Goal: Task Accomplishment & Management: Manage account settings

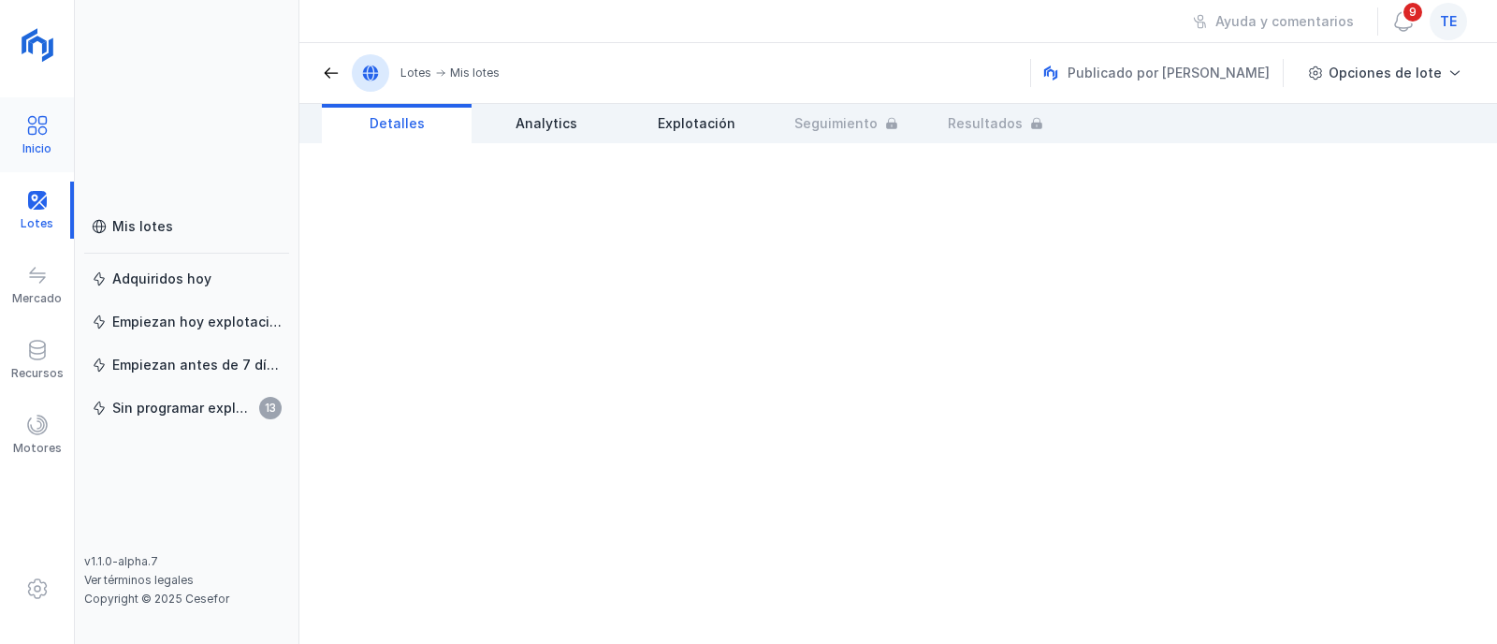
click at [39, 137] on div at bounding box center [37, 127] width 22 height 27
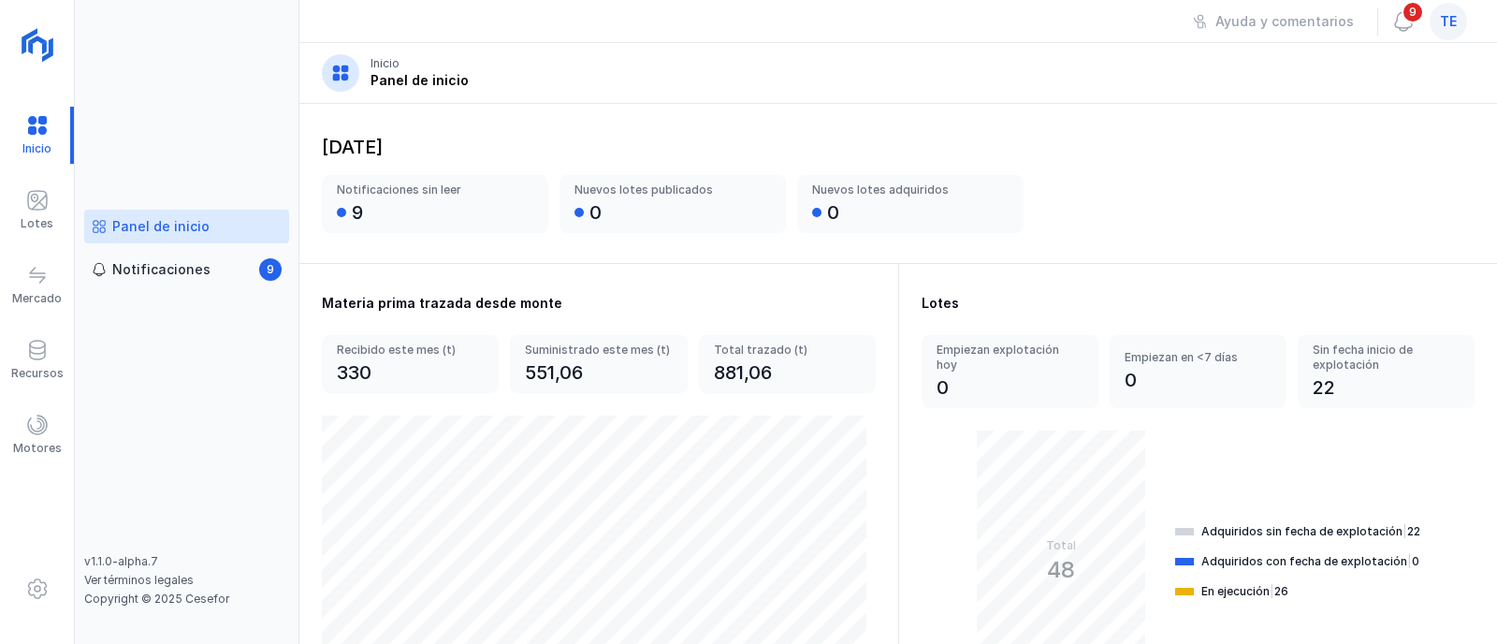
click at [1102, 163] on div "[DATE] Notificaciones sin leer 9 Nuevos lotes publicados 0 Nuevos lotes adquiri…" at bounding box center [898, 184] width 1198 height 160
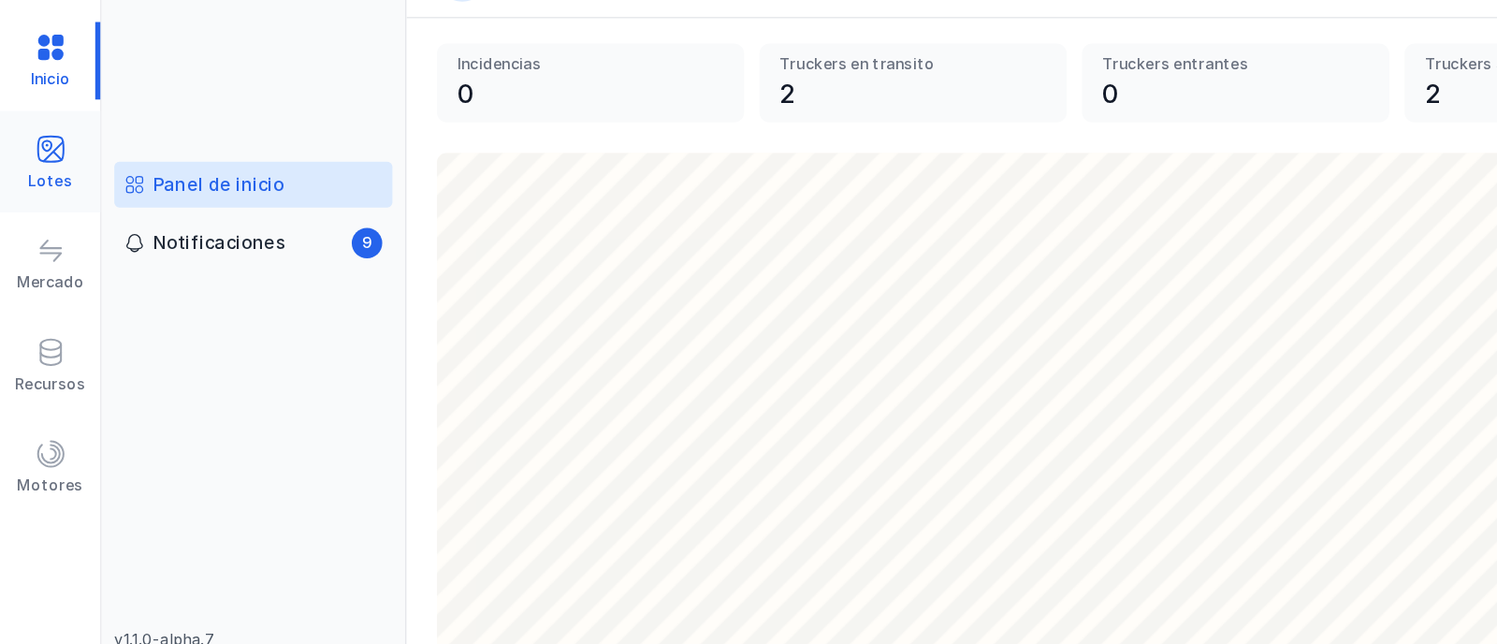
click at [51, 208] on div "Lotes" at bounding box center [37, 210] width 74 height 57
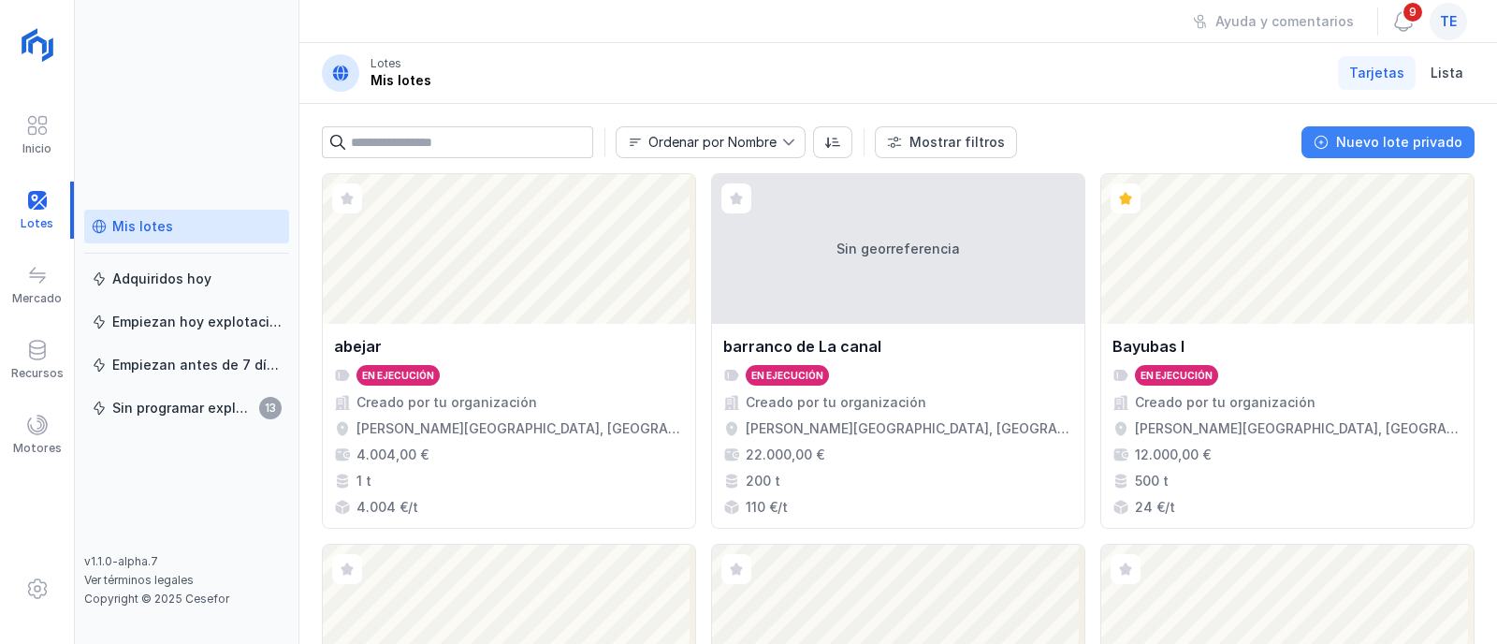
click at [1404, 147] on div "Nuevo lote privado" at bounding box center [1399, 142] width 126 height 19
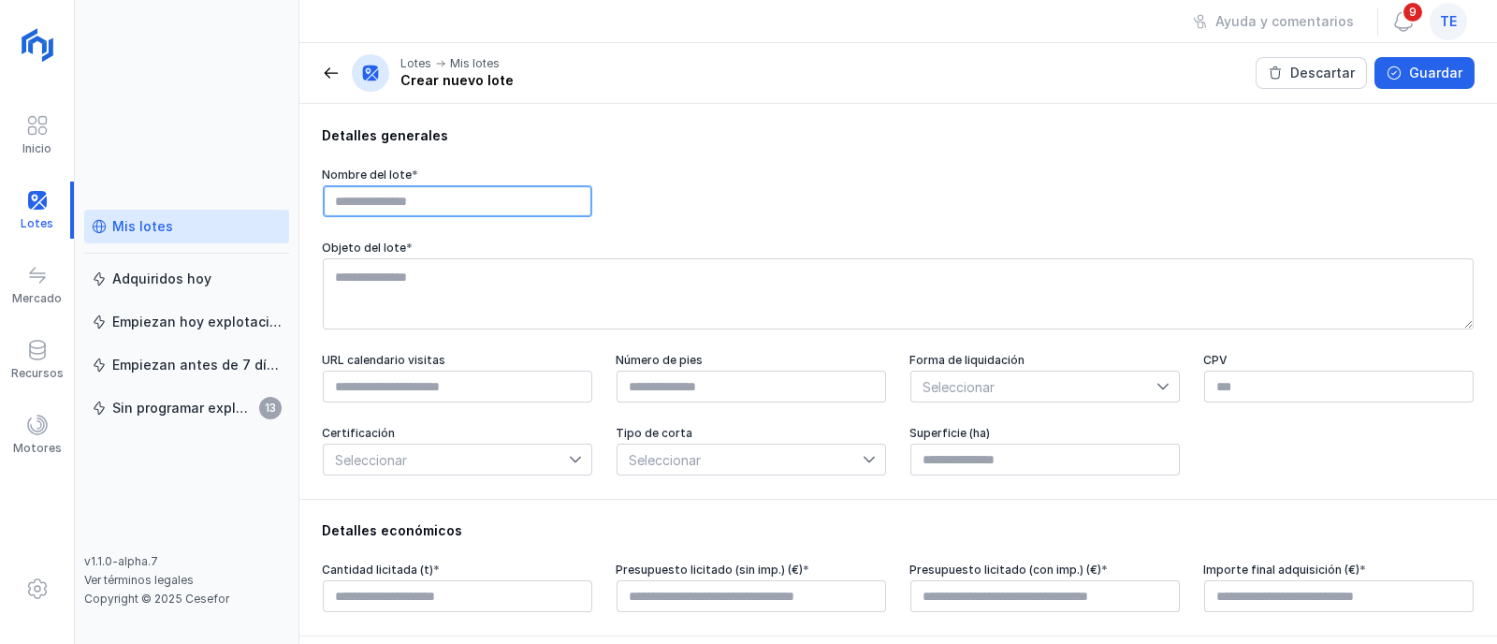
click at [493, 202] on input "text" at bounding box center [457, 201] width 269 height 32
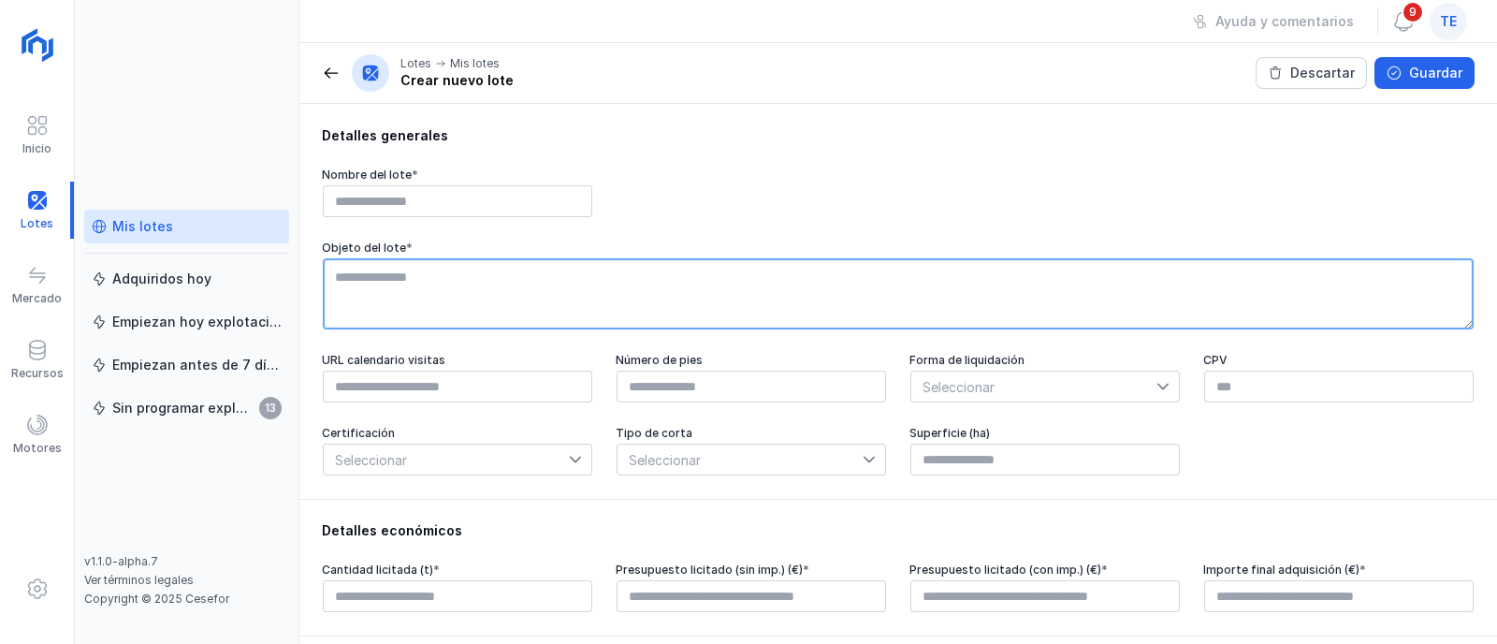
click at [588, 284] on textarea at bounding box center [898, 293] width 1151 height 71
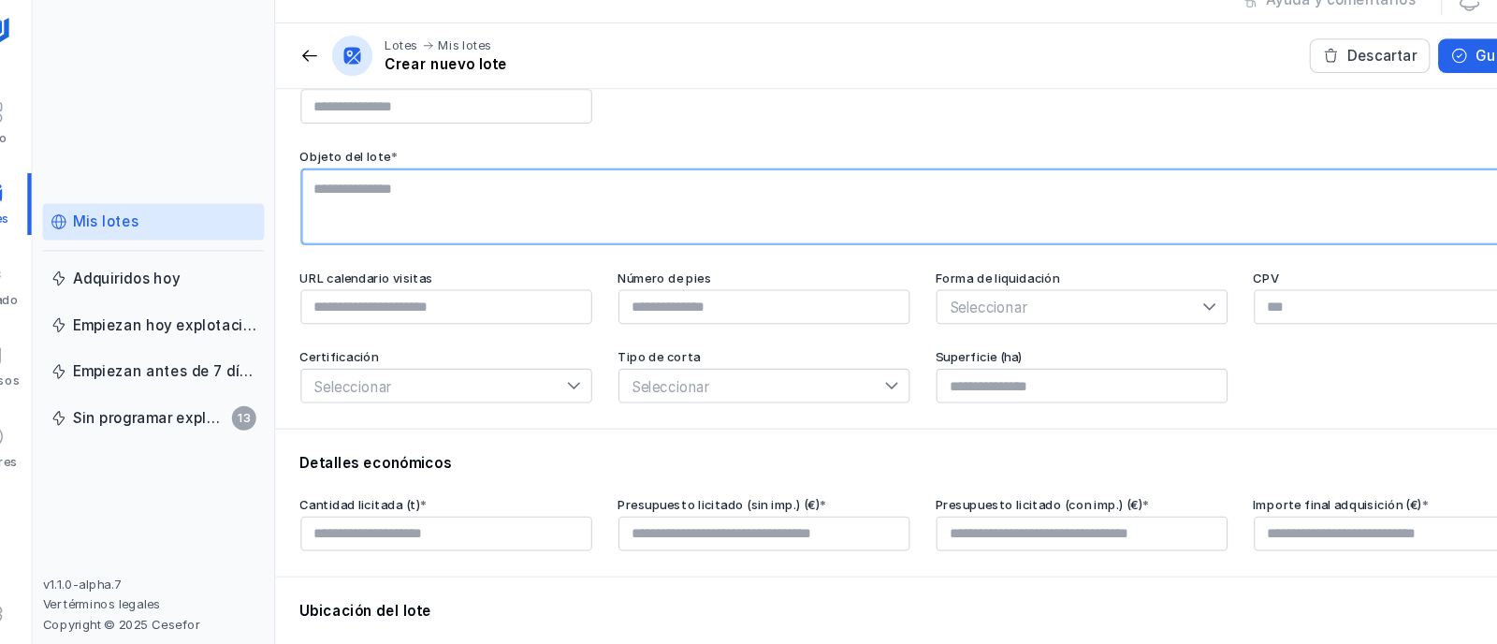
scroll to position [97, 0]
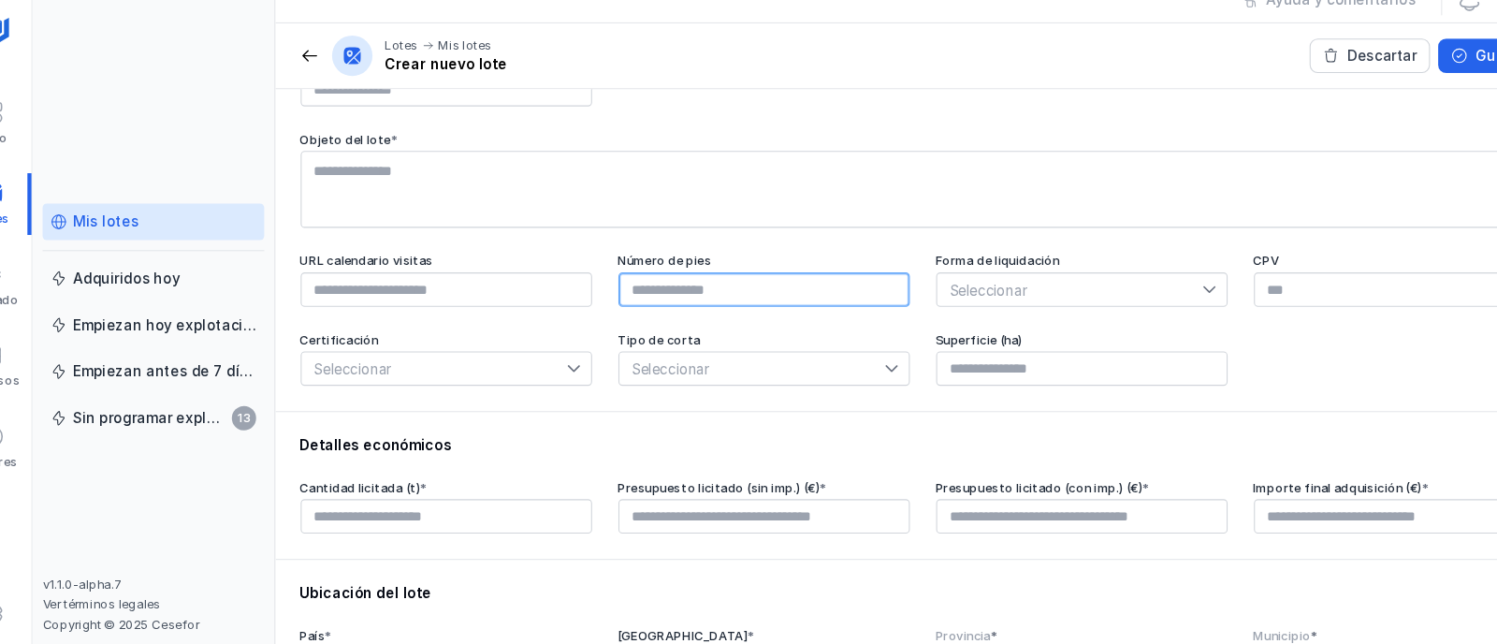
click at [765, 296] on input "text" at bounding box center [751, 289] width 269 height 32
type input "****"
click at [1020, 283] on span "Seleccionar" at bounding box center [1033, 289] width 245 height 30
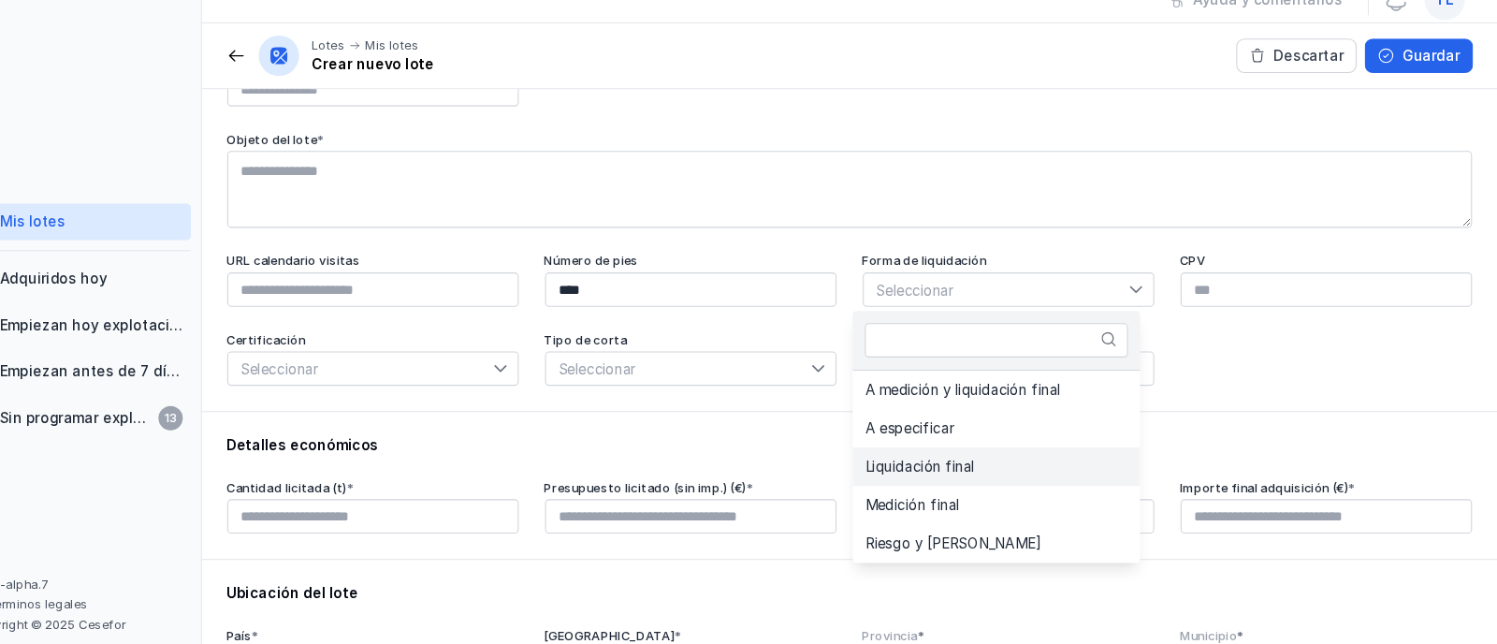
click at [996, 458] on span "Liquidación final" at bounding box center [962, 452] width 101 height 13
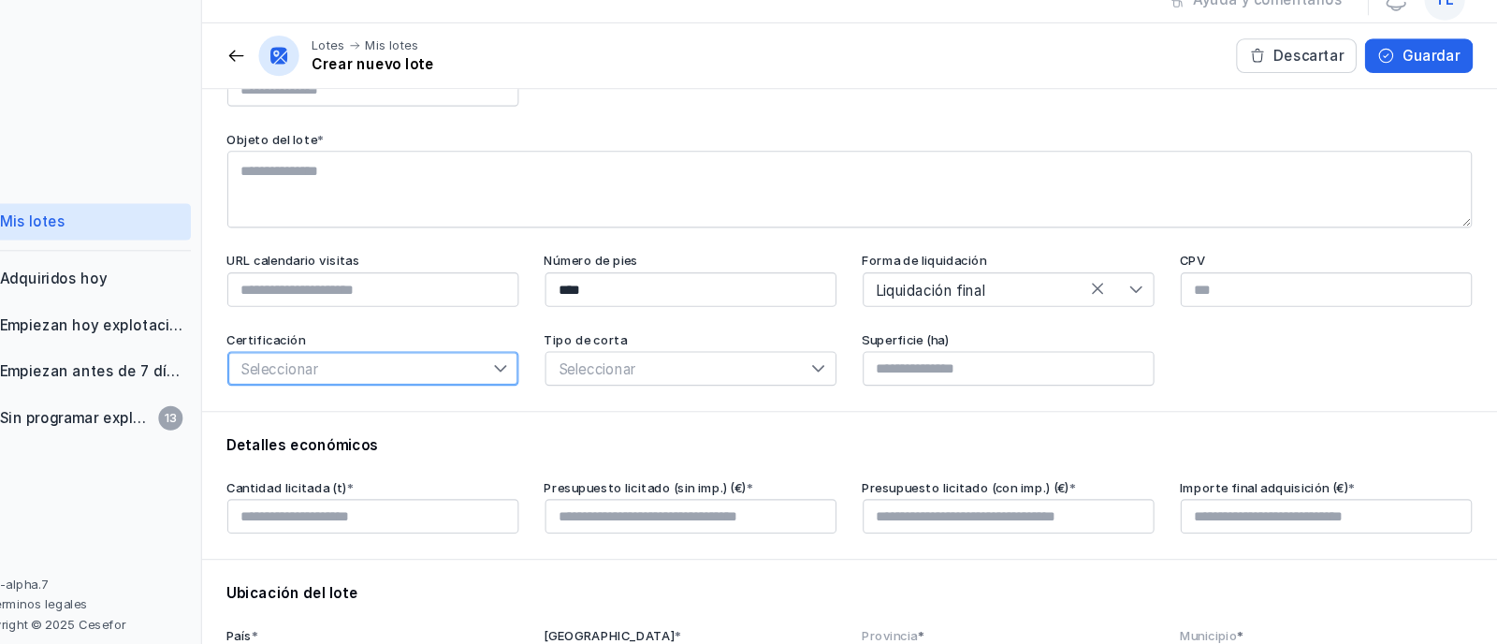
click at [536, 366] on span "Seleccionar" at bounding box center [446, 362] width 245 height 30
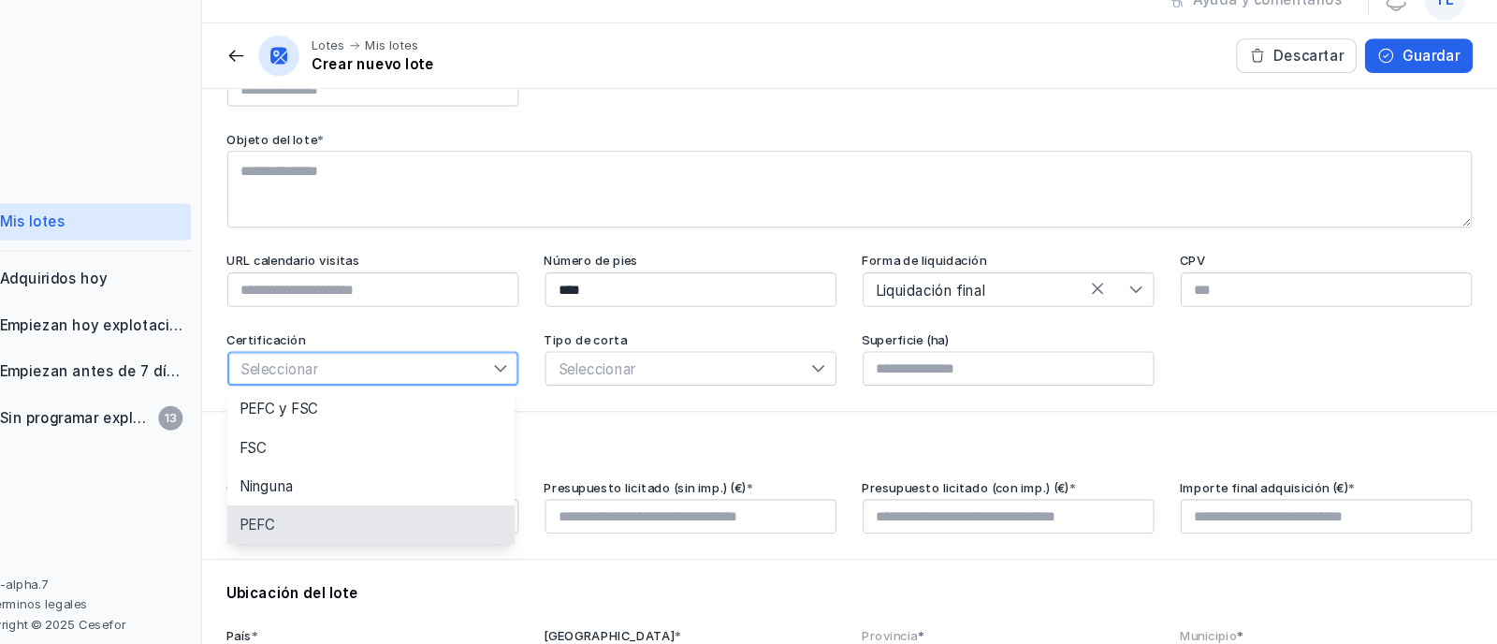
click at [465, 506] on li "PEFC" at bounding box center [456, 506] width 266 height 36
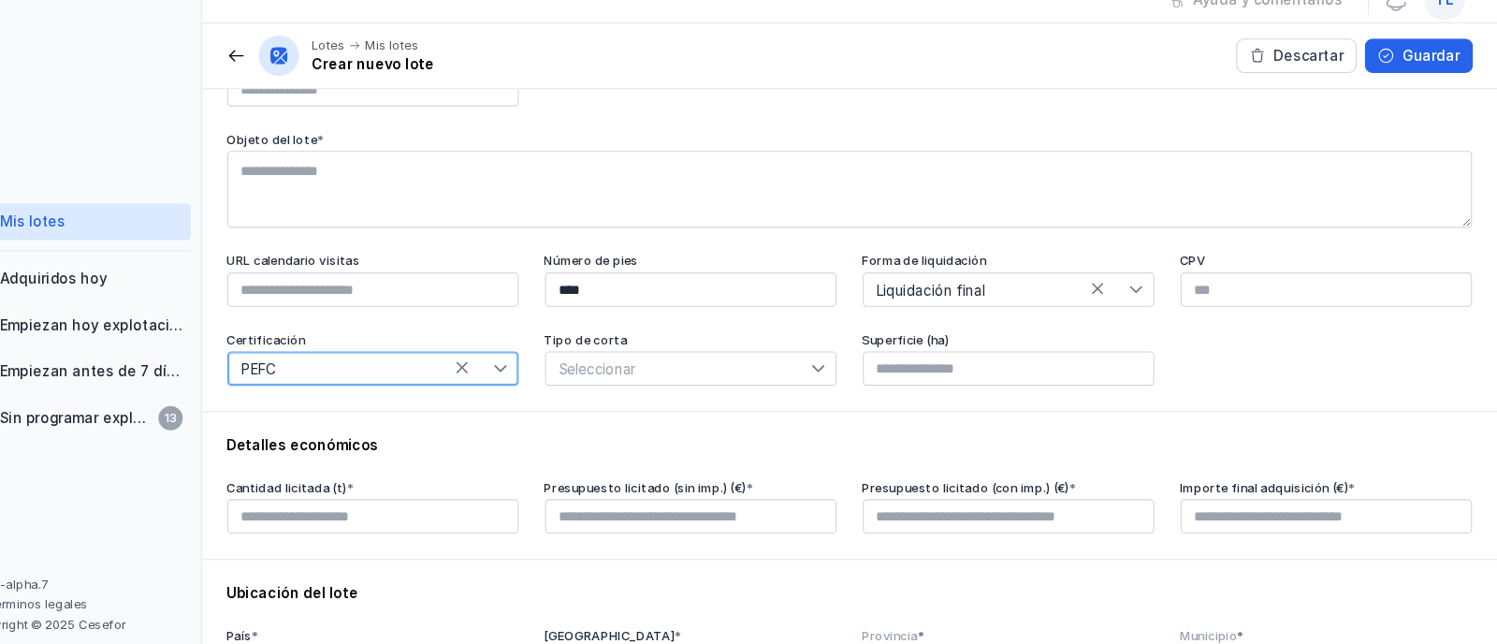
click at [746, 376] on span "Seleccionar" at bounding box center [739, 362] width 245 height 30
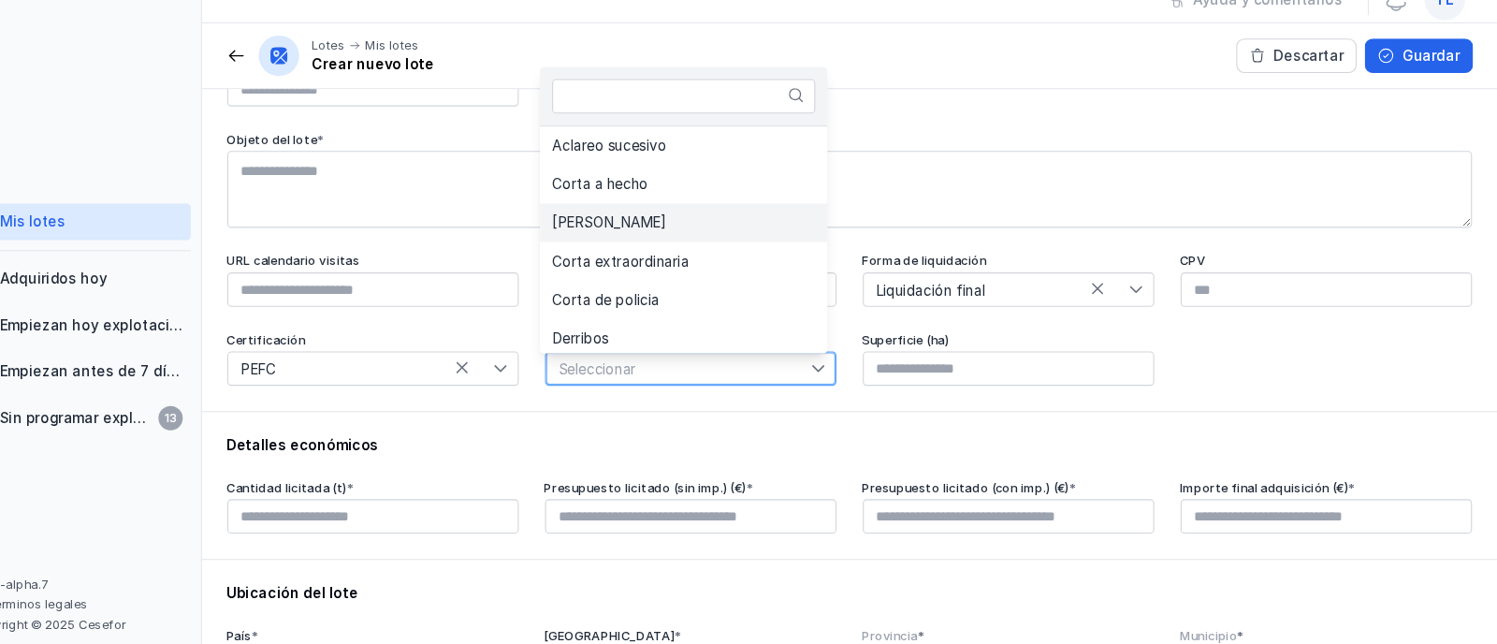
scroll to position [4, 0]
click at [735, 231] on li "[PERSON_NAME]" at bounding box center [745, 224] width 266 height 36
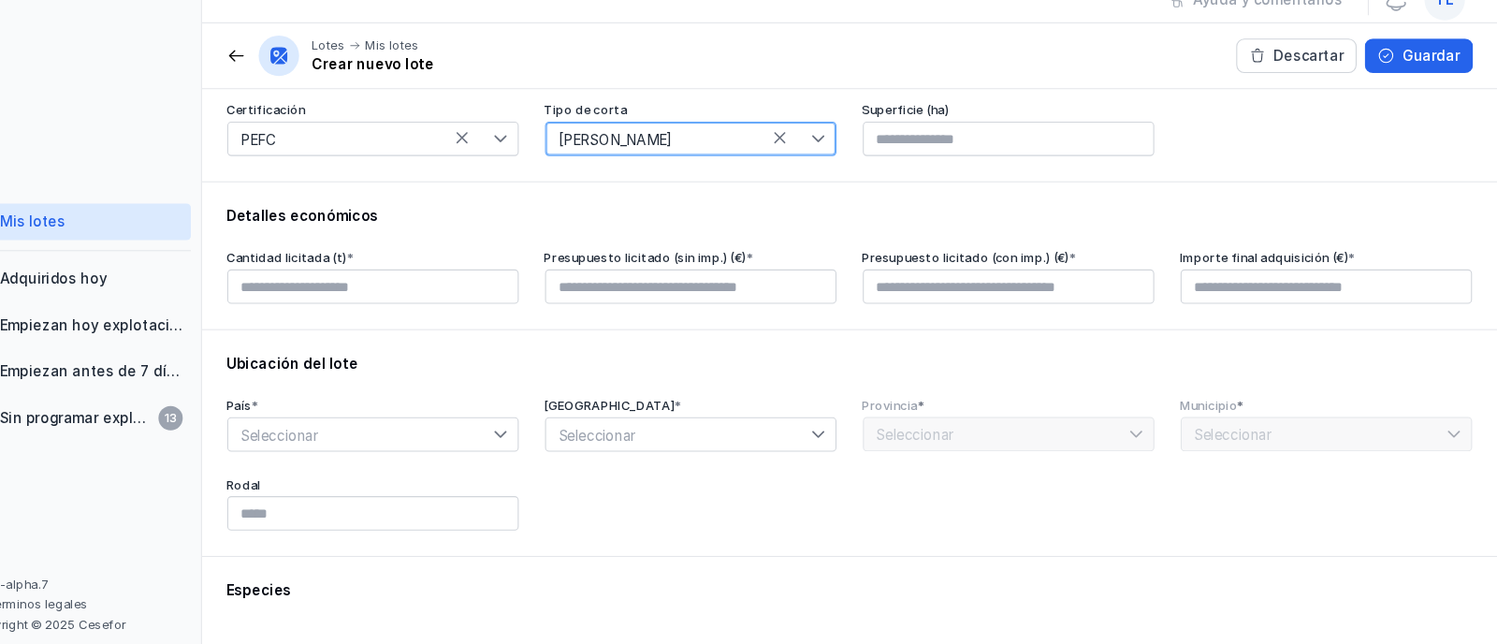
scroll to position [314, 0]
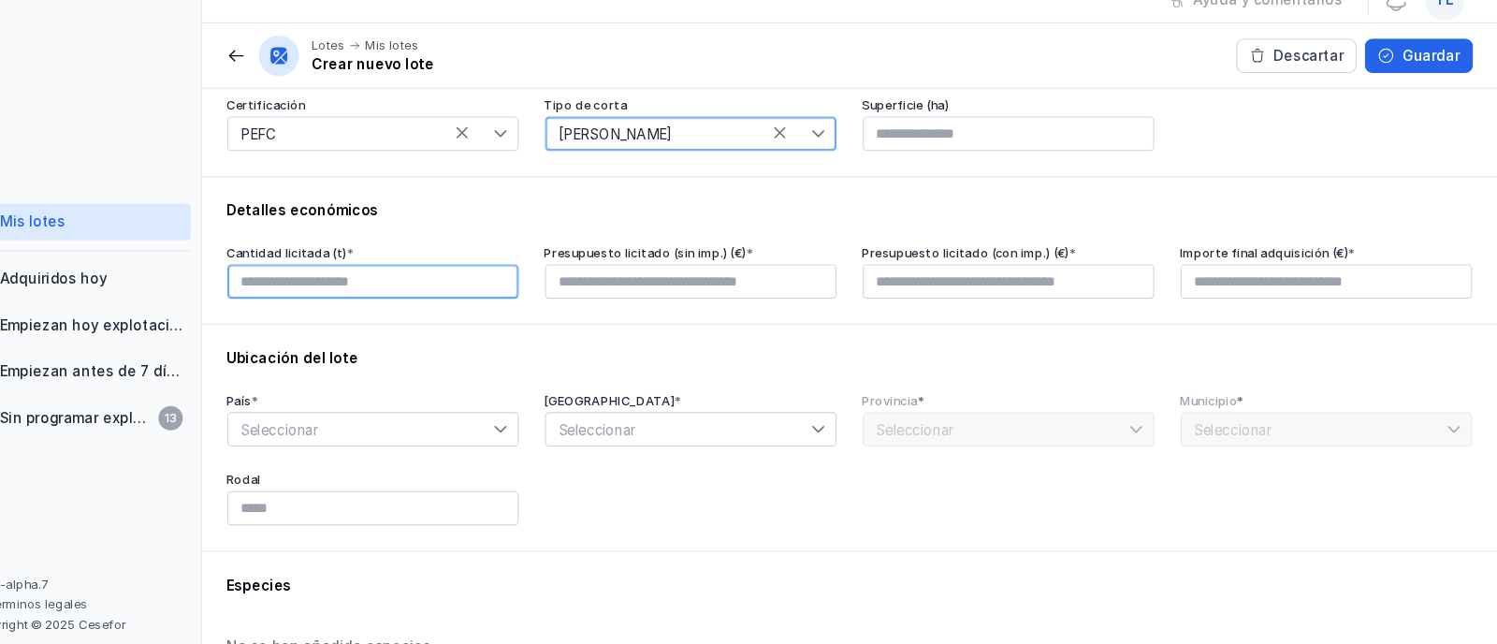
click at [494, 286] on input "text" at bounding box center [457, 282] width 269 height 32
type input "********"
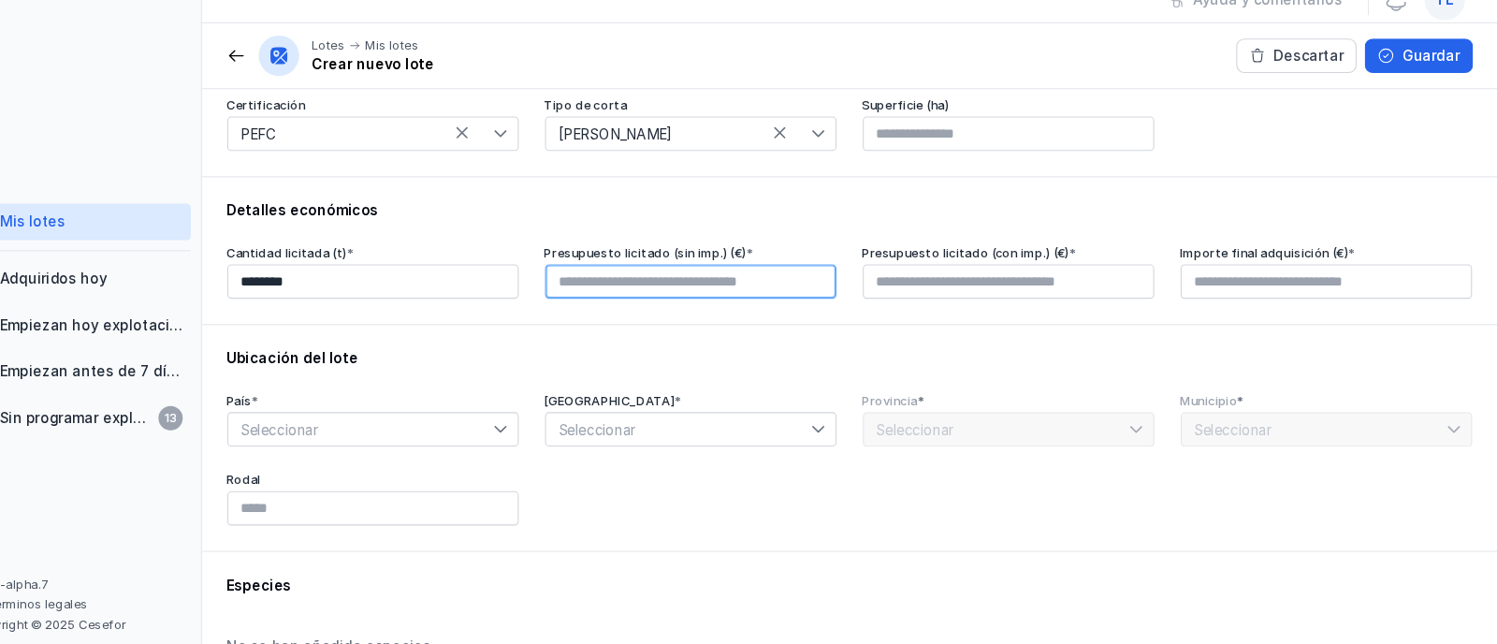
click at [706, 290] on input "text" at bounding box center [751, 282] width 269 height 32
type input "****"
click at [492, 421] on span "Seleccionar" at bounding box center [446, 418] width 245 height 30
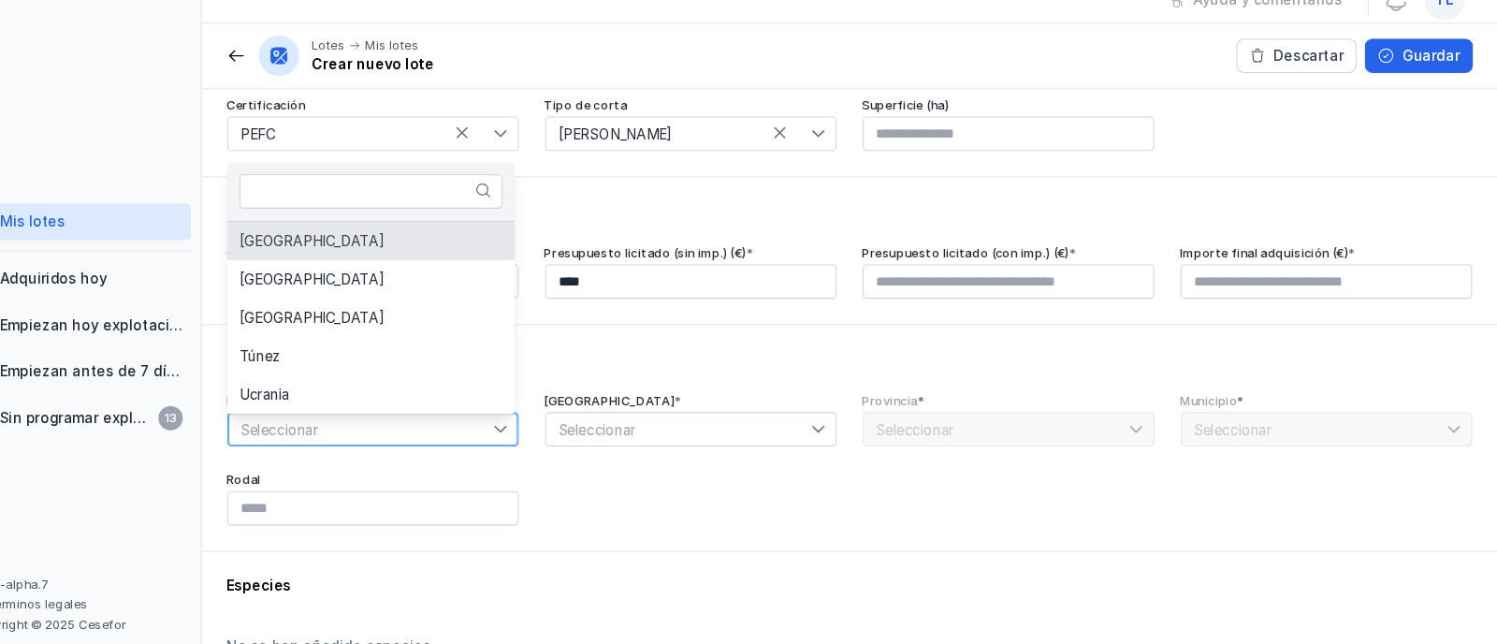
click at [506, 252] on li "[GEOGRAPHIC_DATA]" at bounding box center [456, 244] width 266 height 36
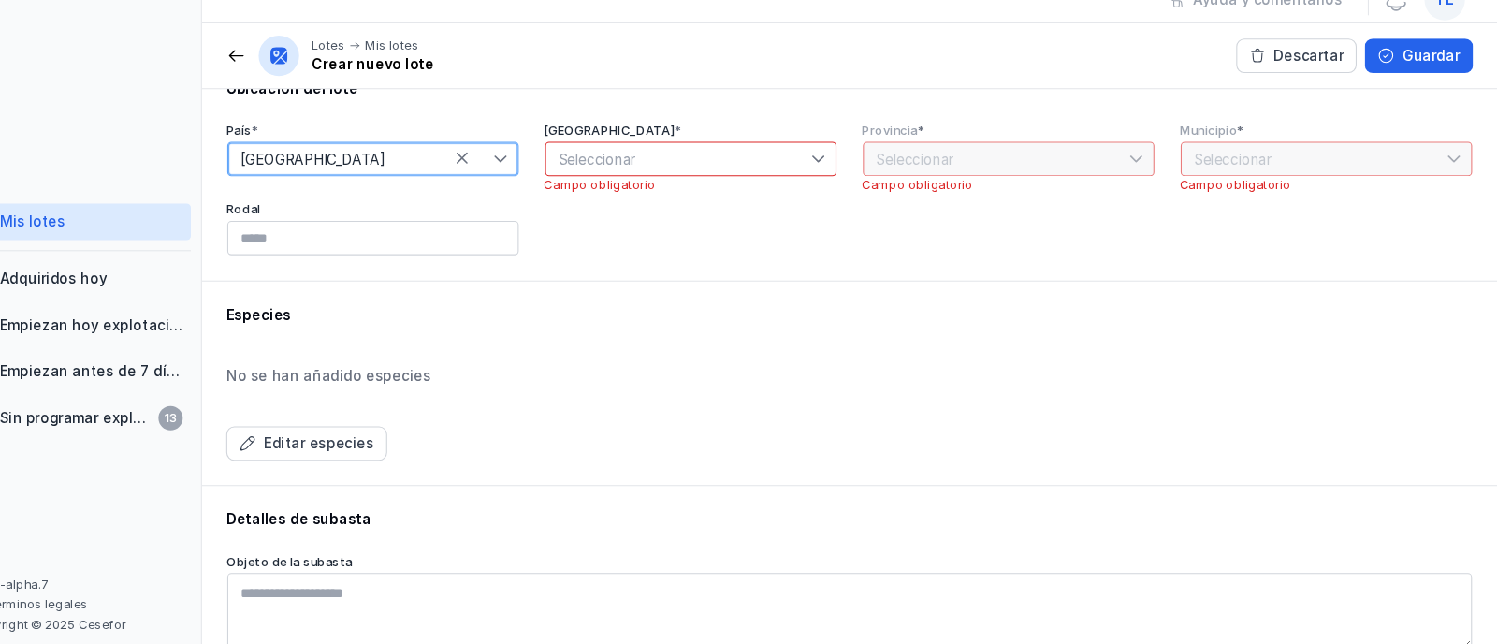
scroll to position [566, 0]
click at [444, 434] on div "Editar especies" at bounding box center [407, 429] width 102 height 19
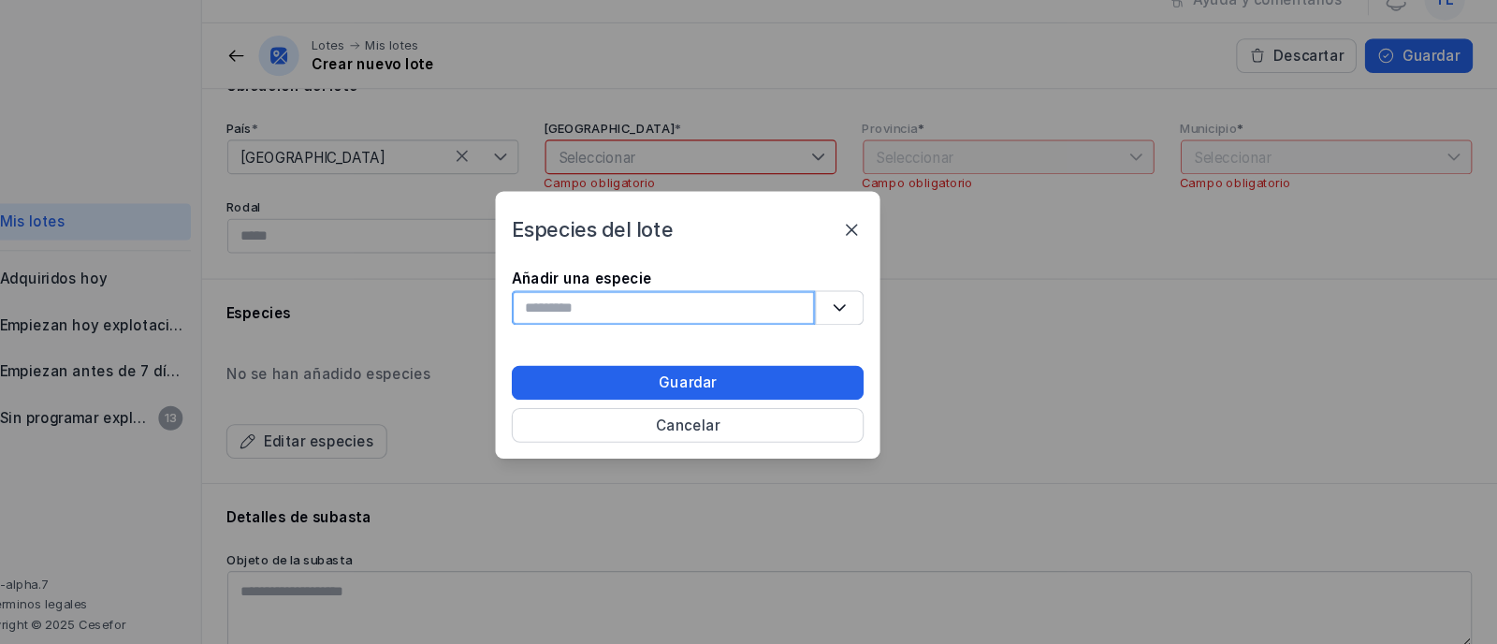
click at [704, 307] on input "text" at bounding box center [726, 306] width 281 height 32
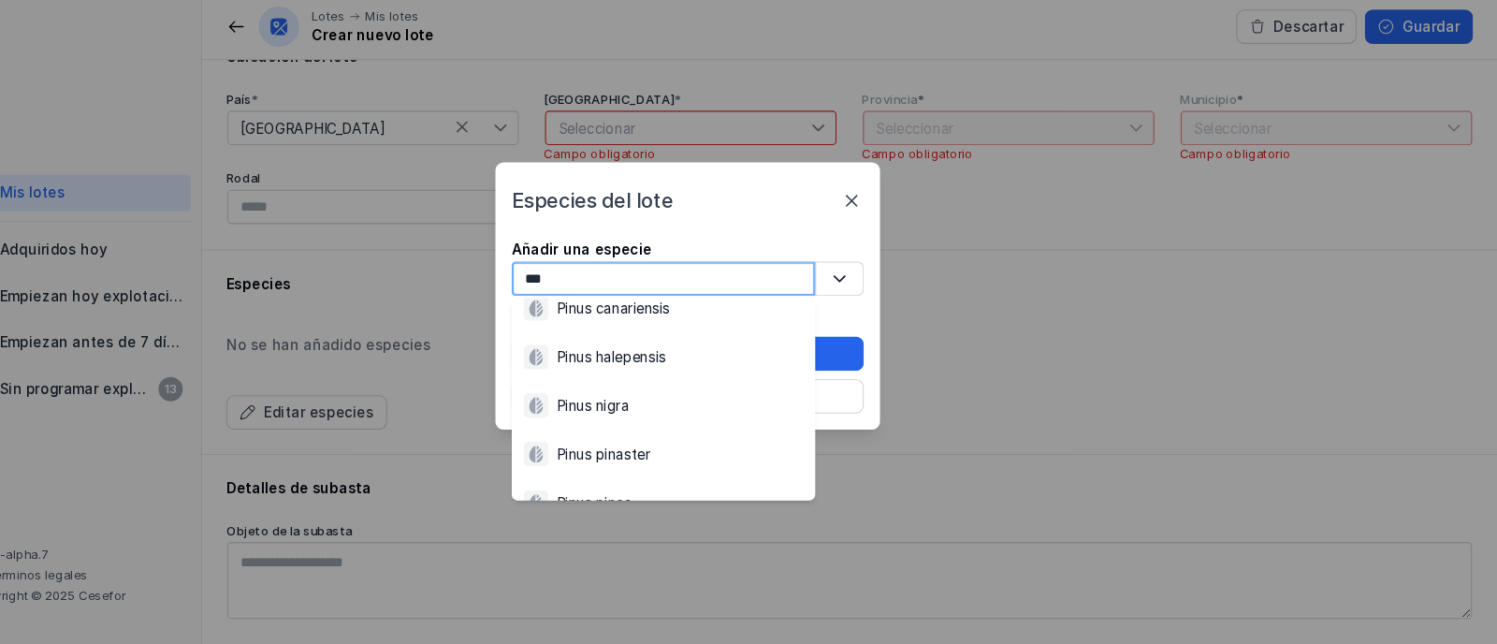
scroll to position [75, 0]
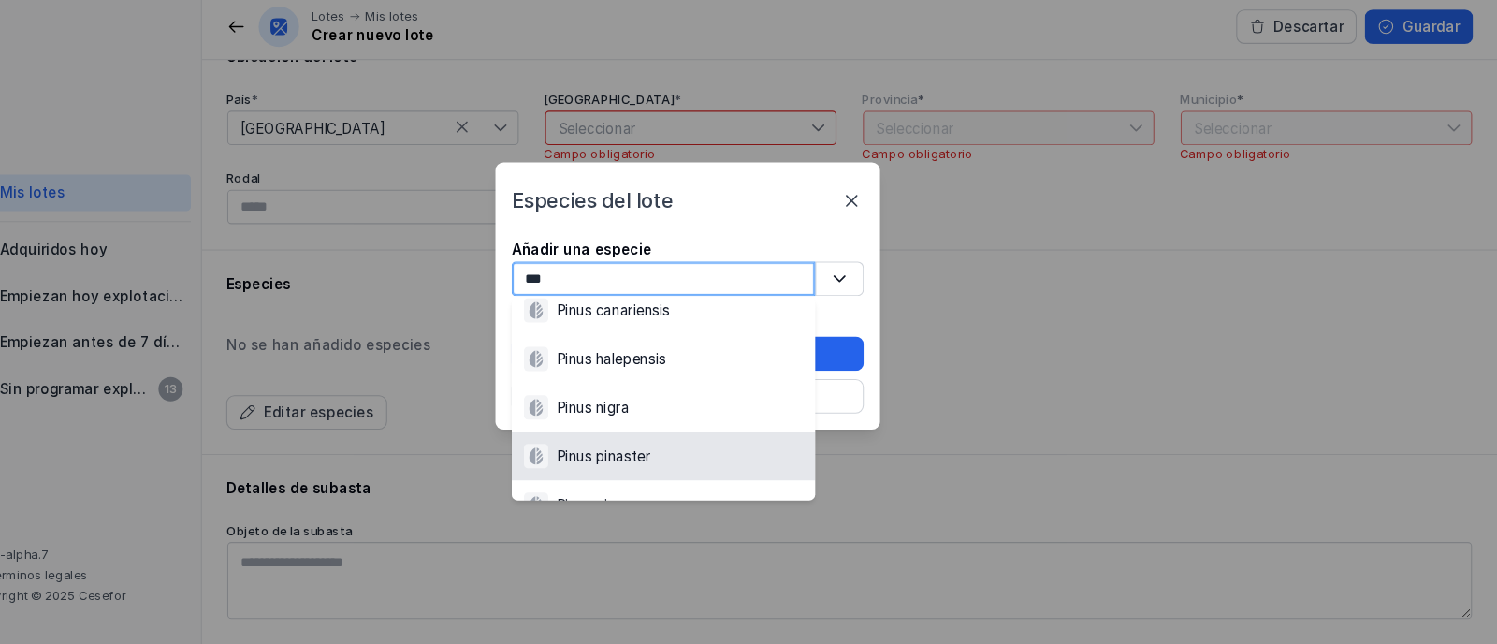
type input "***"
click at [720, 466] on div "Pinus pinaster" at bounding box center [726, 469] width 258 height 22
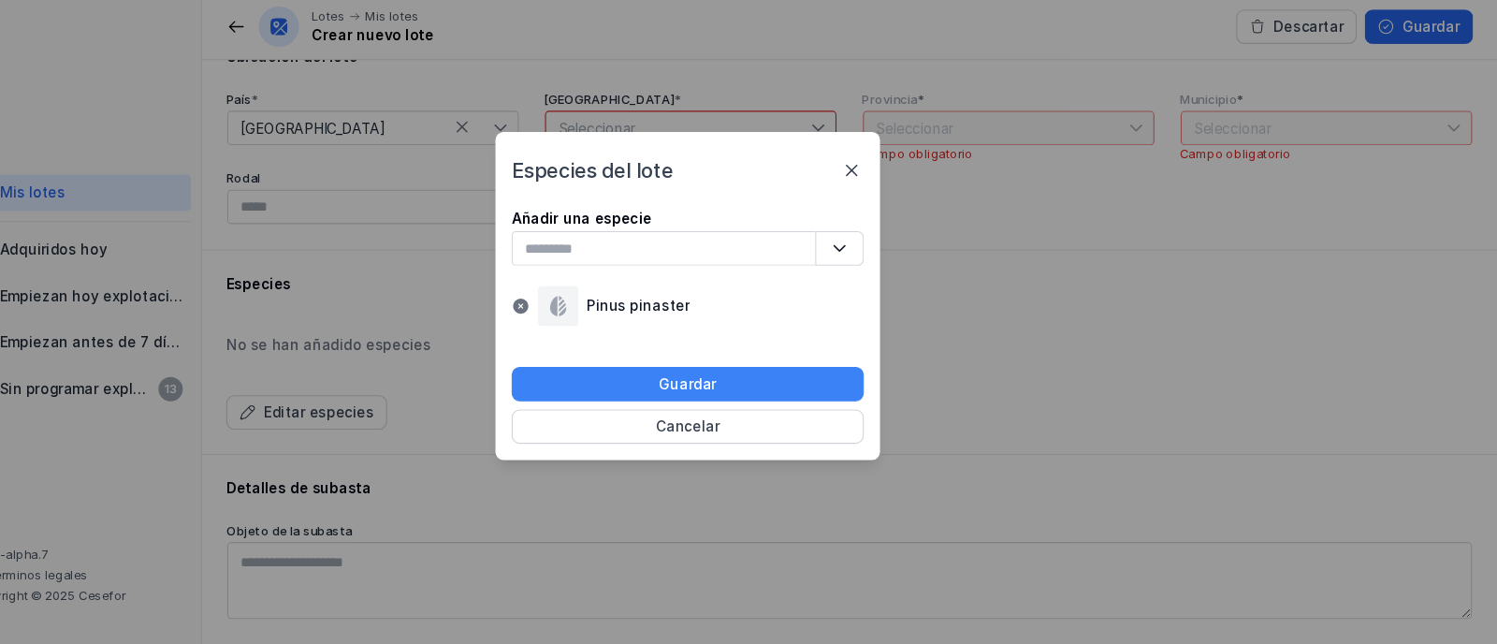
click at [788, 399] on button "Guardar" at bounding box center [749, 403] width 326 height 32
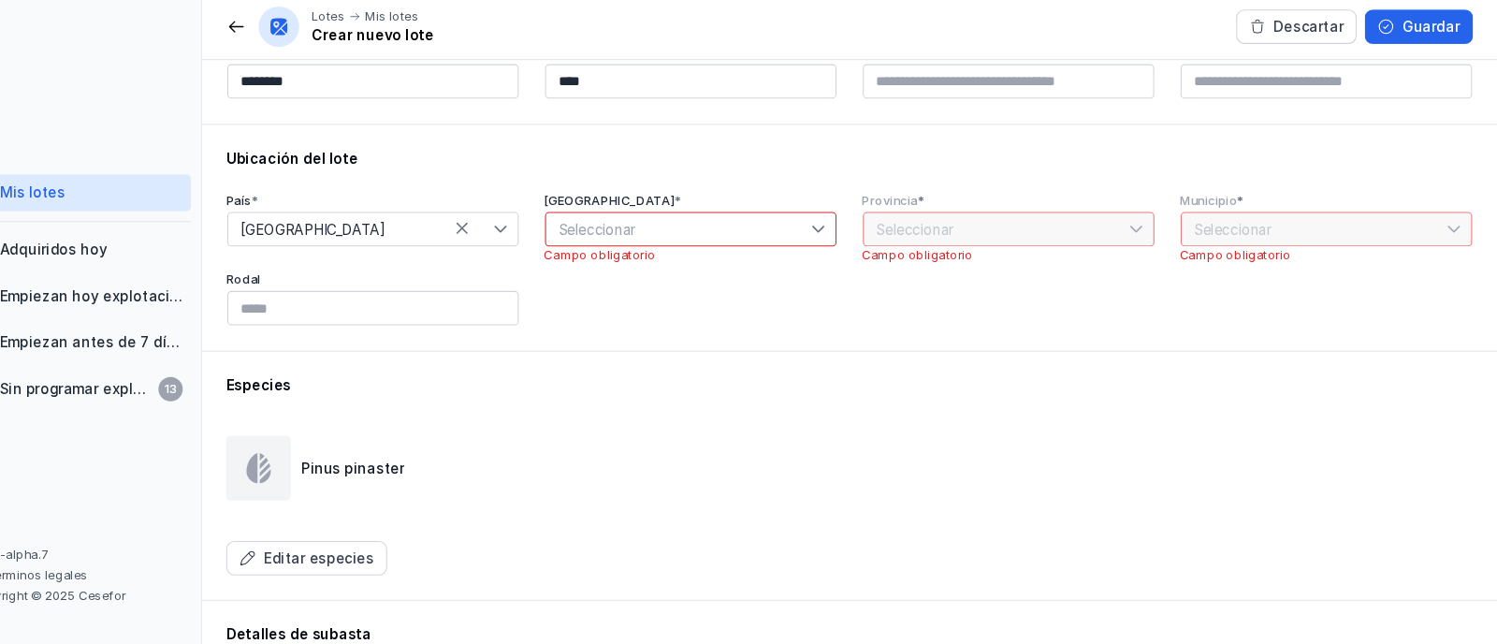
scroll to position [256, 0]
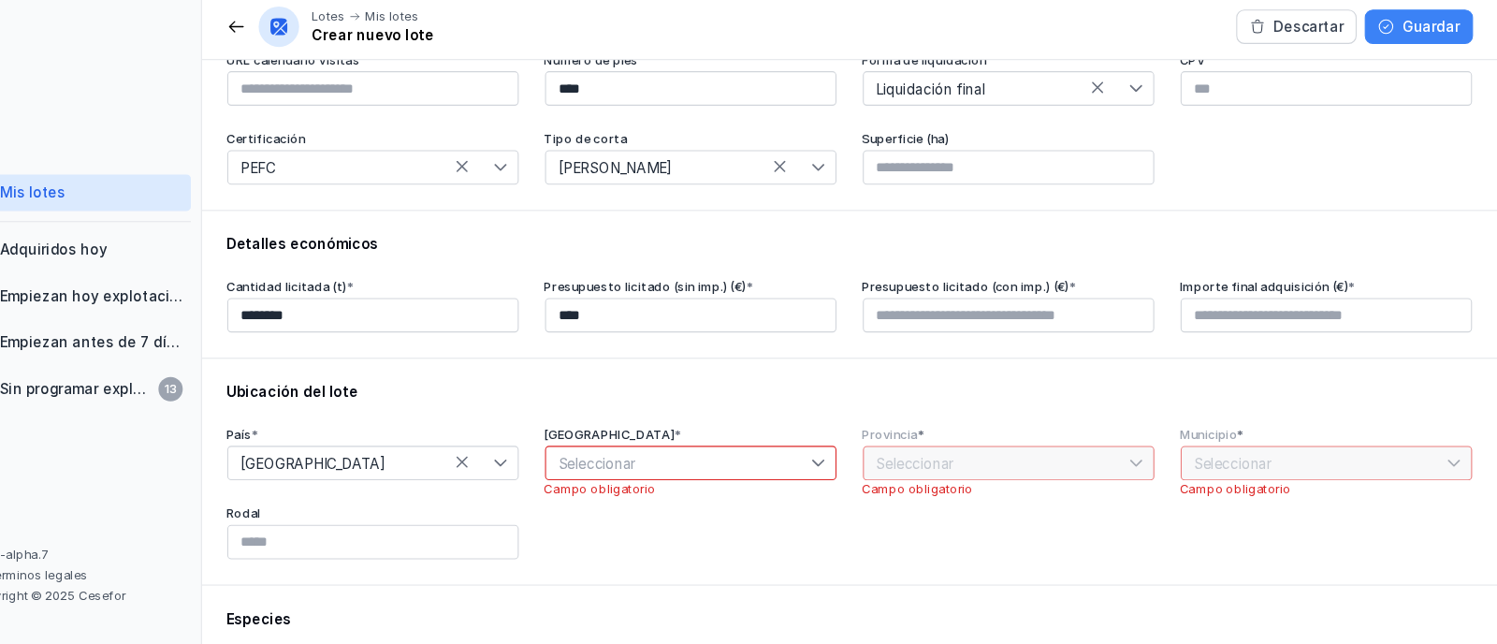
click at [1421, 75] on div "Guardar" at bounding box center [1435, 73] width 53 height 19
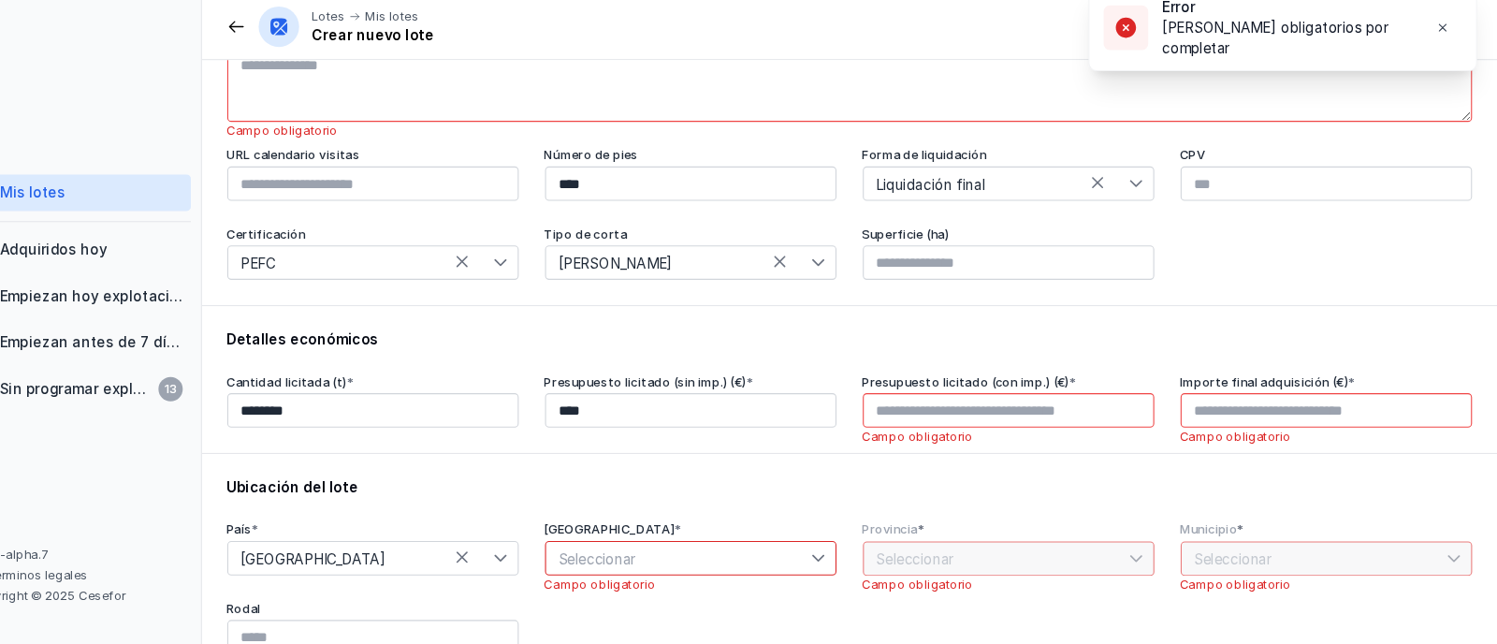
scroll to position [167, 0]
click at [207, 237] on link "Mis lotes" at bounding box center [186, 227] width 205 height 34
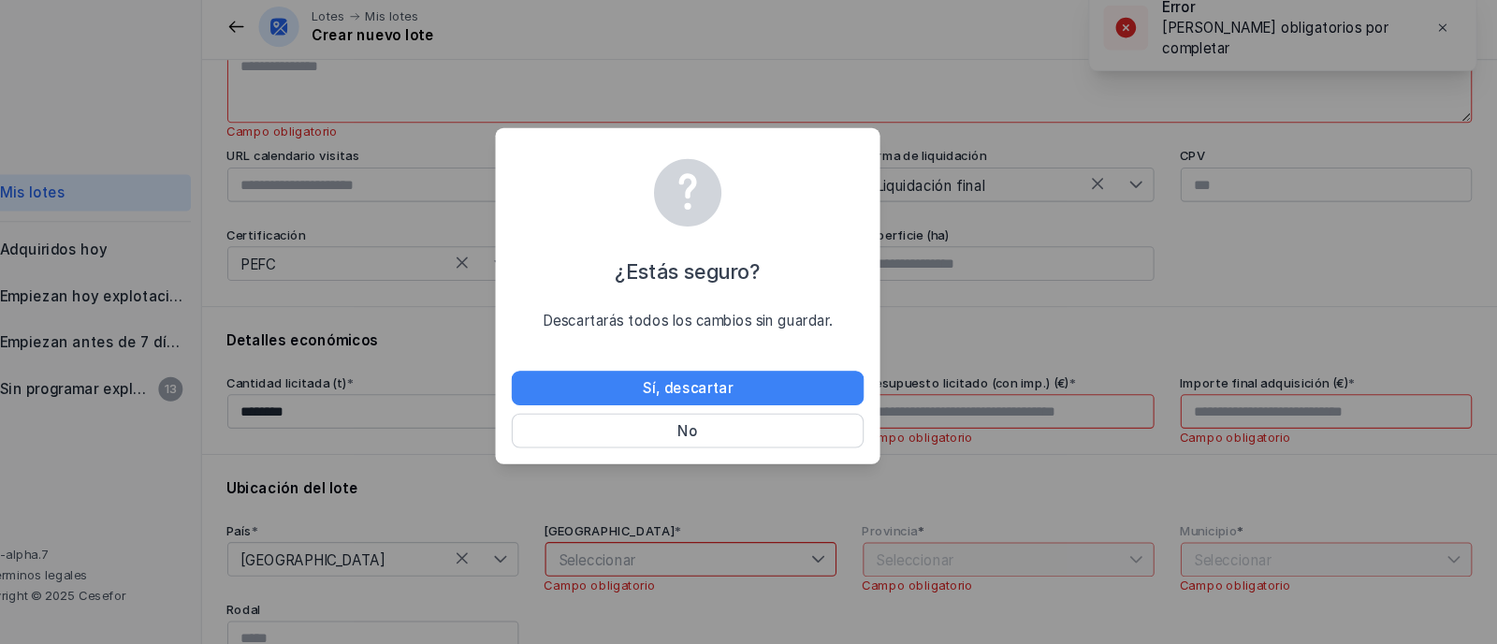
click at [777, 410] on div "Sí, descartar" at bounding box center [748, 407] width 83 height 19
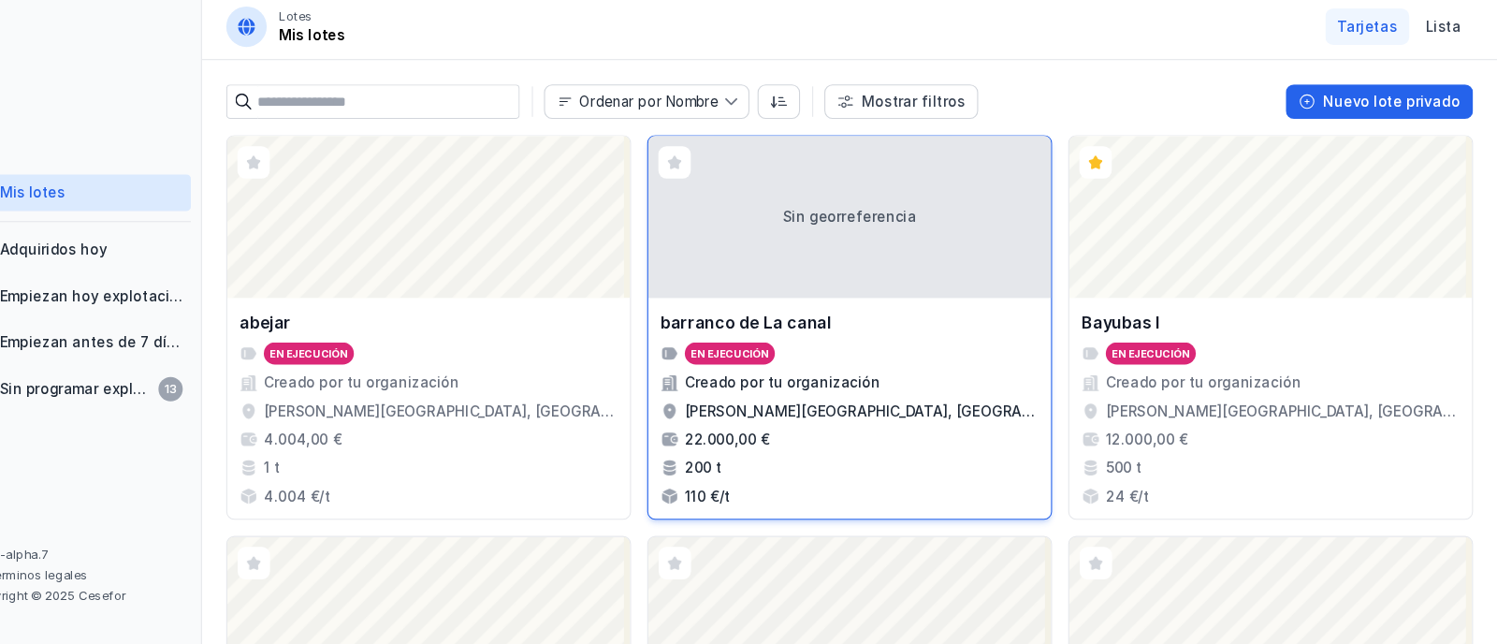
click at [845, 284] on div "Sin georreferencia" at bounding box center [898, 249] width 372 height 150
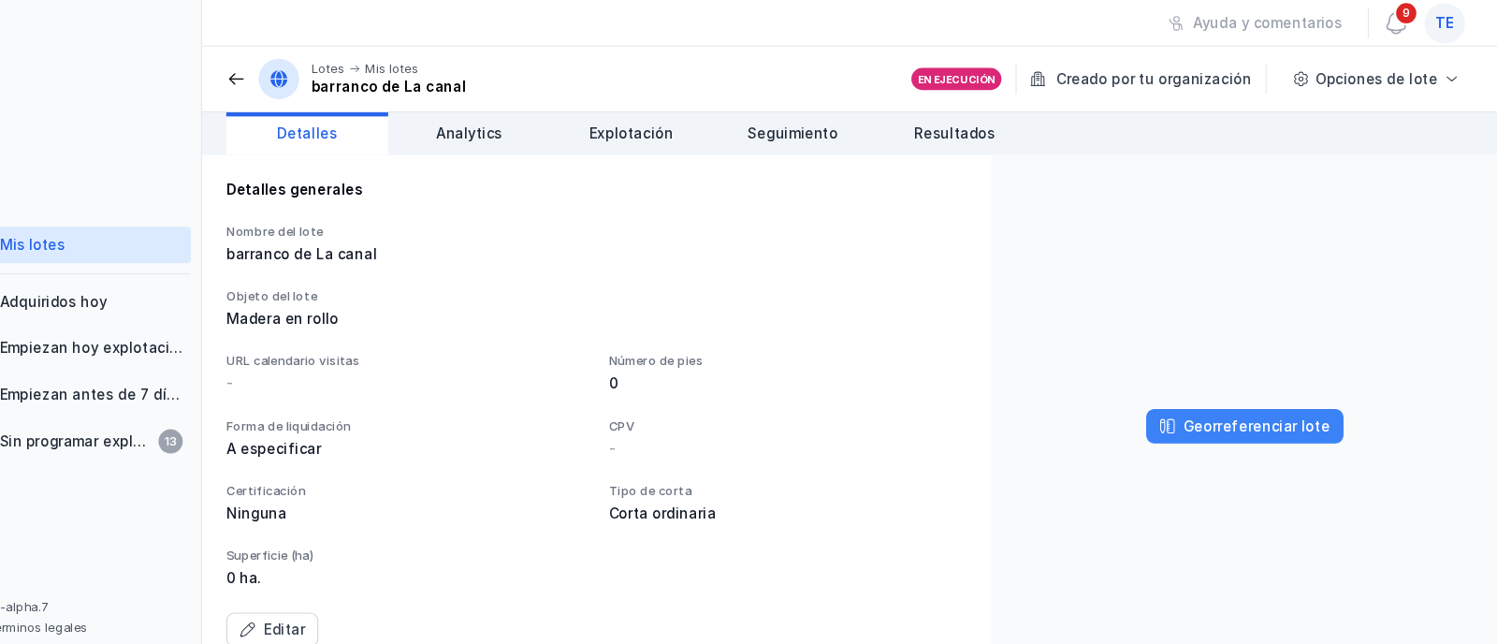
click at [1292, 394] on div "Georreferenciar lote" at bounding box center [1275, 394] width 136 height 19
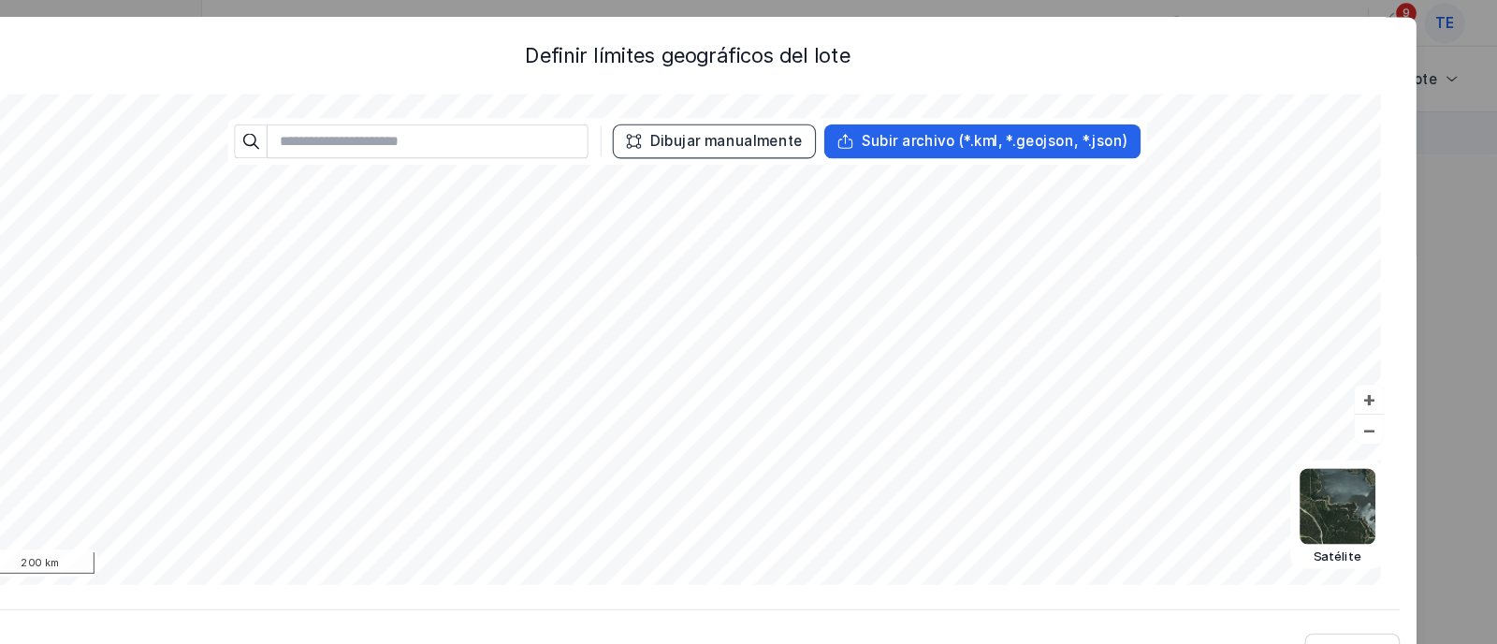
click at [796, 126] on div "Dibujar manualmente" at bounding box center [784, 131] width 141 height 19
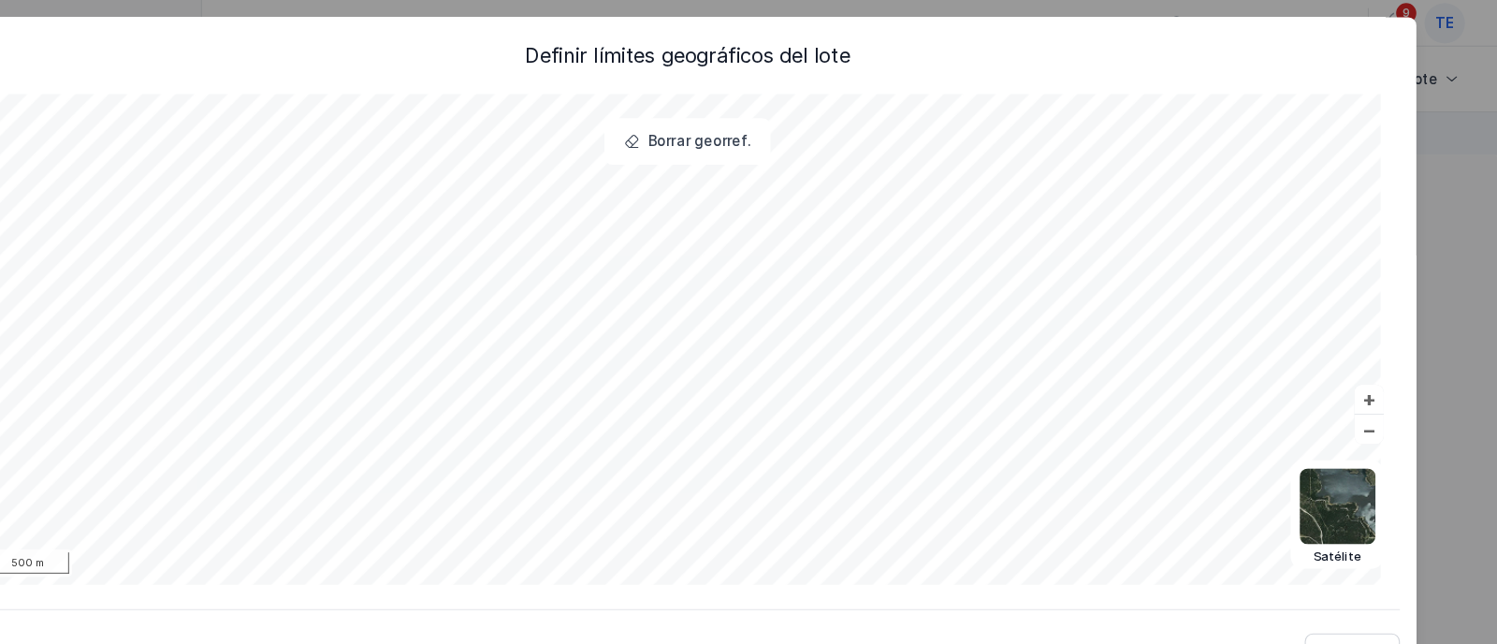
click at [1273, 468] on div "Definir límites geográficos del lote Borrar georref. Político Topográfico Satél…" at bounding box center [748, 327] width 1317 height 579
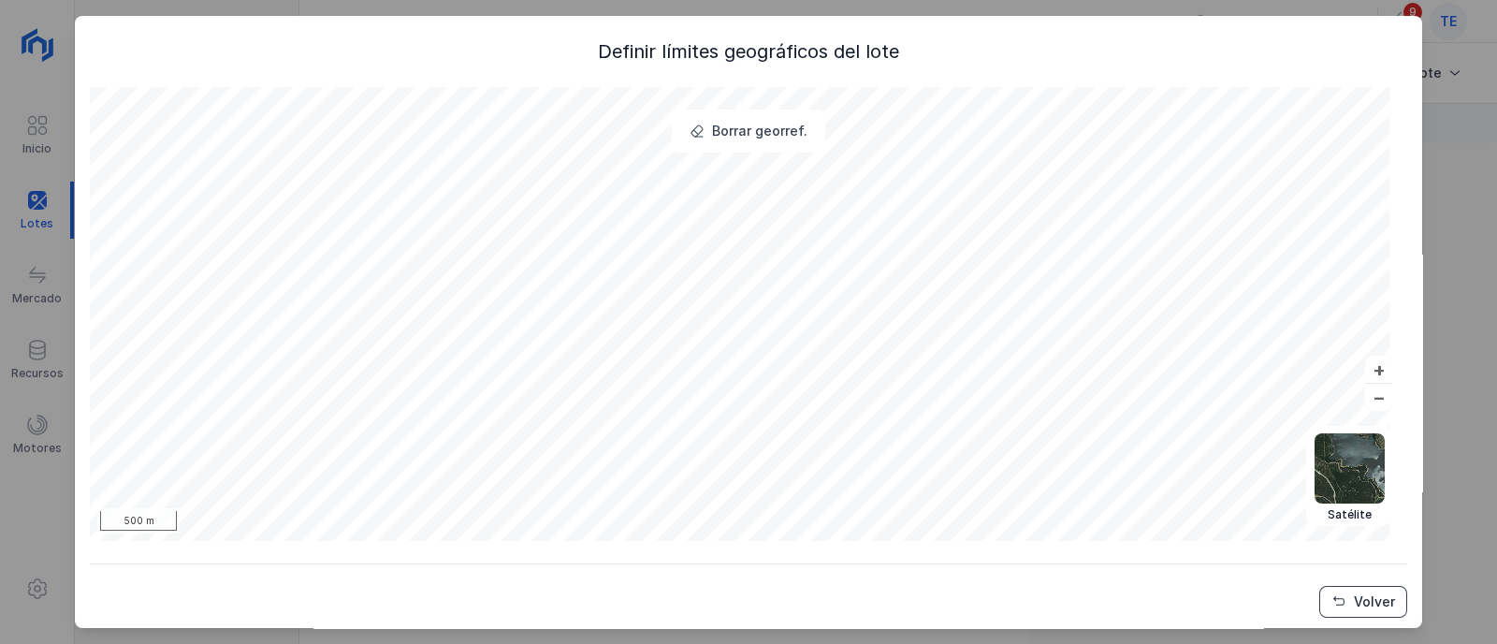
click at [1333, 610] on button "Volver" at bounding box center [1363, 602] width 88 height 32
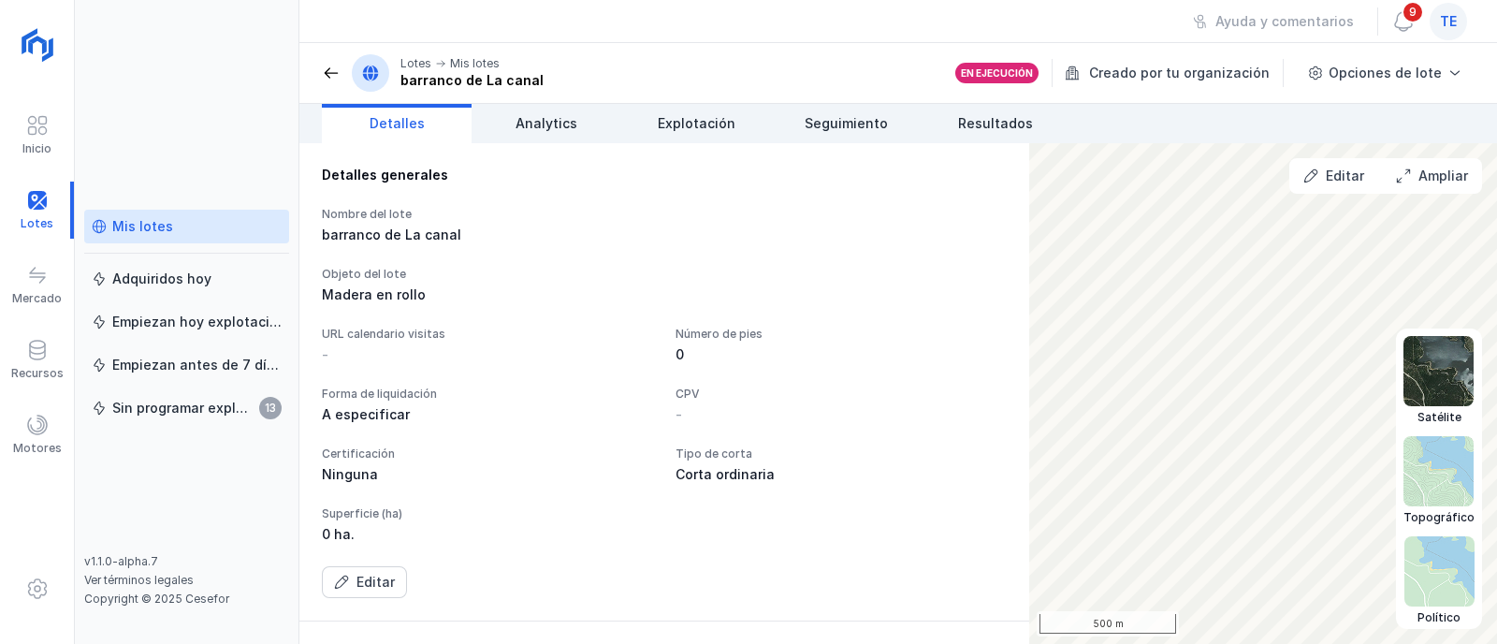
click at [1421, 567] on img at bounding box center [1439, 571] width 70 height 70
click at [1421, 364] on img at bounding box center [1438, 371] width 70 height 70
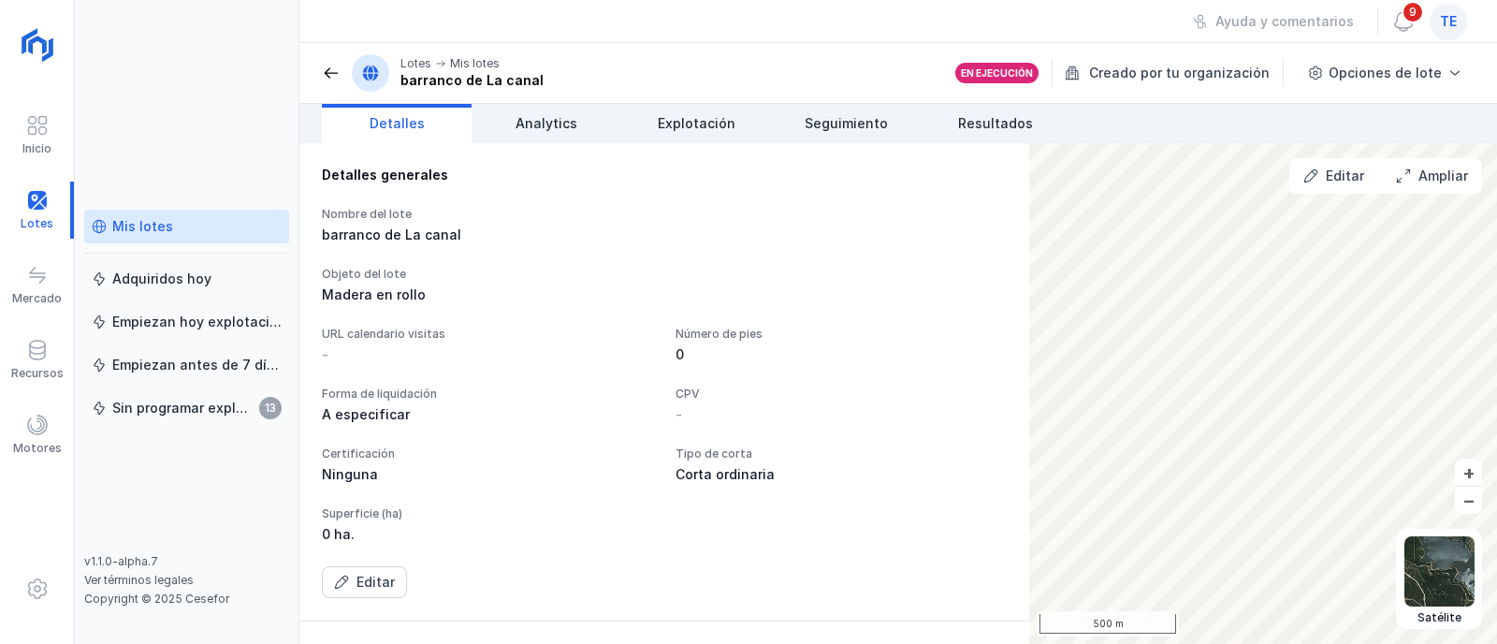
click at [236, 225] on div "Mis lotes" at bounding box center [187, 226] width 190 height 19
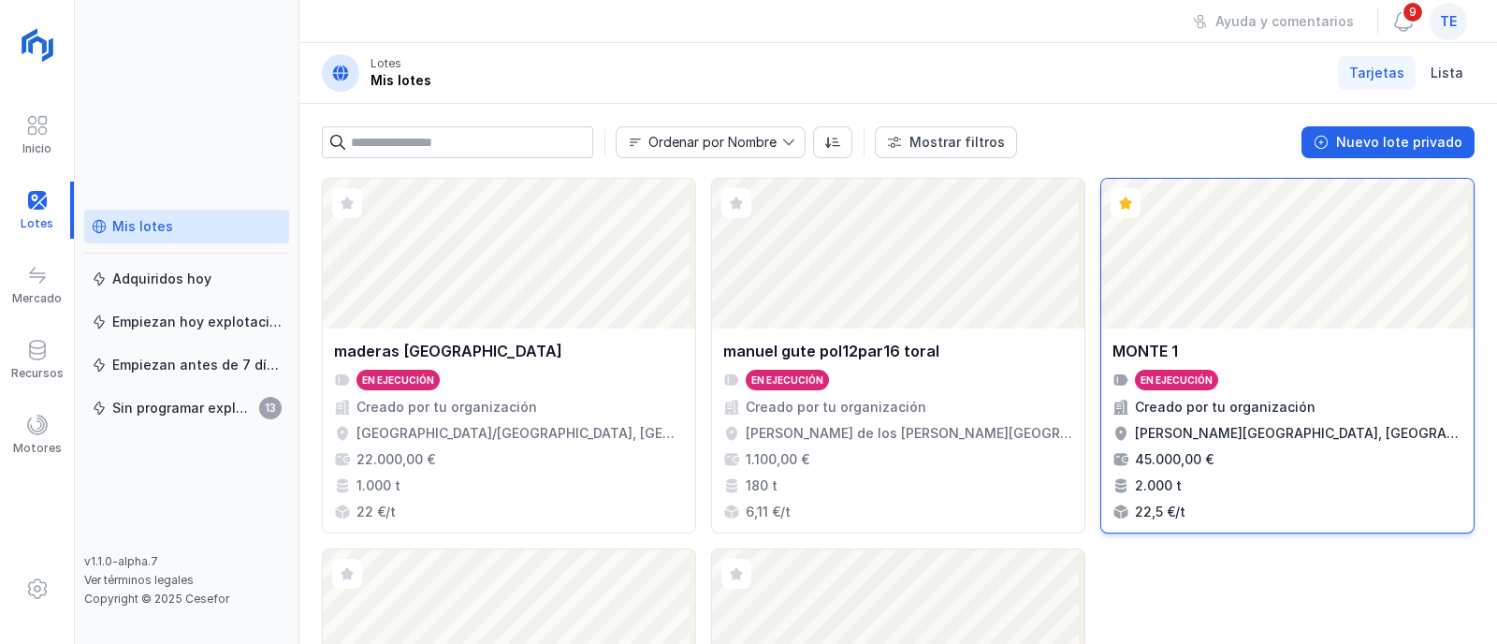
scroll to position [1838, 0]
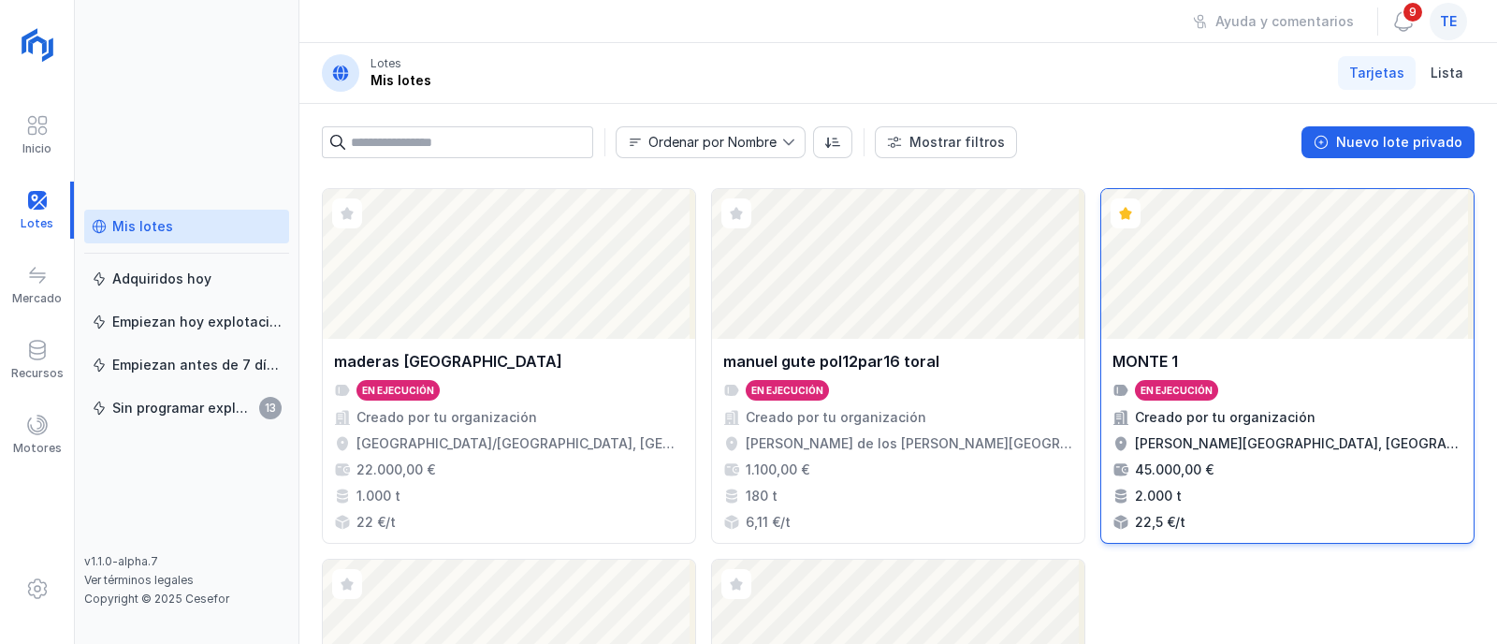
click at [1292, 325] on div "Abrir lote" at bounding box center [1287, 264] width 372 height 150
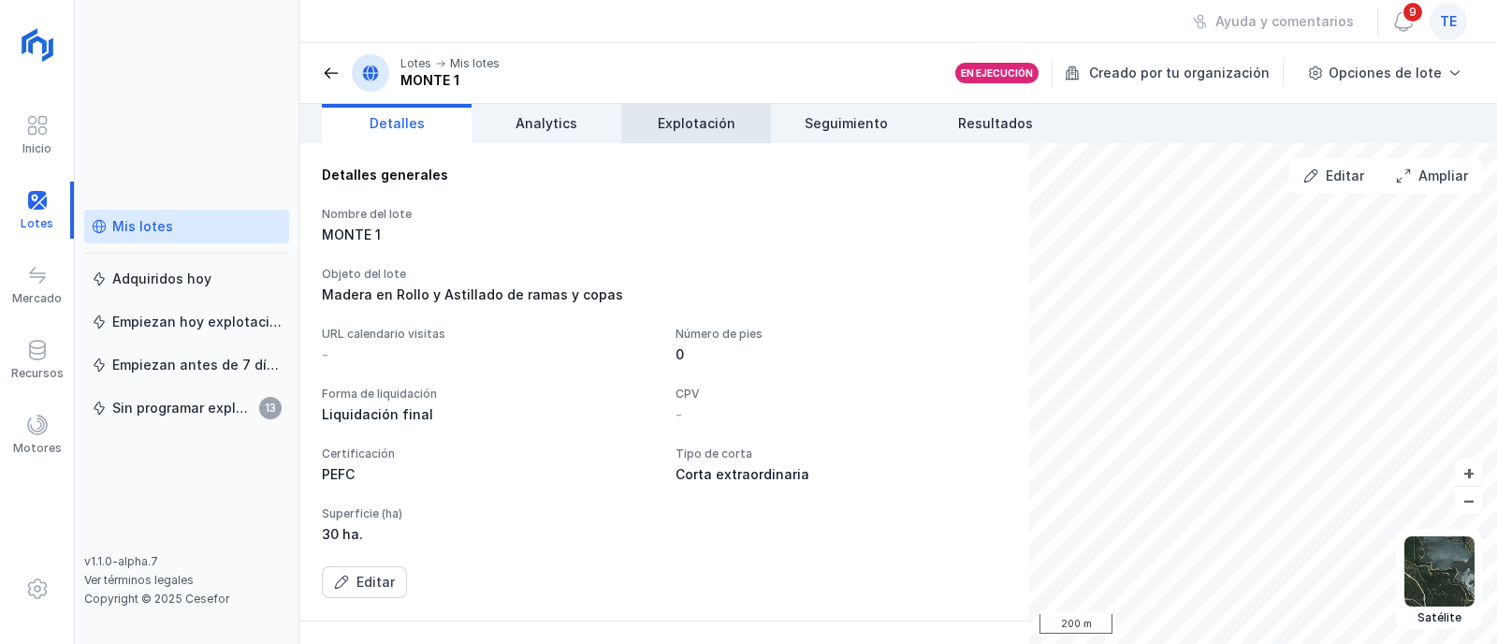
click at [661, 129] on span "Explotación" at bounding box center [697, 123] width 78 height 19
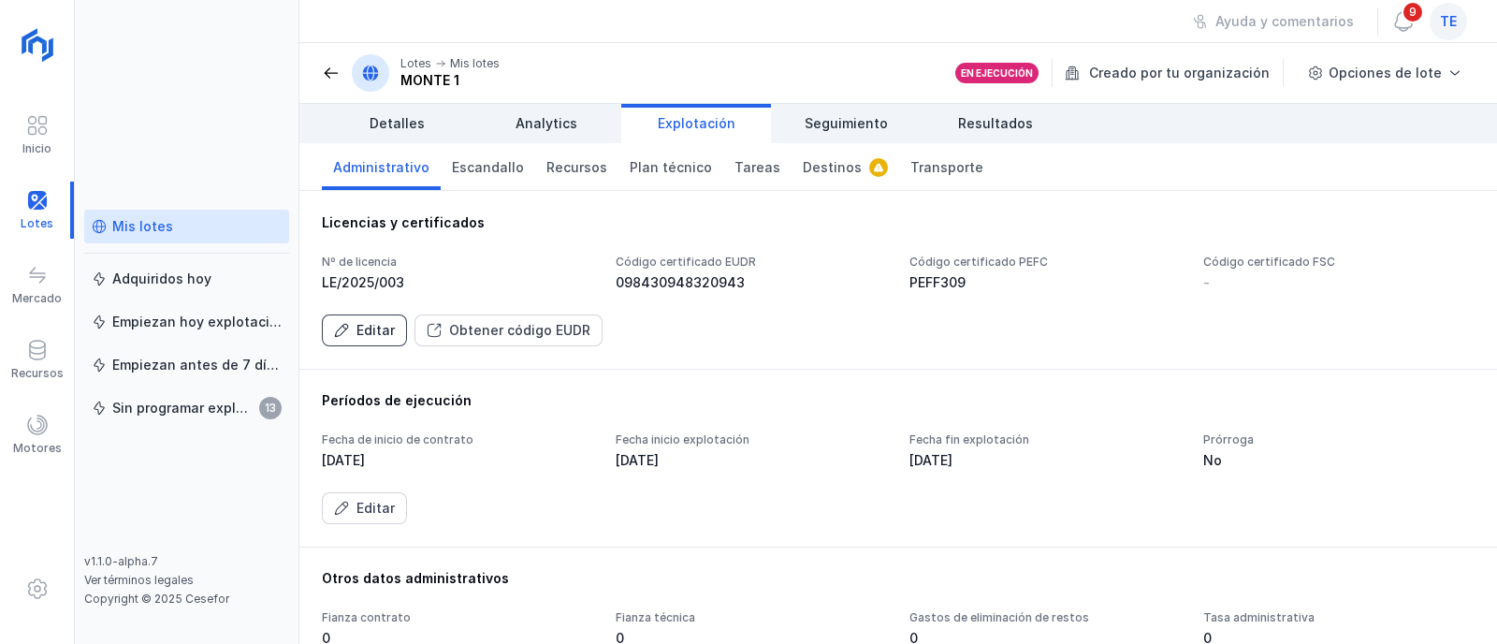
click at [370, 334] on div "Editar" at bounding box center [375, 330] width 38 height 19
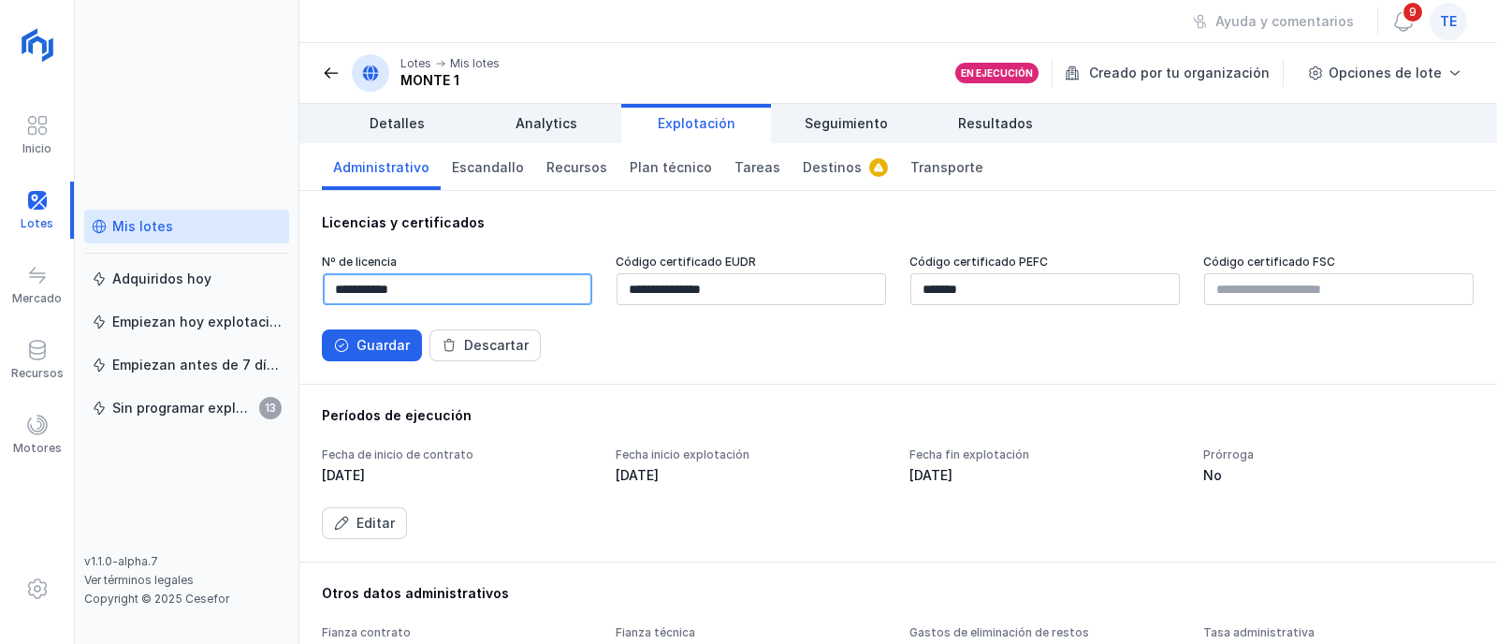
click at [441, 281] on input "**********" at bounding box center [457, 289] width 269 height 32
click at [370, 348] on div "Guardar" at bounding box center [382, 345] width 53 height 19
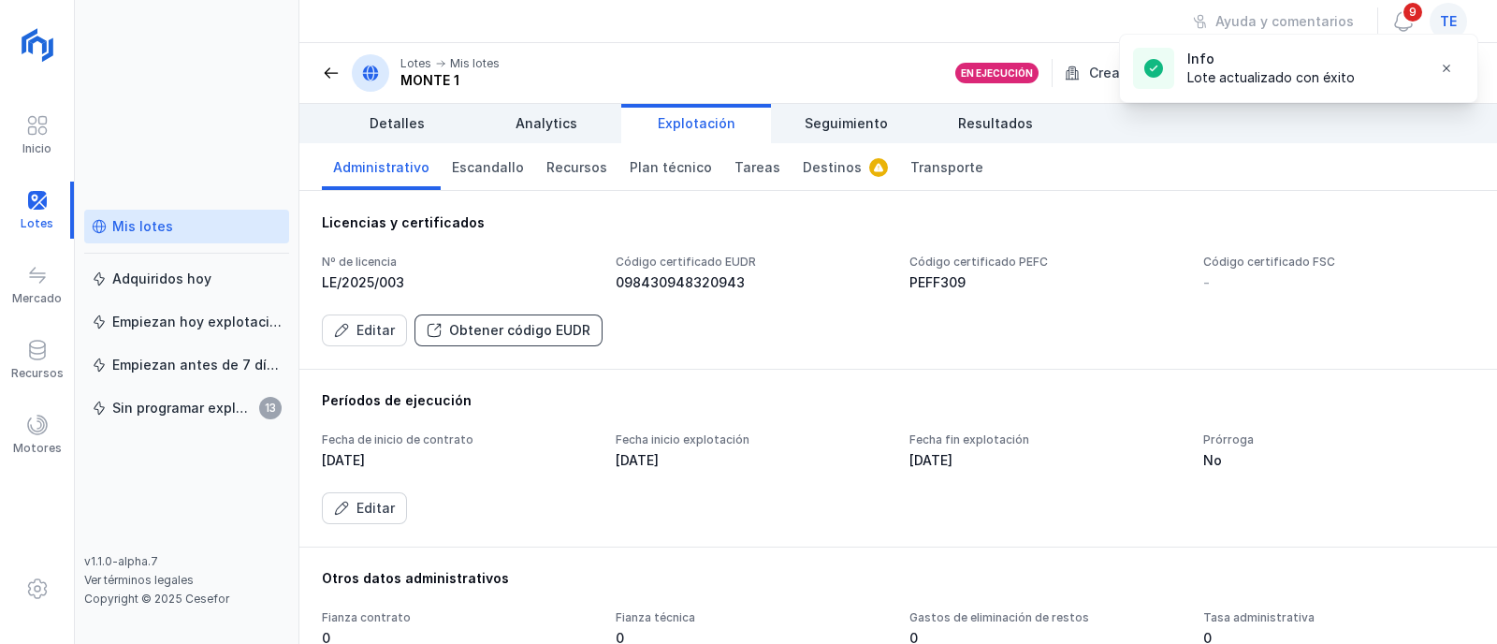
click at [492, 331] on div "Obtener código EUDR" at bounding box center [519, 330] width 141 height 19
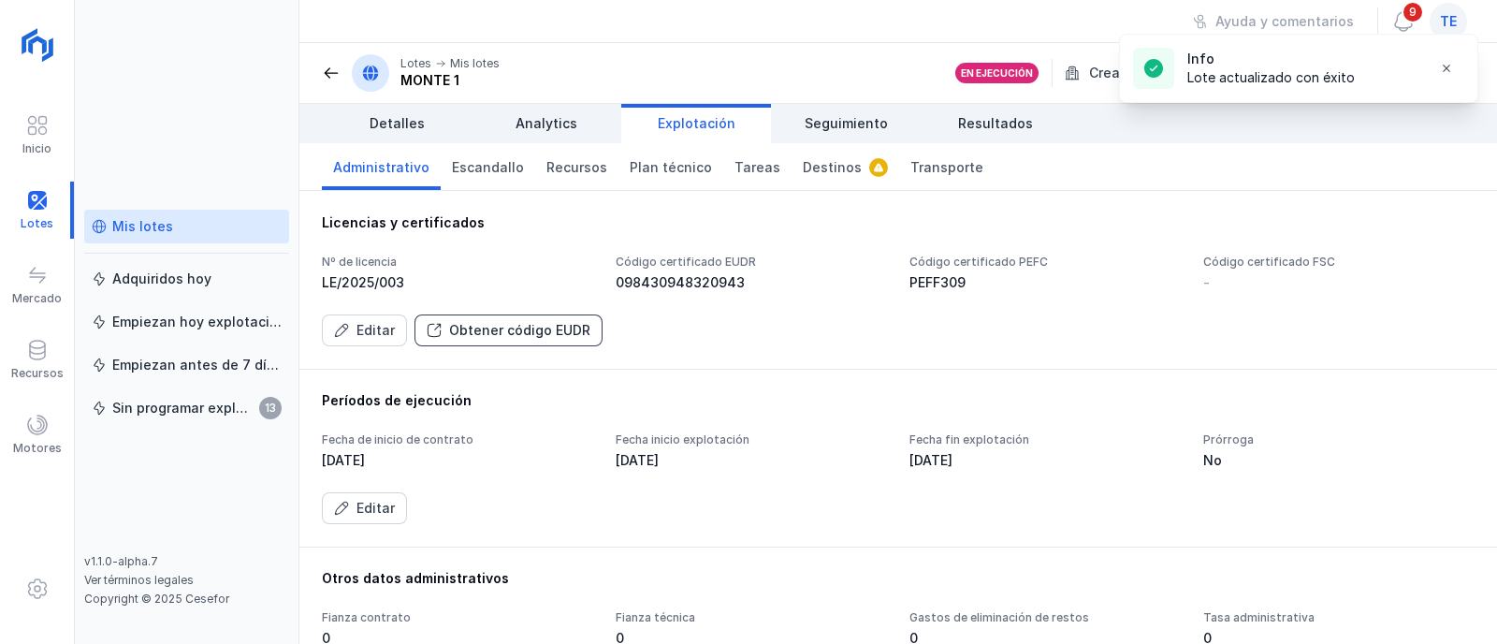
click at [492, 331] on div "Obtener código EUDR" at bounding box center [519, 330] width 141 height 19
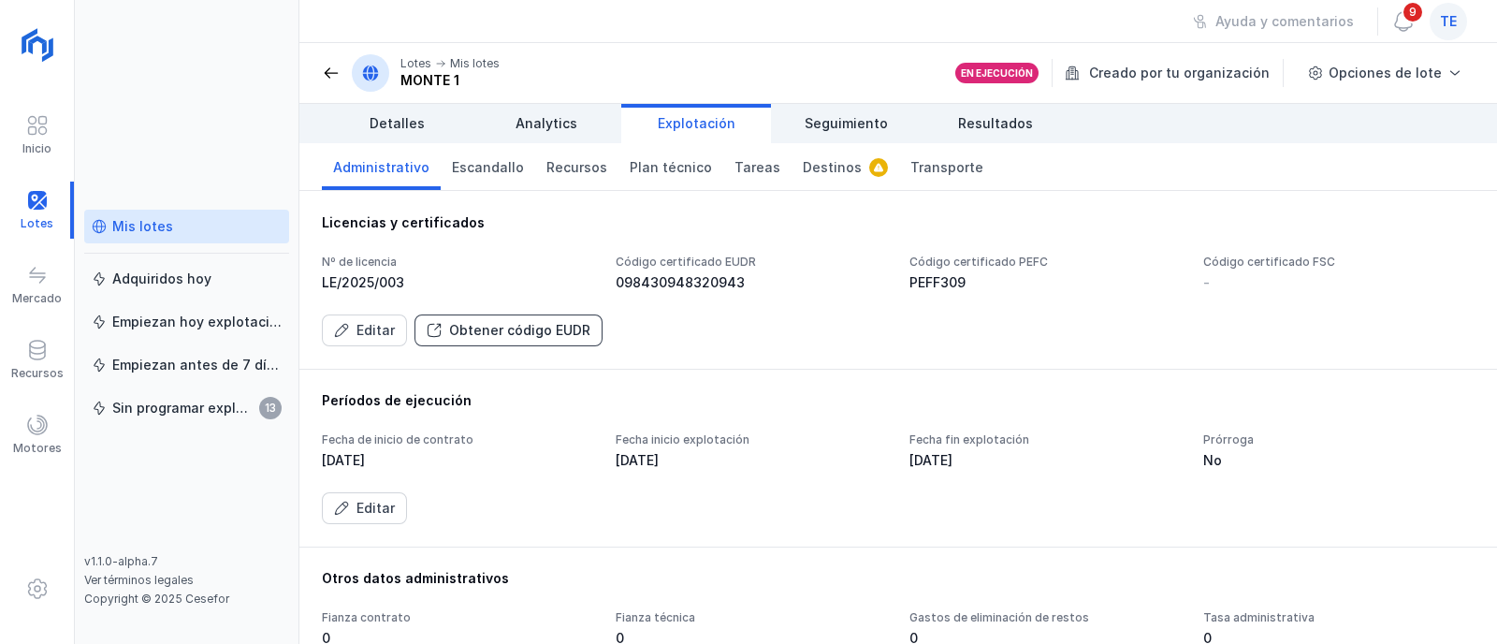
click at [564, 329] on div "Obtener código EUDR" at bounding box center [519, 330] width 141 height 19
click at [525, 328] on div "Obtener código EUDR" at bounding box center [519, 330] width 141 height 19
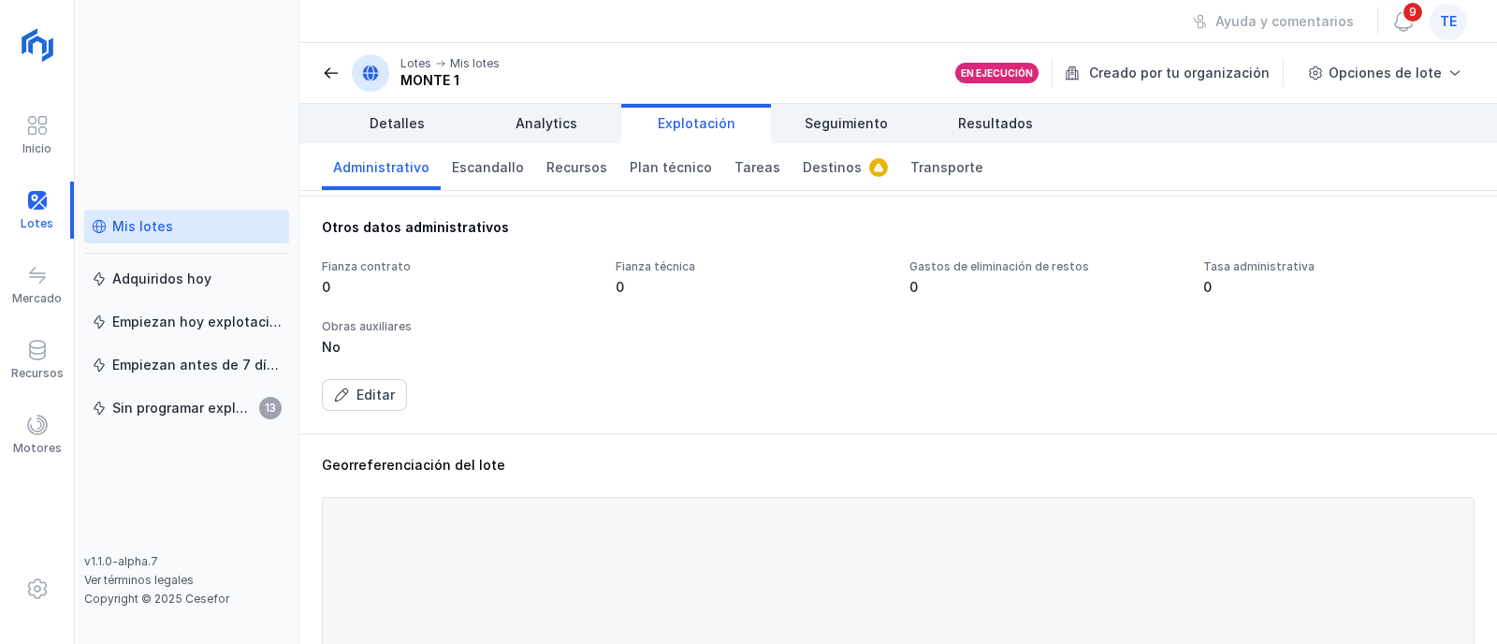
scroll to position [585, 0]
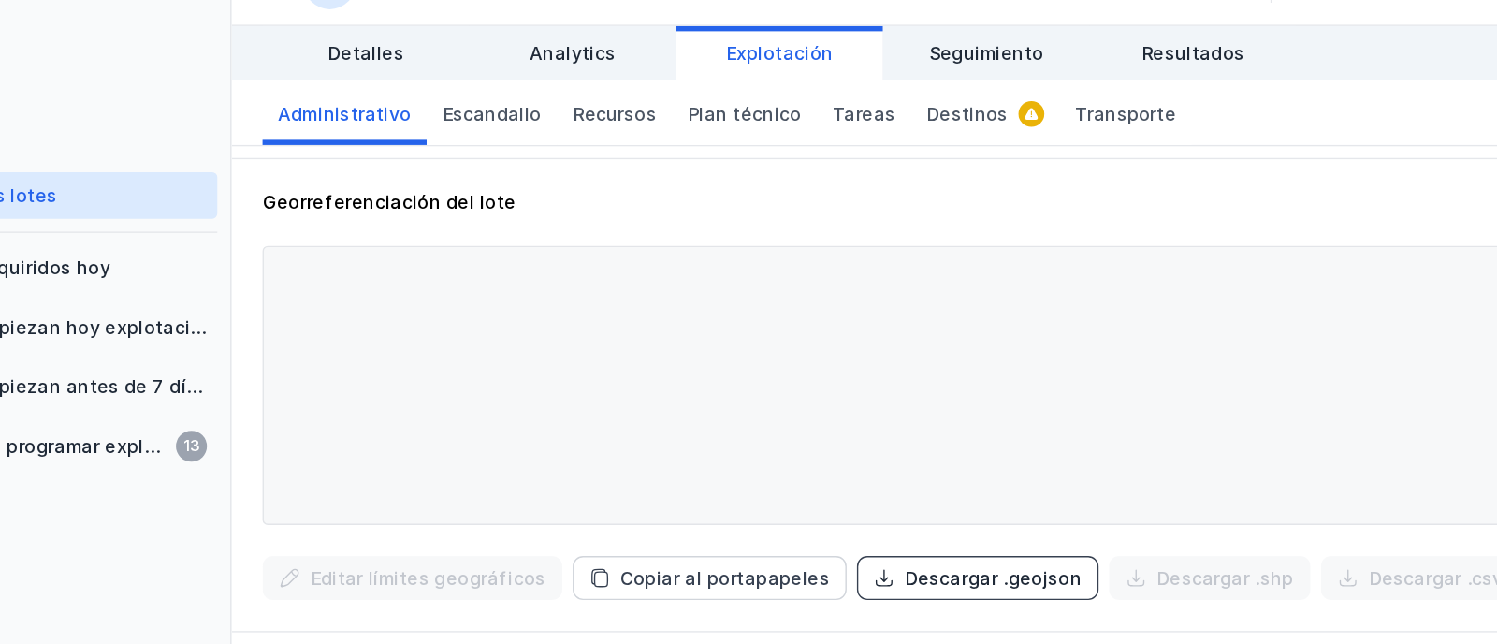
click at [823, 506] on div "Descargar .geojson" at bounding box center [851, 503] width 128 height 19
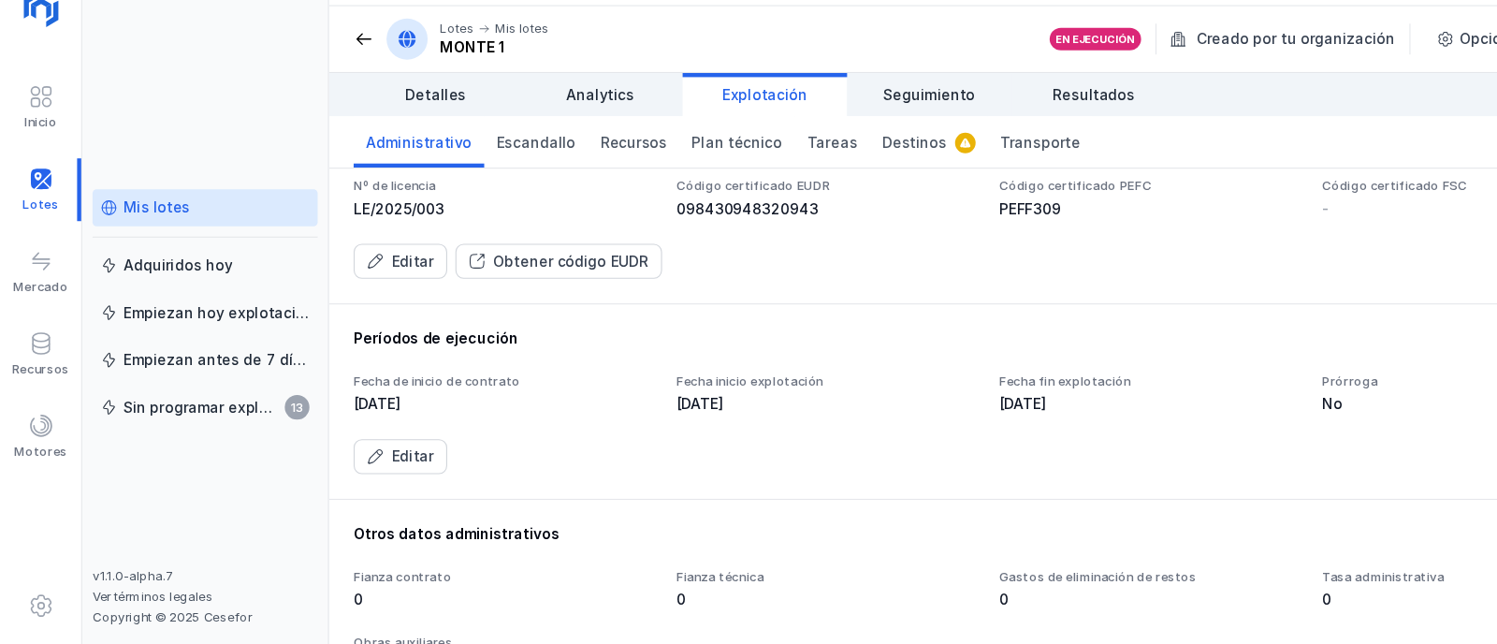
scroll to position [0, 0]
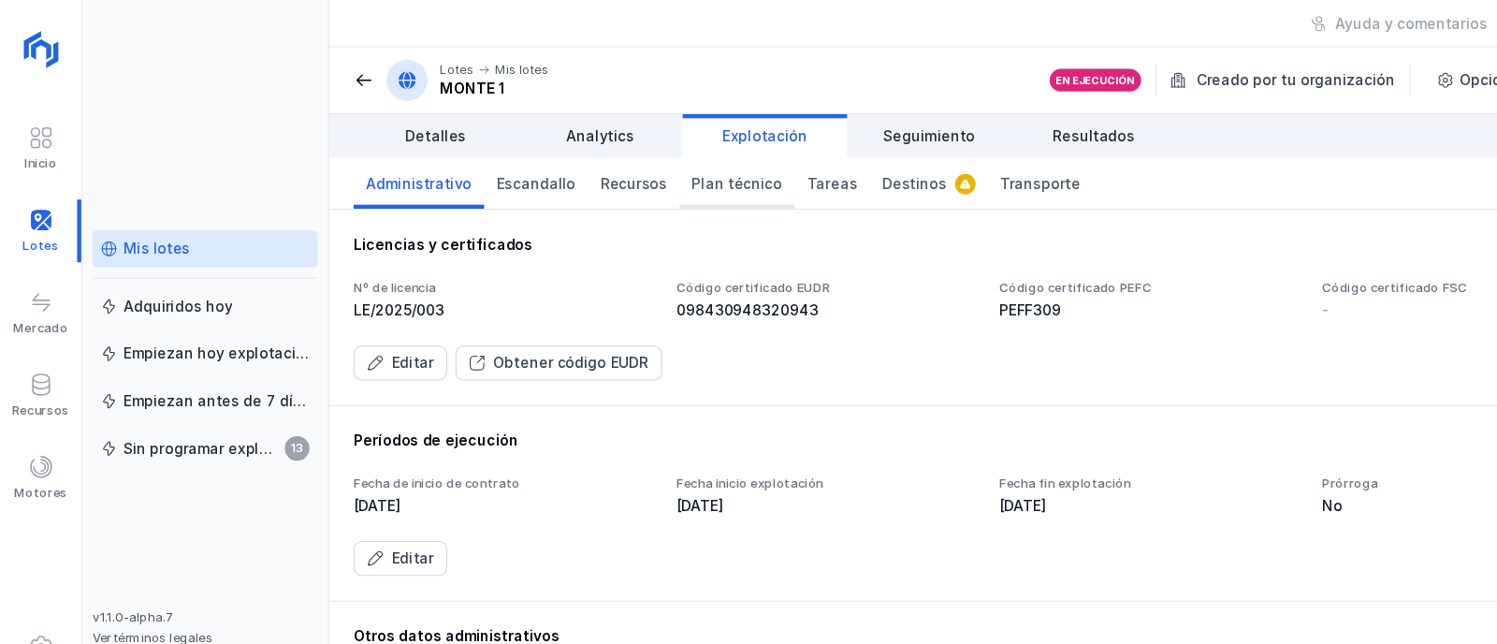
click at [657, 158] on span "Plan técnico" at bounding box center [671, 167] width 82 height 19
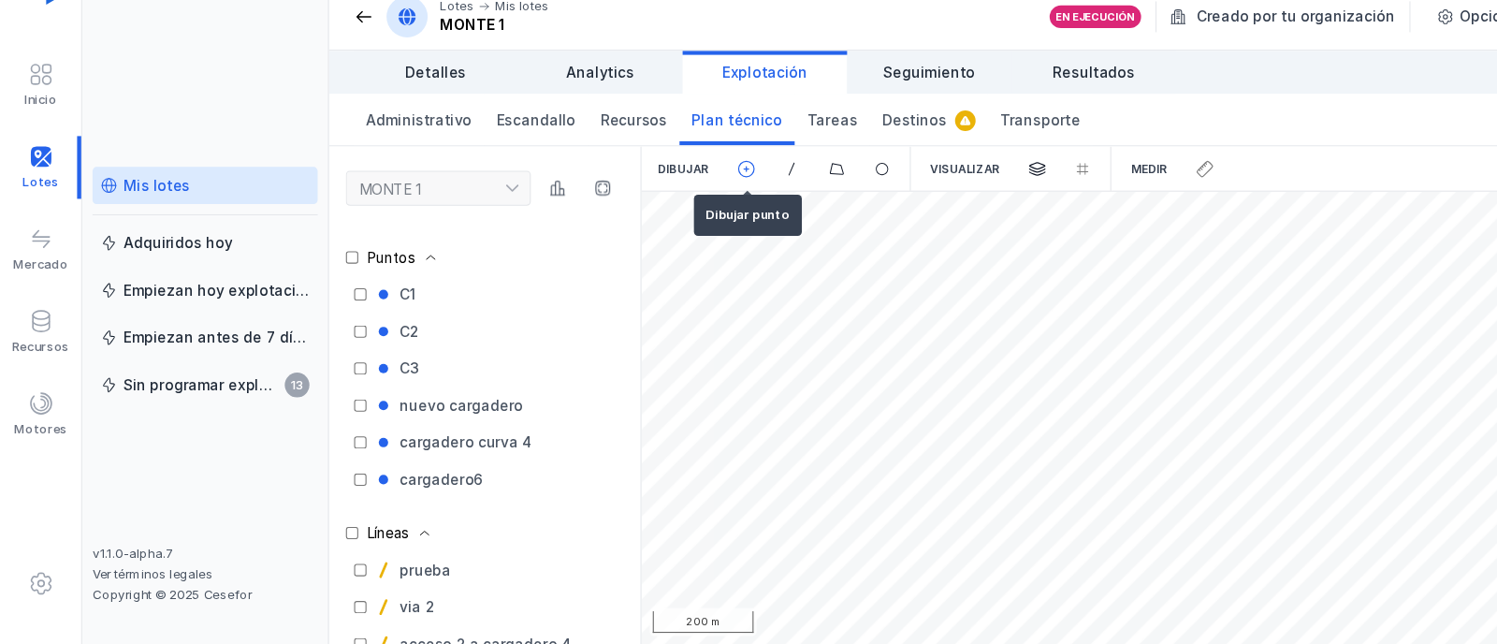
click at [678, 211] on span at bounding box center [679, 211] width 17 height 17
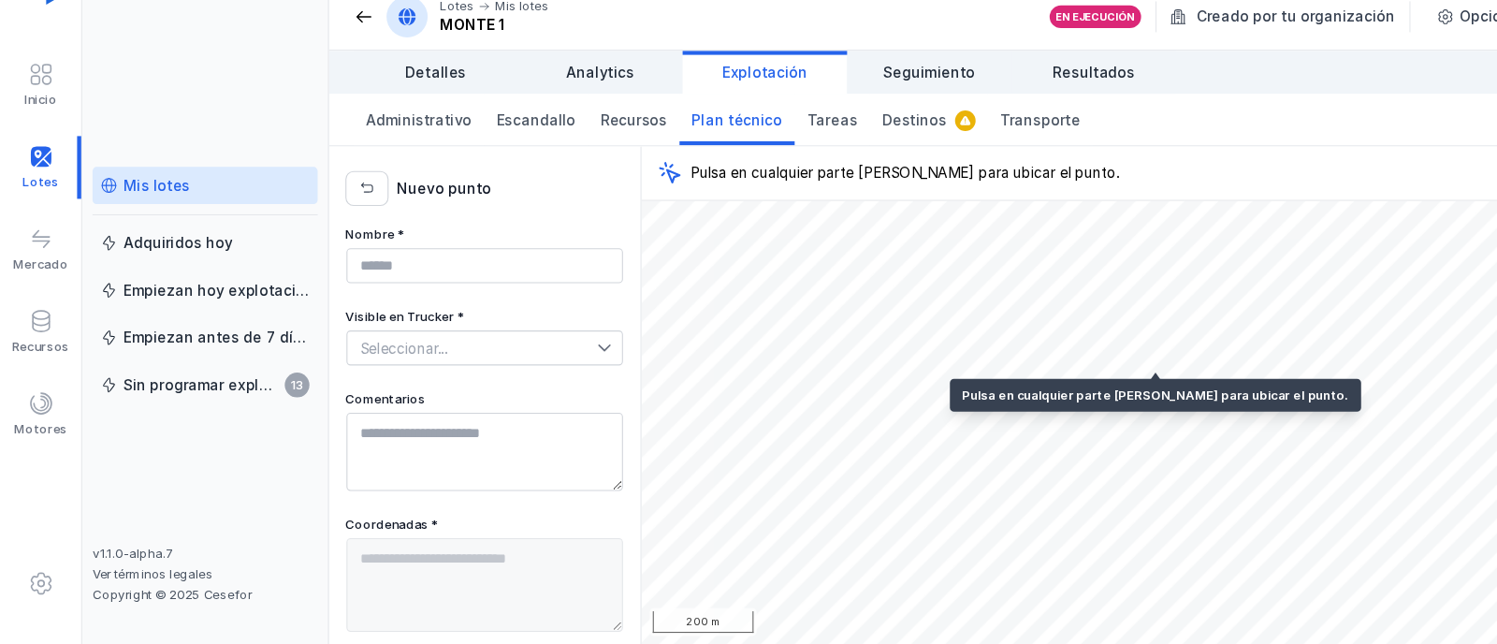
type textarea "**********"
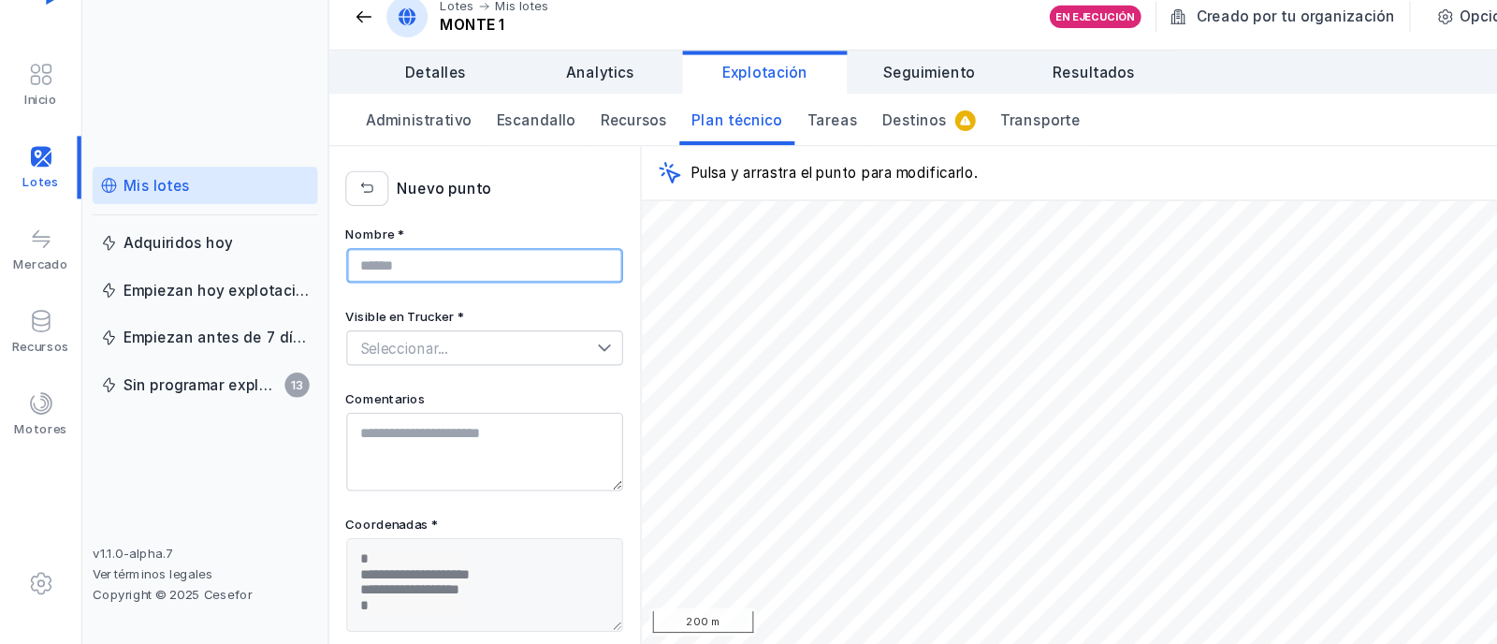
click at [388, 300] on input "Nombre *" at bounding box center [441, 299] width 252 height 32
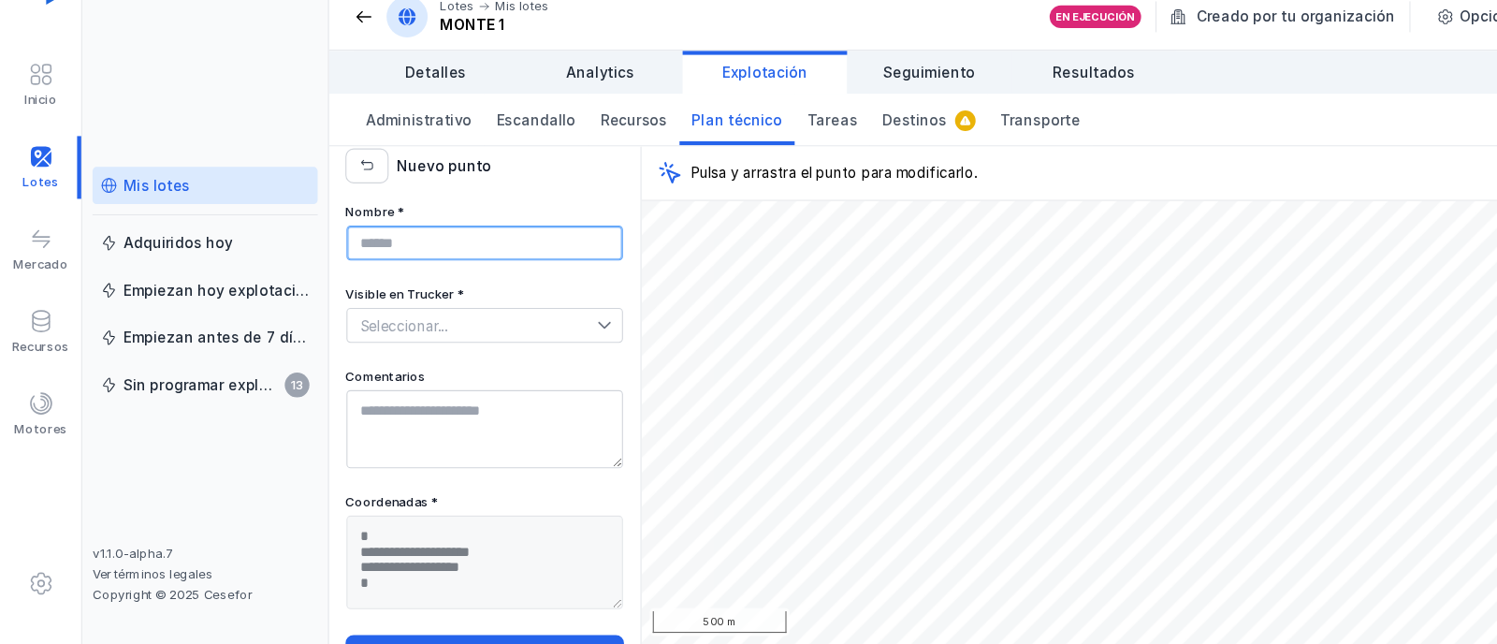
scroll to position [68, 0]
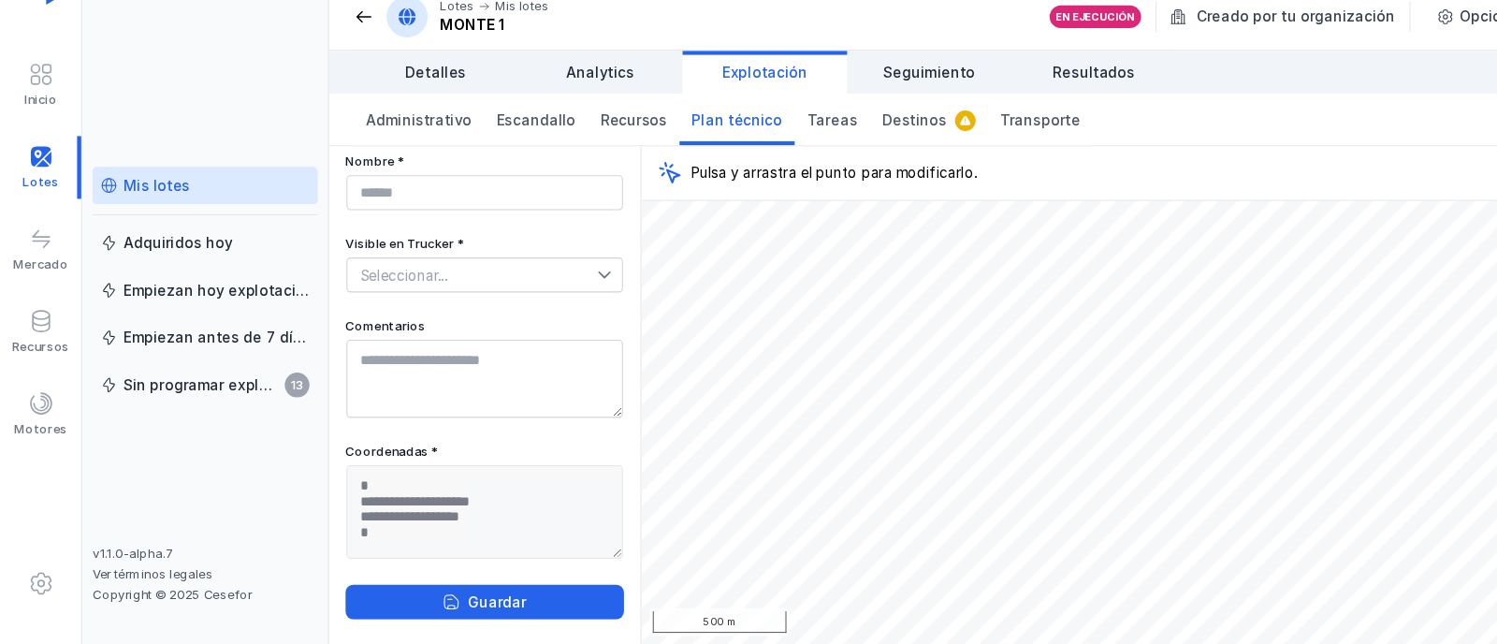
click at [486, 203] on div "Nombre *" at bounding box center [441, 223] width 254 height 52
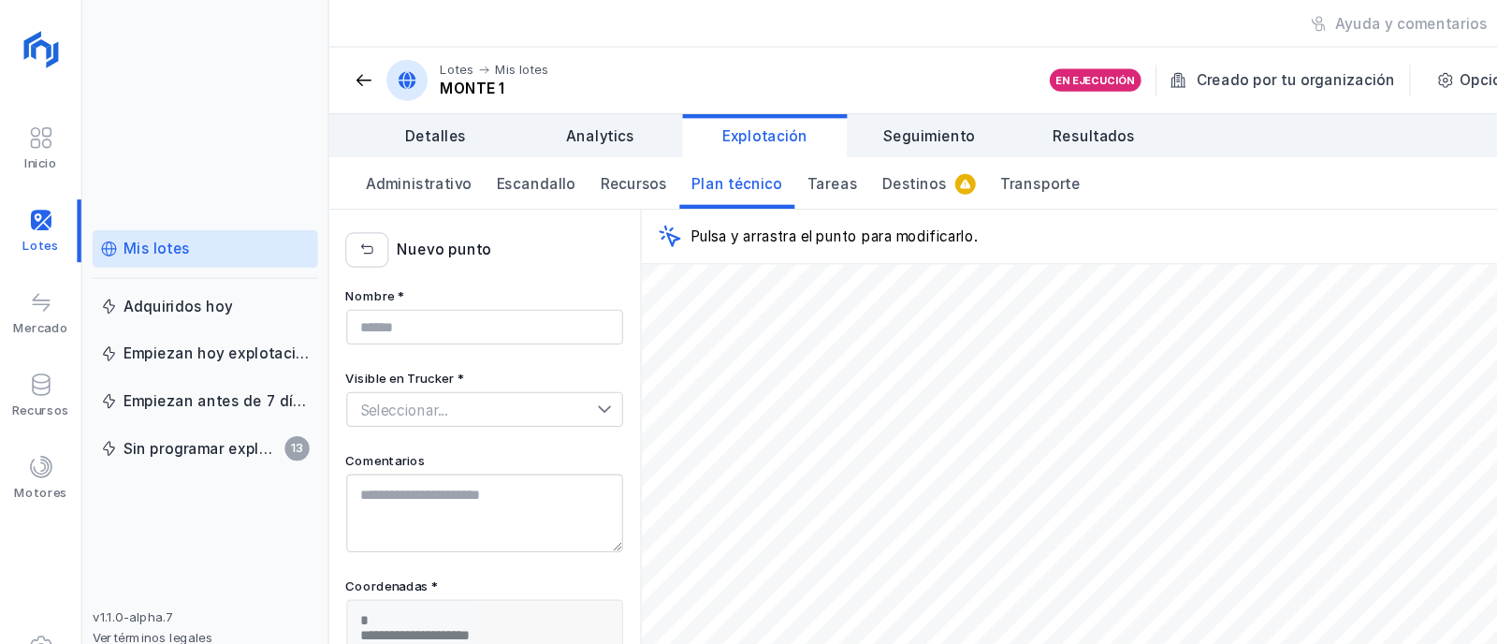
scroll to position [0, 0]
click at [345, 233] on button "button" at bounding box center [333, 229] width 39 height 32
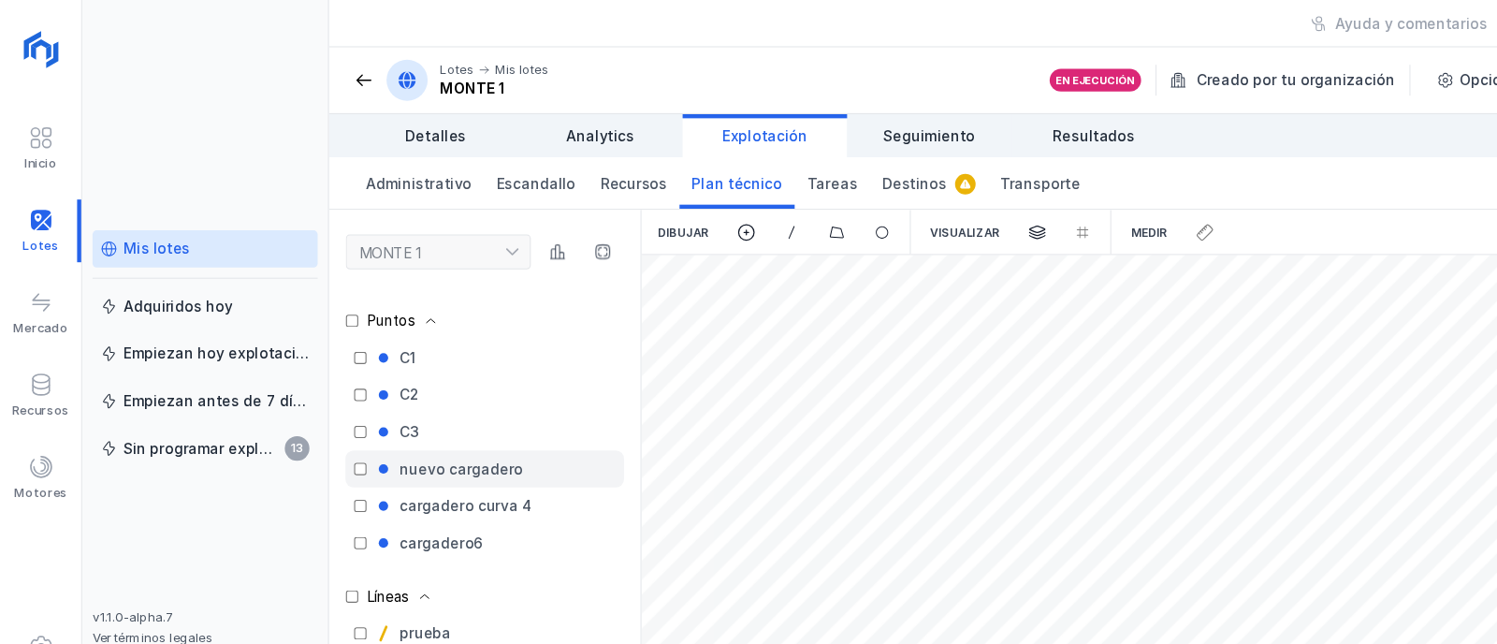
scroll to position [131, 0]
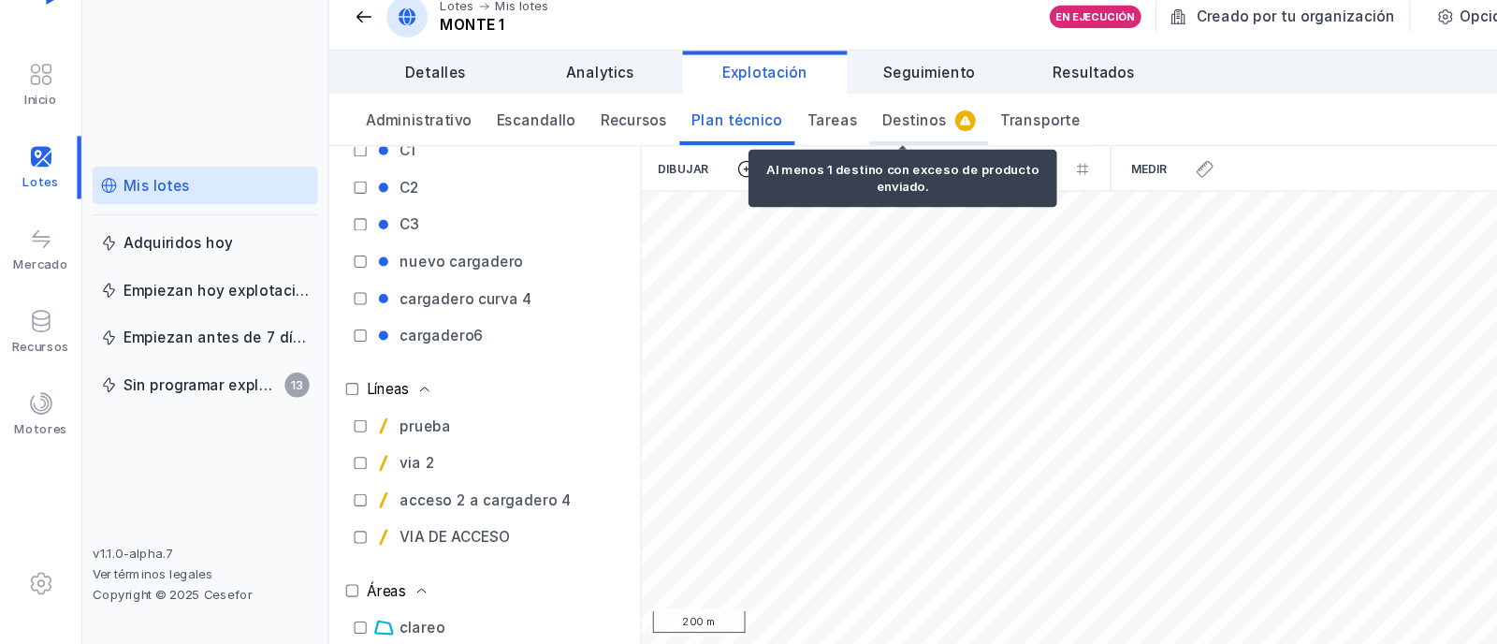
click at [821, 169] on span "Destinos" at bounding box center [832, 167] width 59 height 19
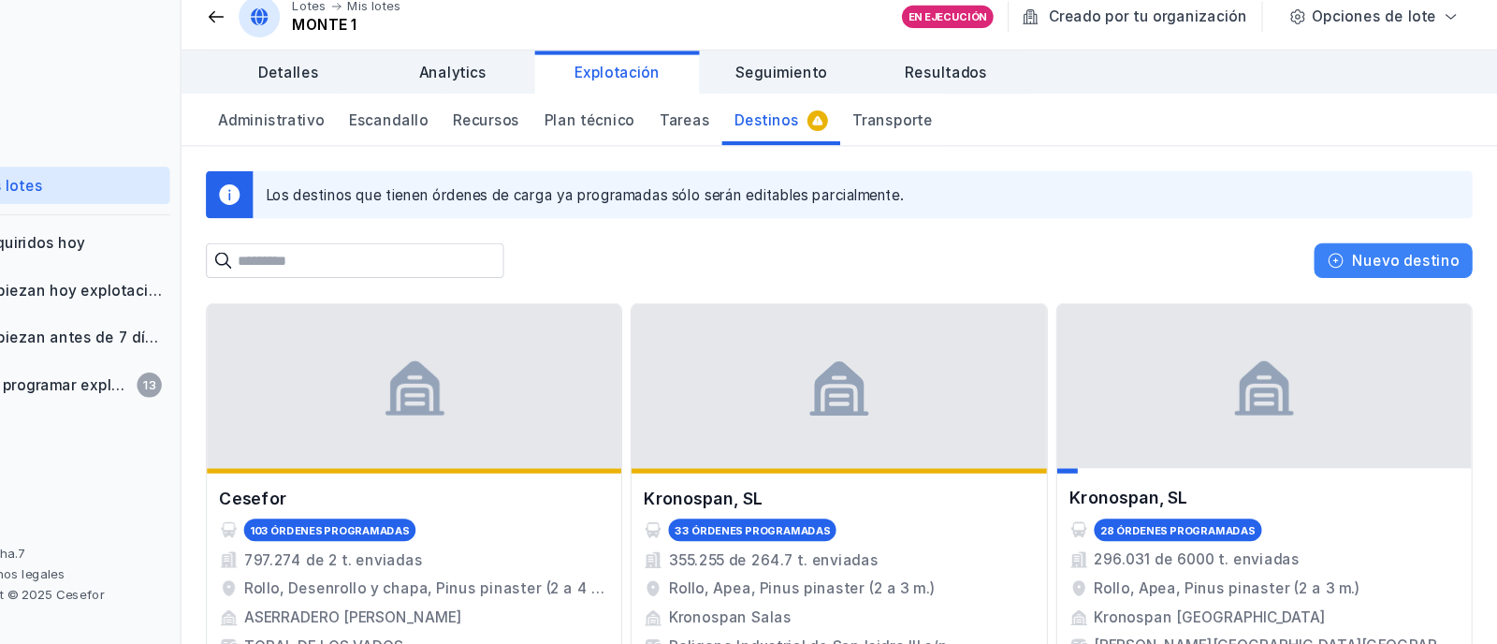
click at [1421, 293] on div "Nuevo destino" at bounding box center [1413, 294] width 97 height 19
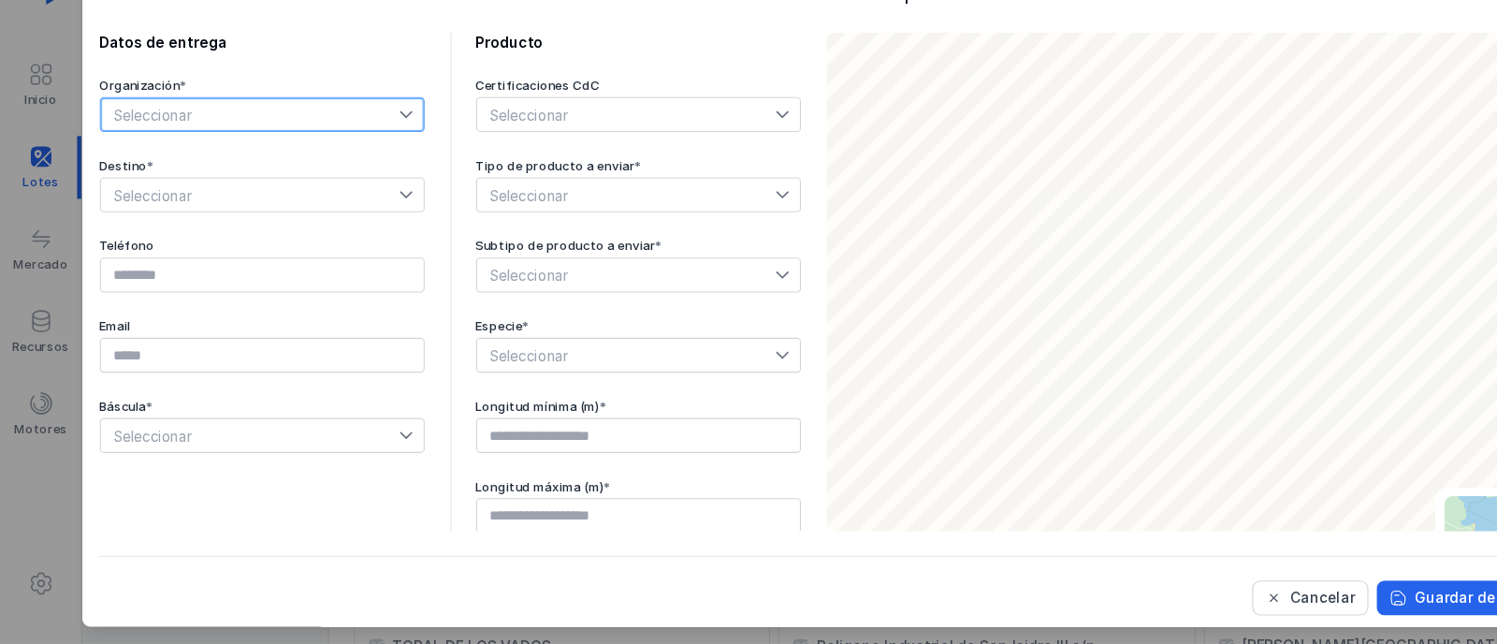
click at [217, 158] on span "Seleccionar" at bounding box center [227, 162] width 271 height 30
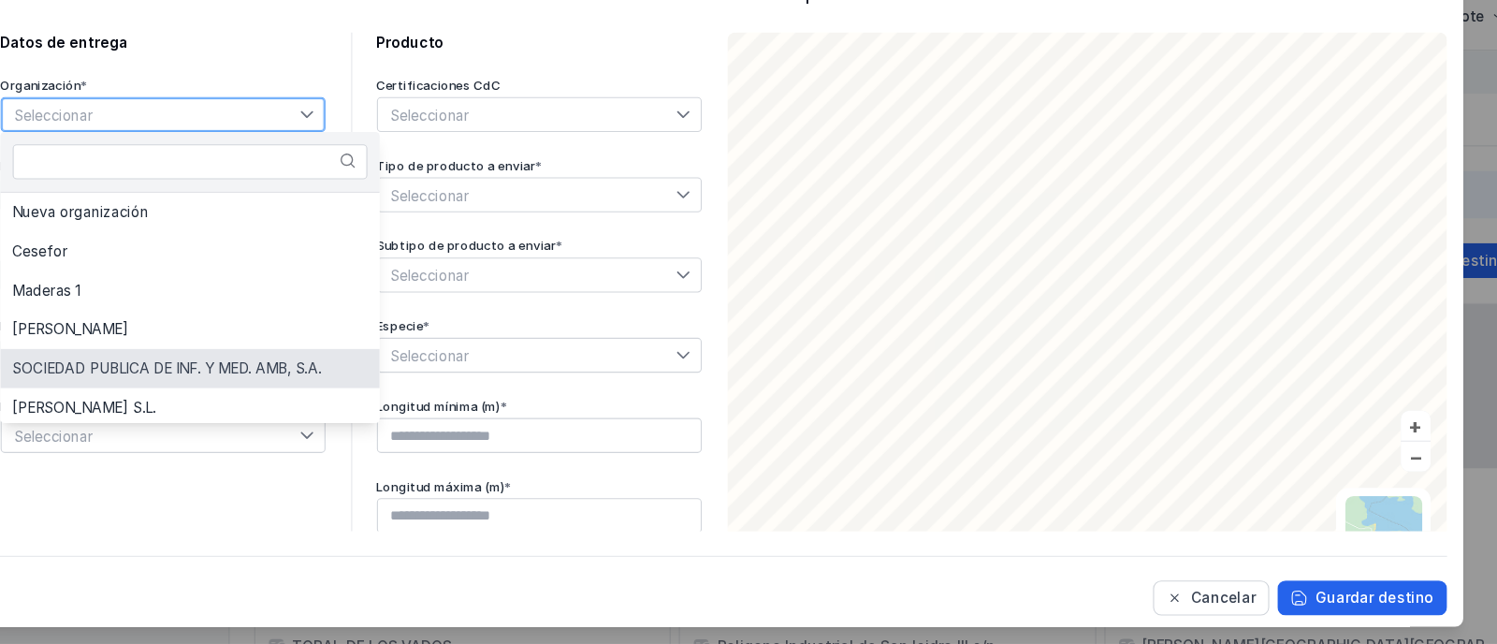
scroll to position [212, 0]
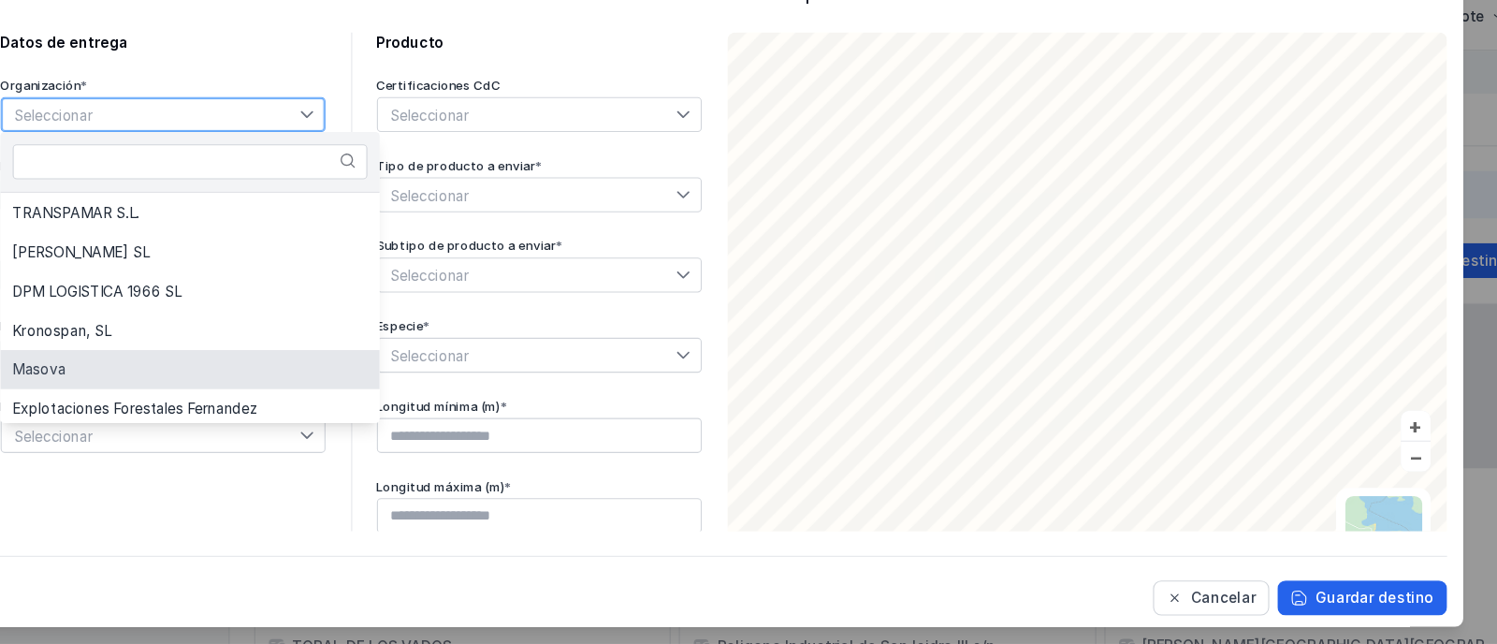
click at [211, 390] on li "Masova" at bounding box center [263, 394] width 345 height 36
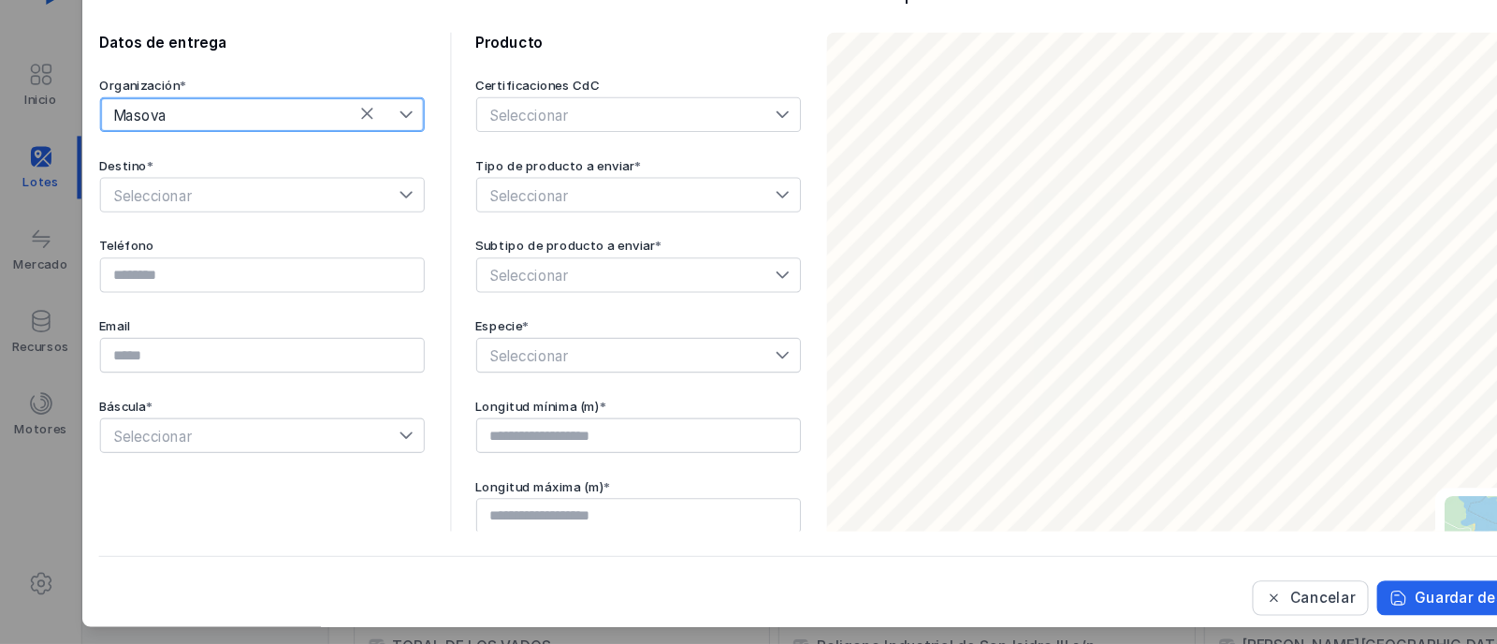
click at [208, 240] on span "Seleccionar" at bounding box center [227, 235] width 271 height 30
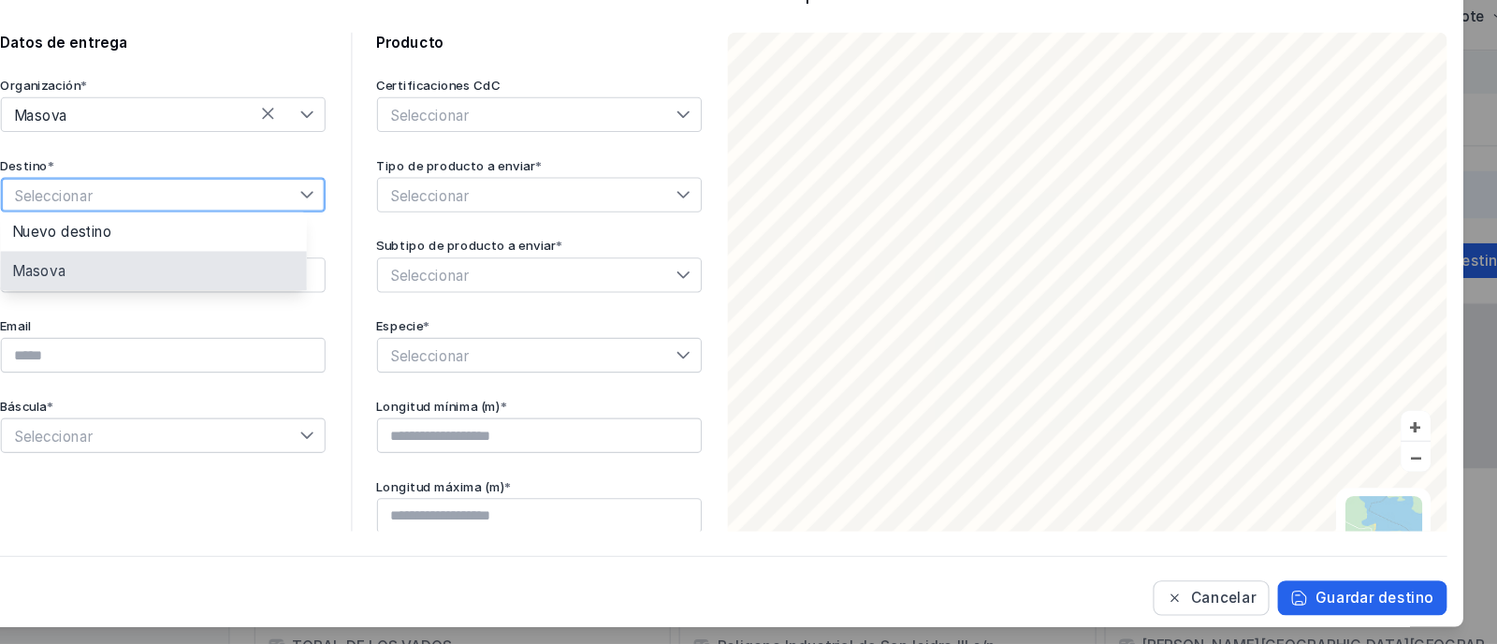
click at [240, 304] on li "Masova" at bounding box center [230, 304] width 279 height 36
type input "*********"
type input "**********"
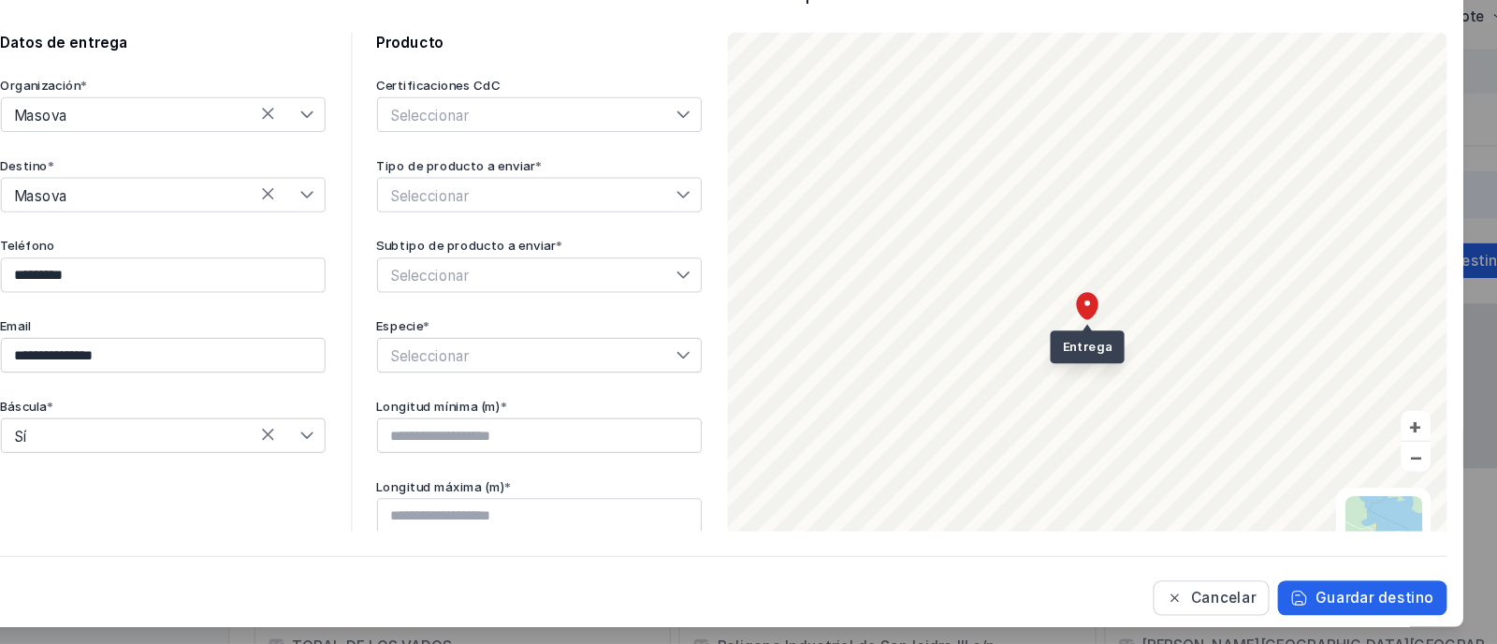
click at [543, 169] on div "Seleccionar" at bounding box center [569, 162] width 271 height 30
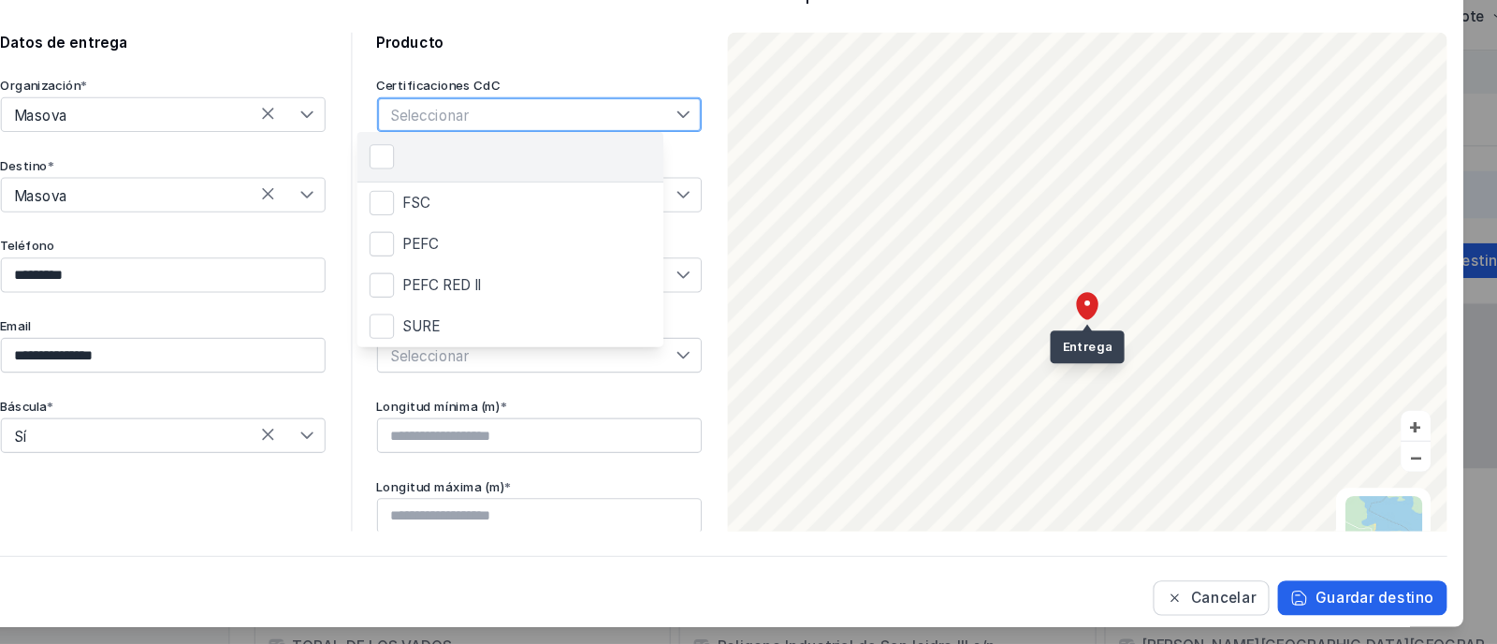
scroll to position [8, 89]
click at [399, 300] on div "**********" at bounding box center [410, 352] width 640 height 530
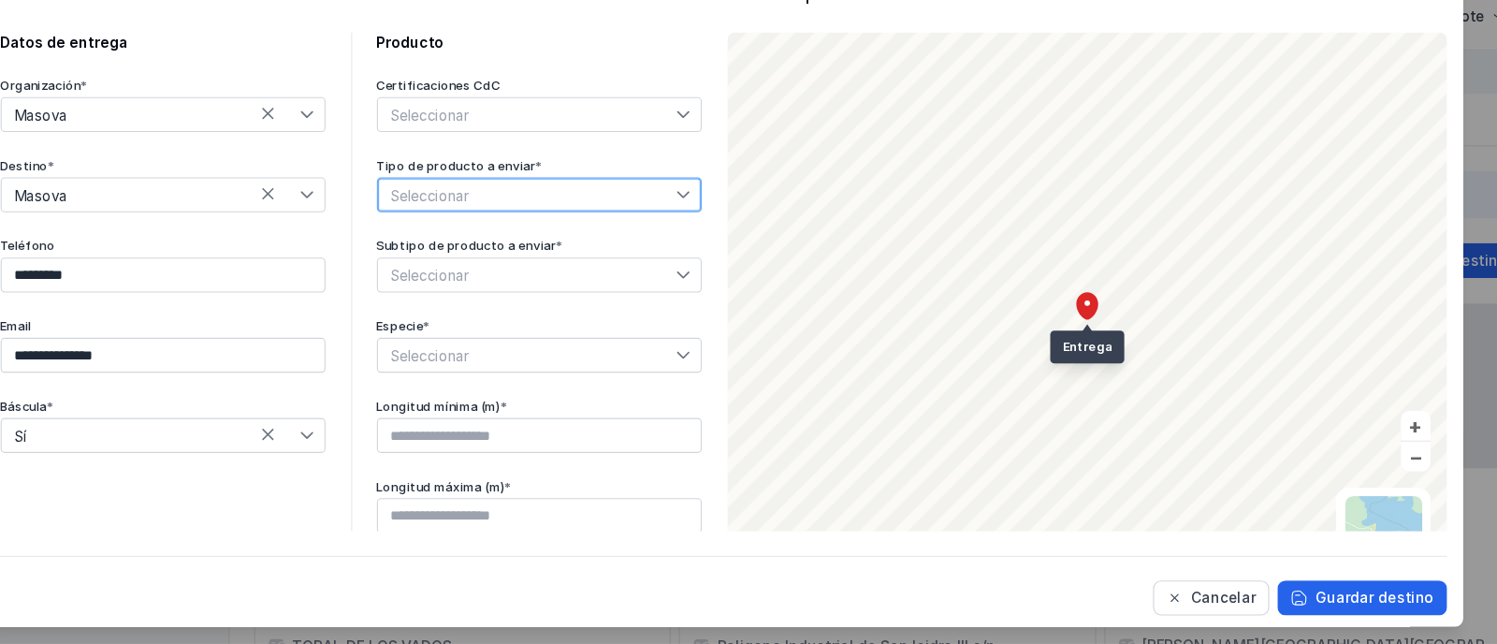
click at [518, 232] on span "Seleccionar" at bounding box center [569, 235] width 271 height 30
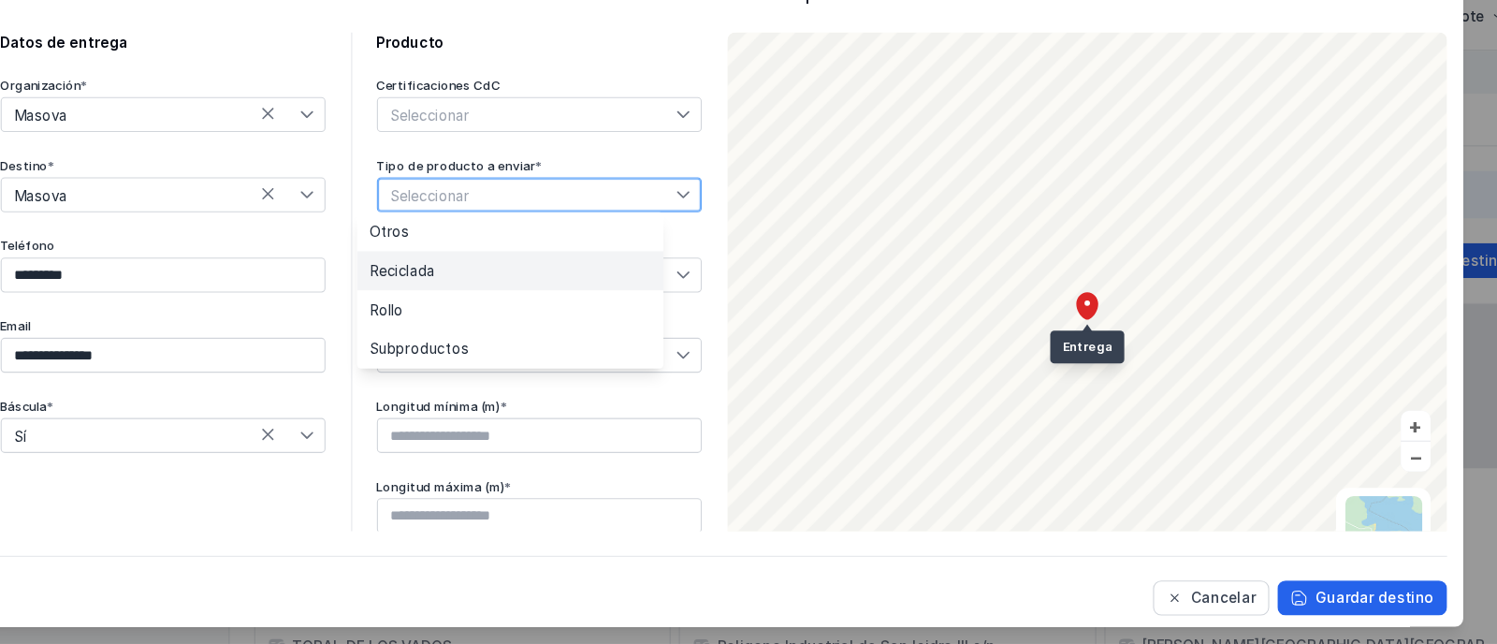
scroll to position [0, 0]
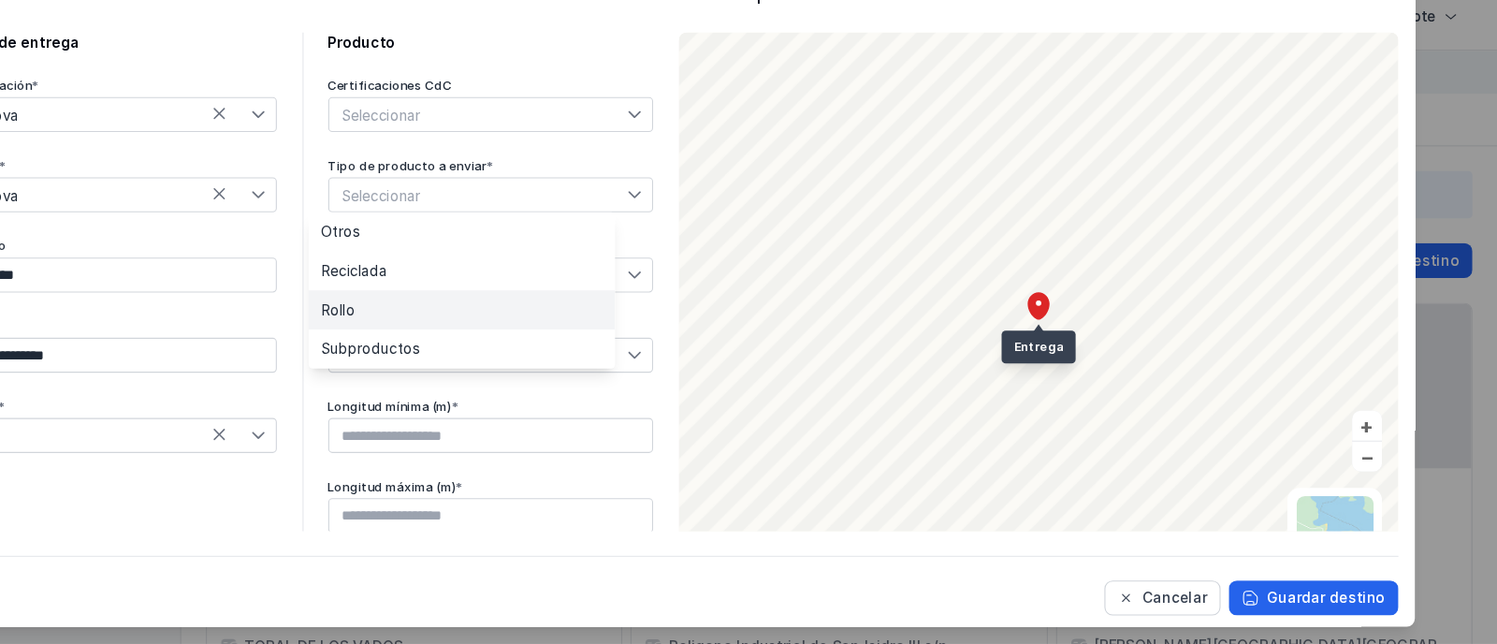
click at [500, 344] on li "Rollo" at bounding box center [554, 340] width 279 height 36
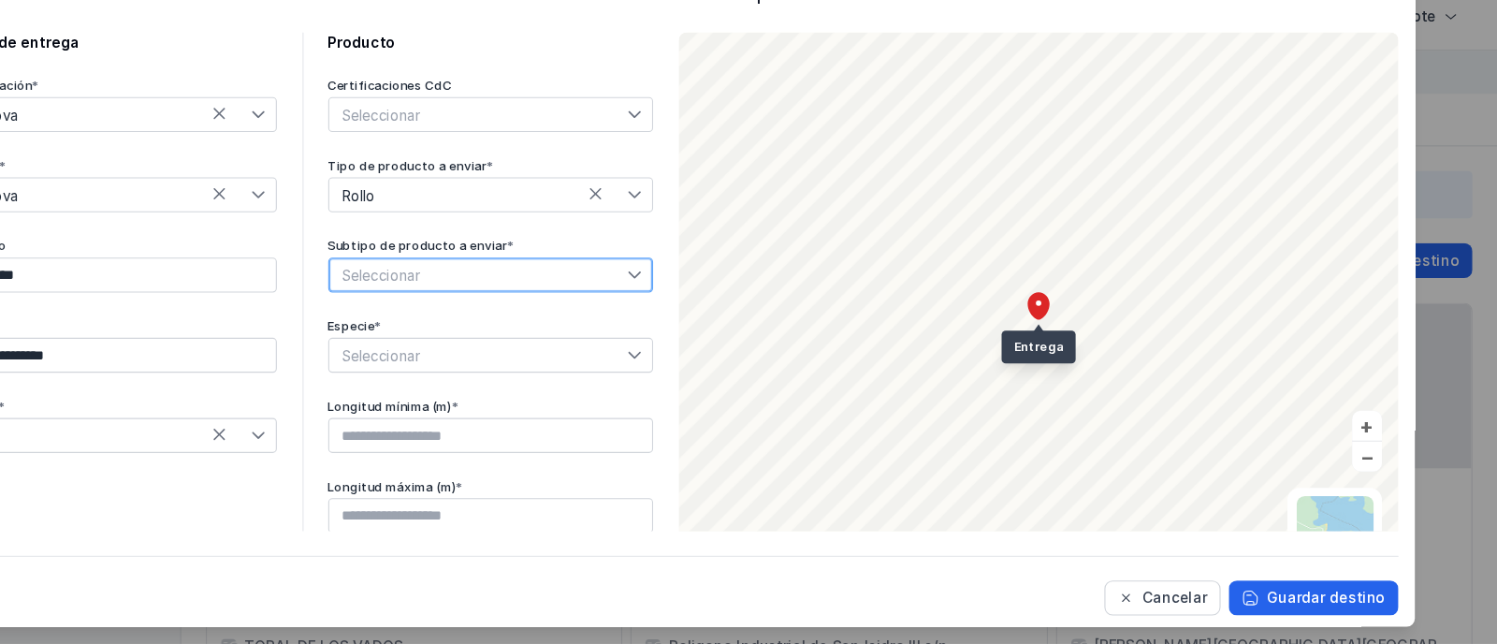
click at [489, 308] on span "Seleccionar" at bounding box center [569, 308] width 271 height 30
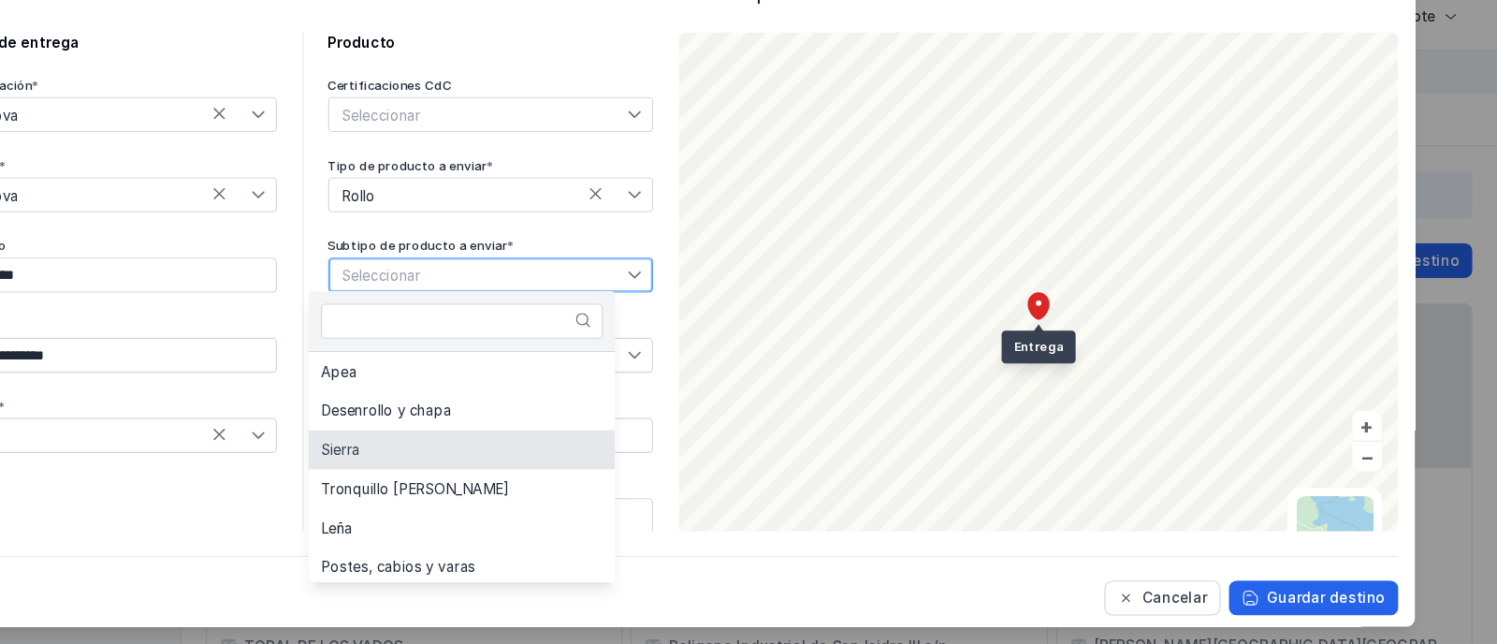
click at [518, 474] on li "Sierra" at bounding box center [554, 467] width 279 height 36
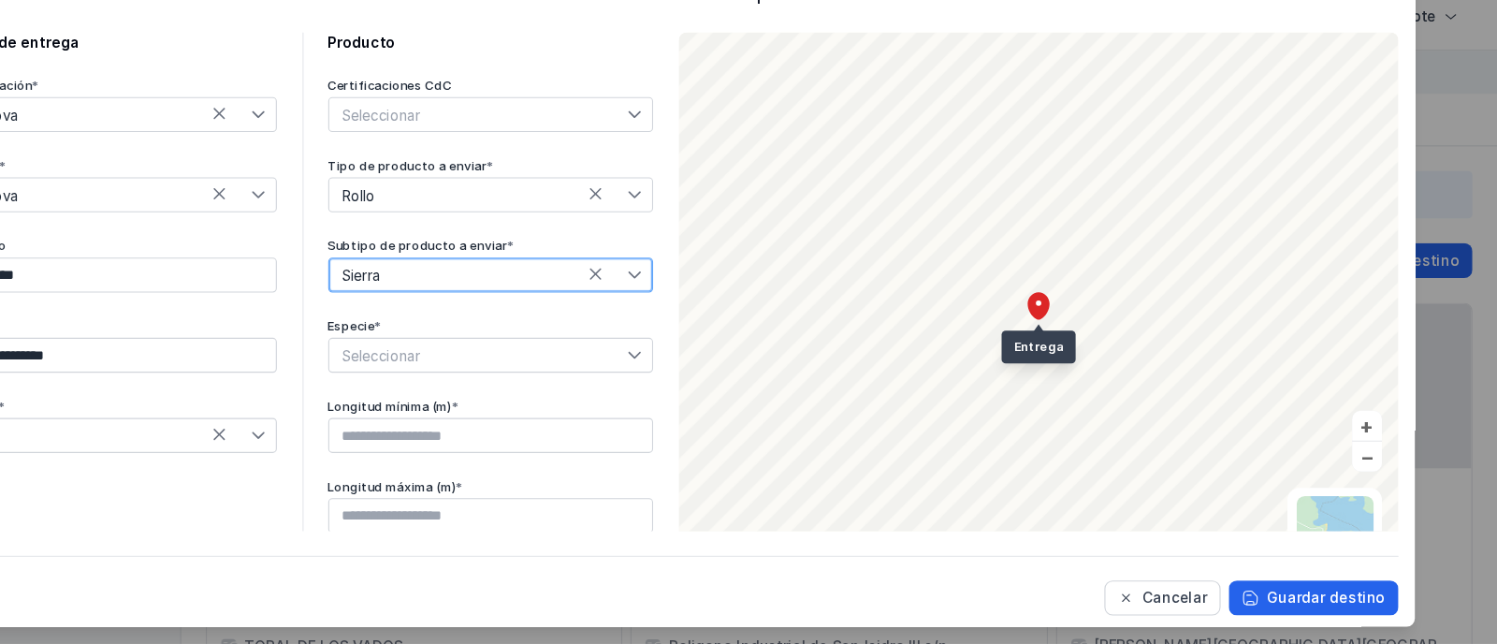
click at [446, 380] on span "Seleccionar" at bounding box center [569, 381] width 271 height 30
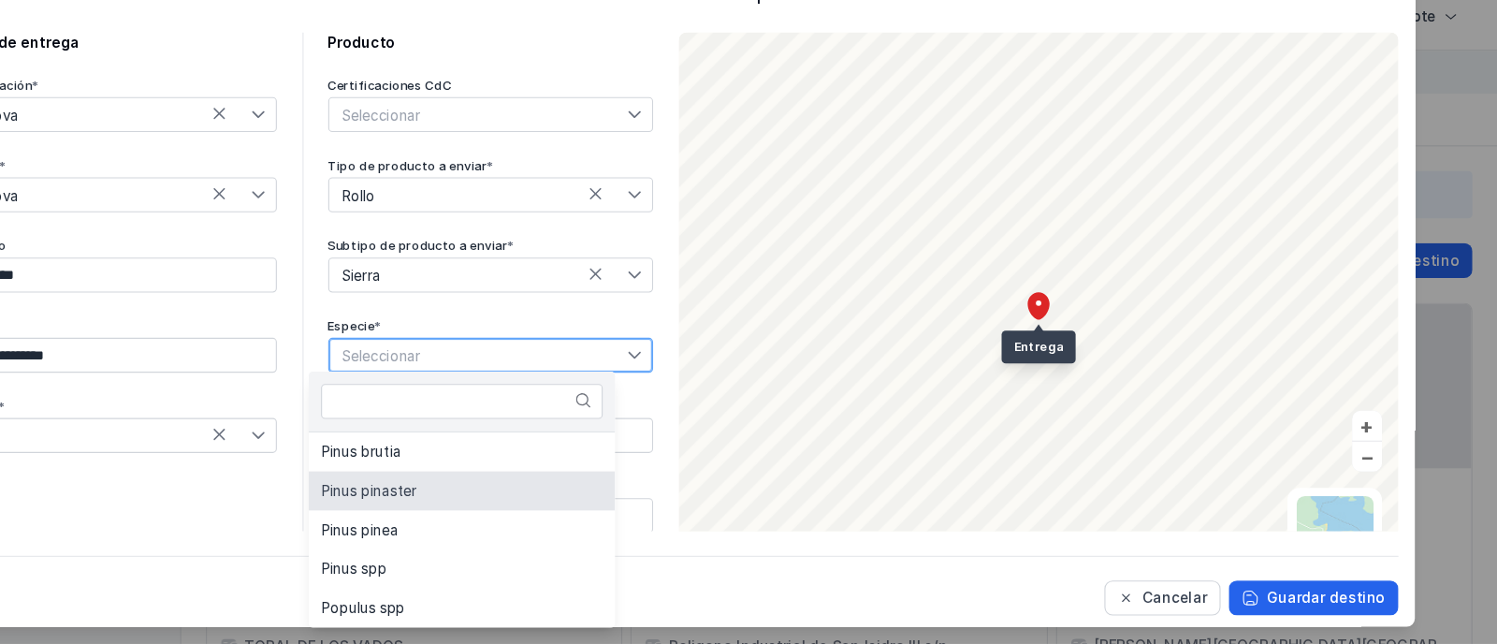
click at [534, 504] on li "Pinus pinaster" at bounding box center [554, 505] width 279 height 36
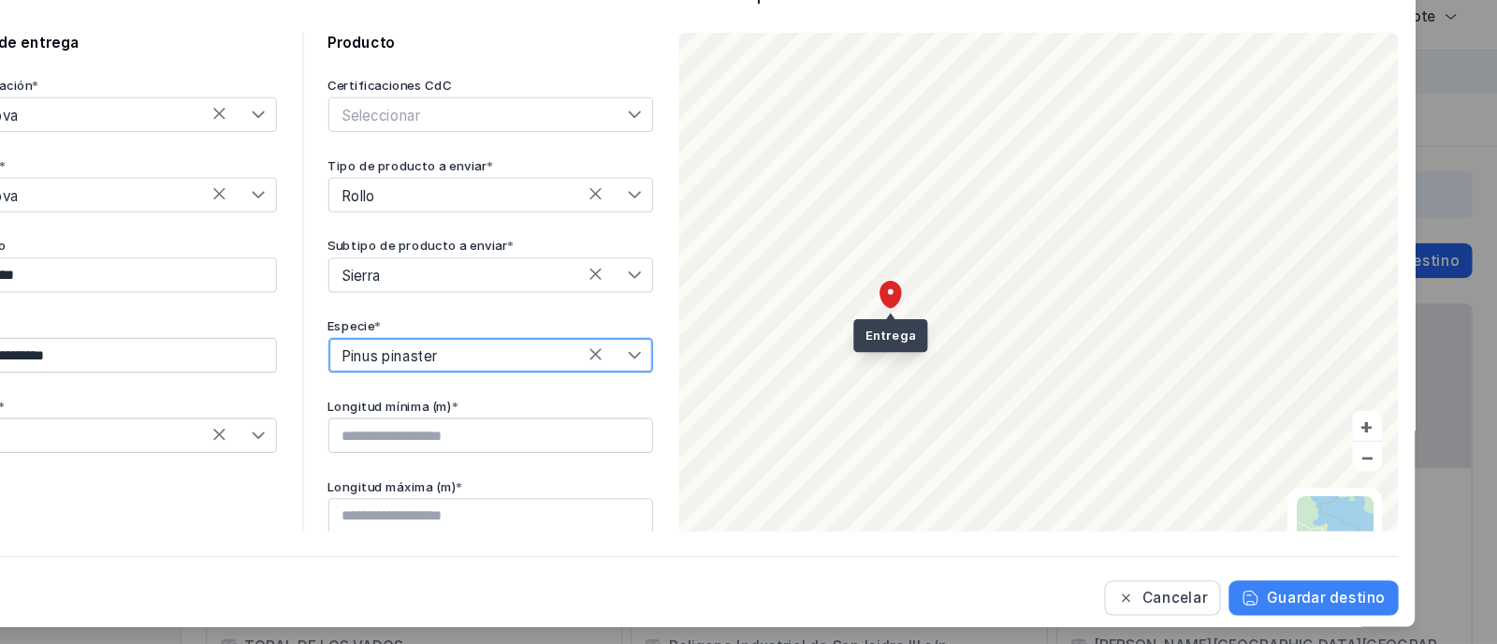
click at [1338, 603] on div "Guardar destino" at bounding box center [1341, 601] width 108 height 19
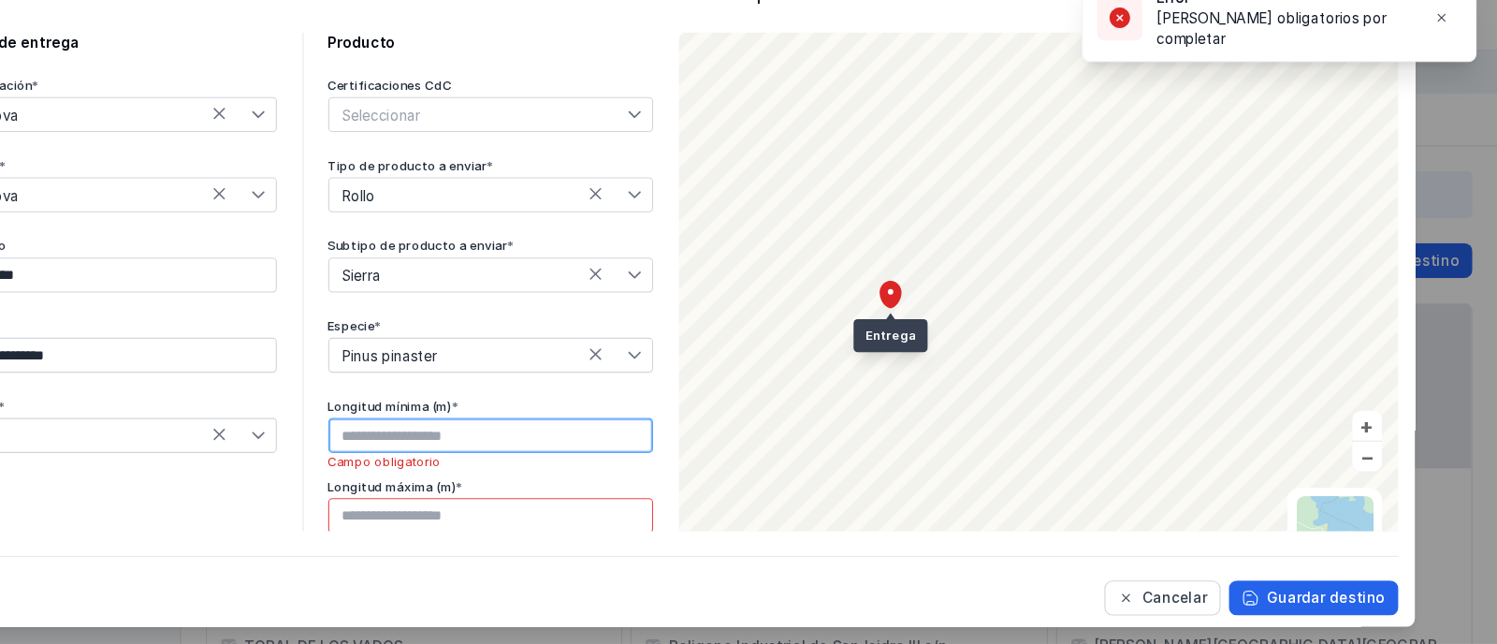
click at [491, 453] on input "text" at bounding box center [581, 454] width 296 height 32
type input "****"
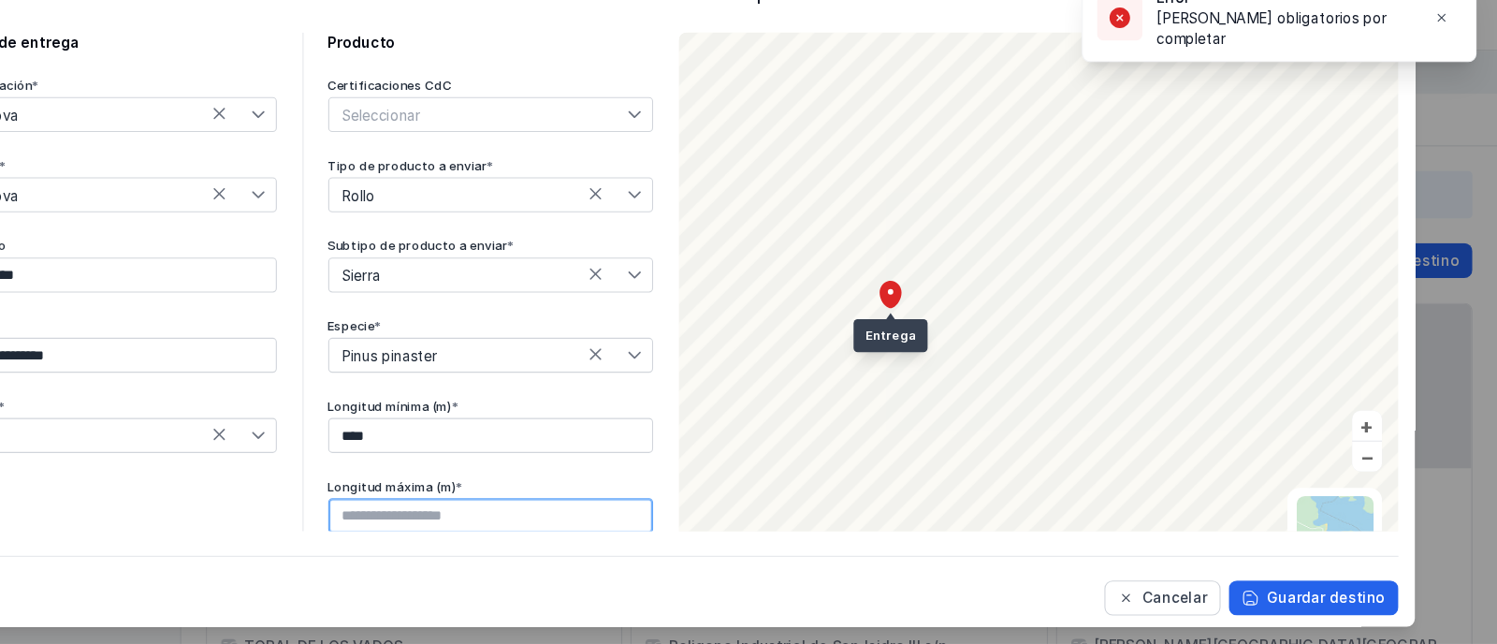
click at [487, 519] on input "text" at bounding box center [581, 527] width 296 height 32
type input "****"
click at [1313, 596] on div "Guardar destino" at bounding box center [1341, 601] width 108 height 19
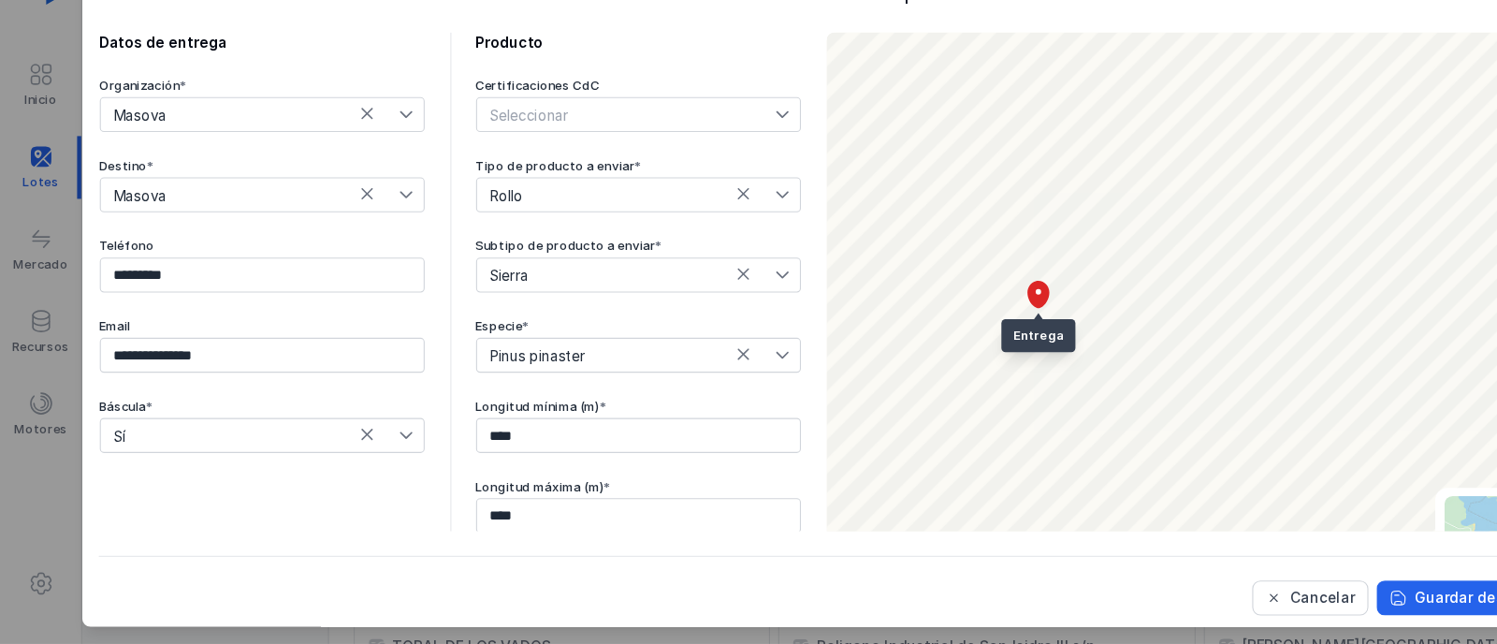
click at [534, 234] on span "Rollo" at bounding box center [569, 235] width 271 height 30
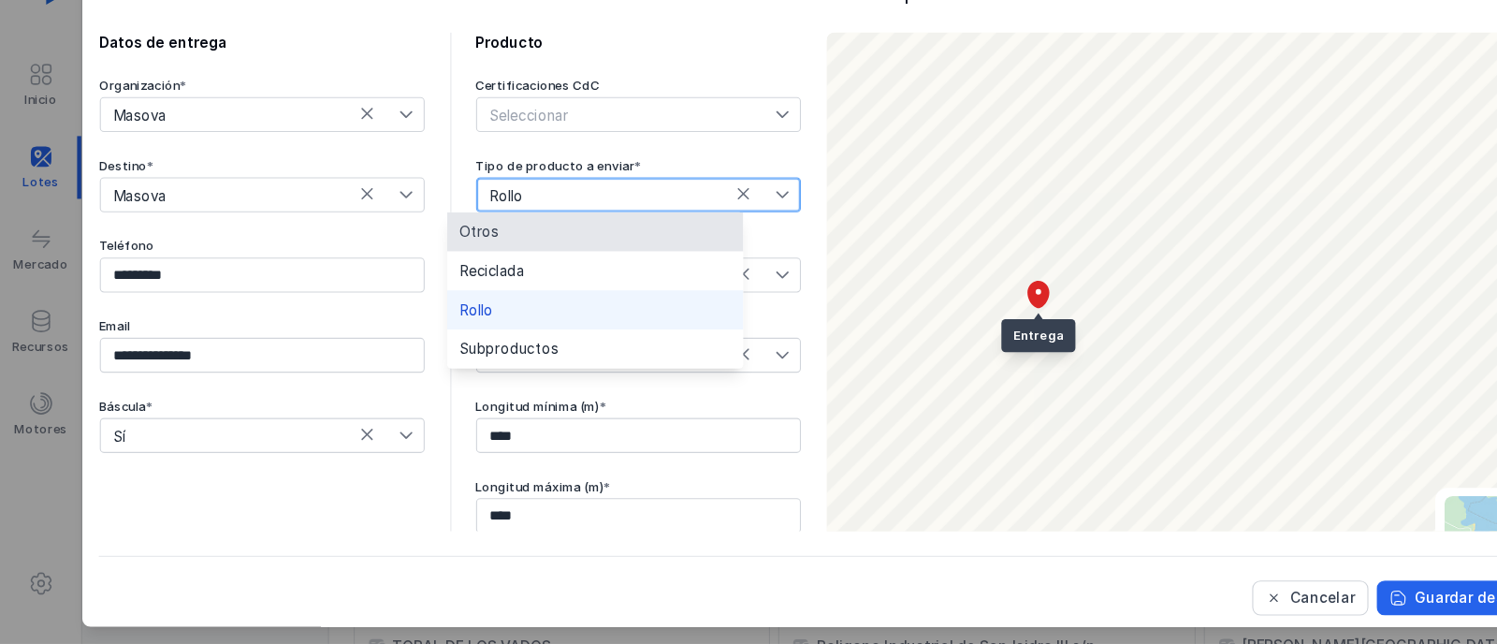
click at [190, 167] on span "Masova" at bounding box center [227, 162] width 271 height 30
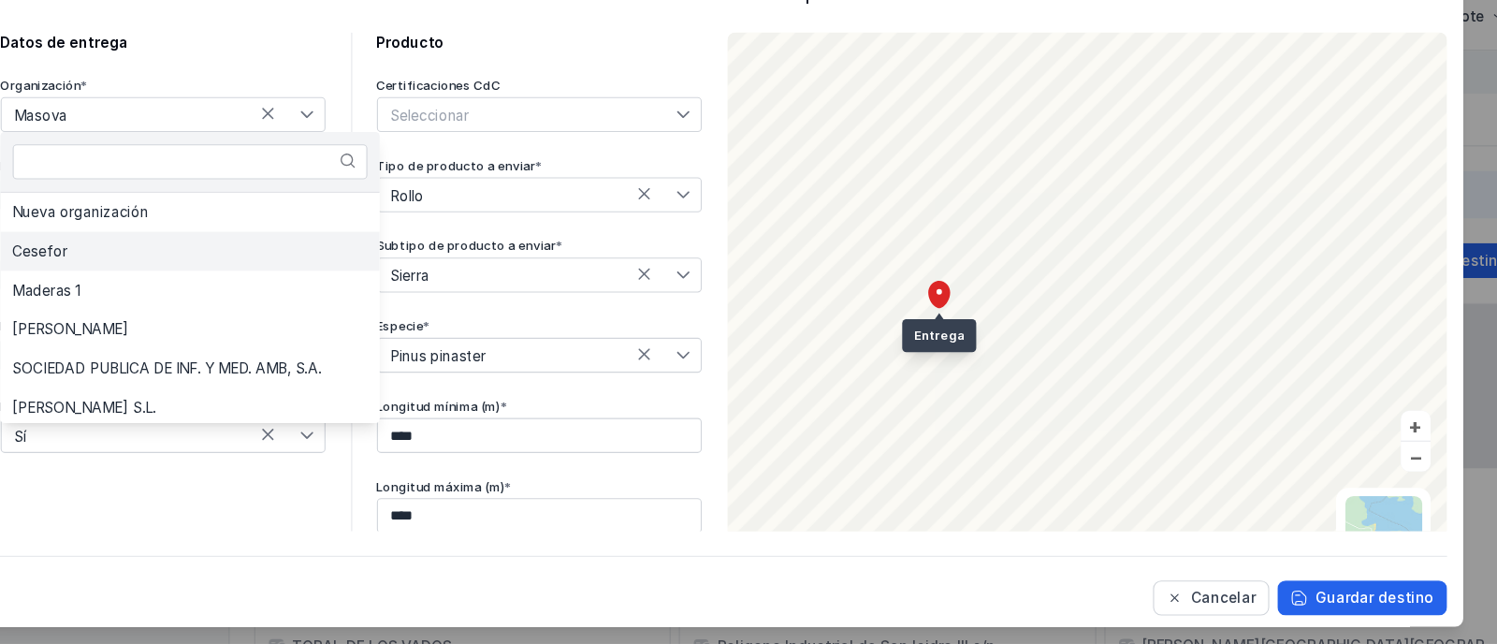
click at [217, 288] on li "Cesefor" at bounding box center [263, 287] width 345 height 36
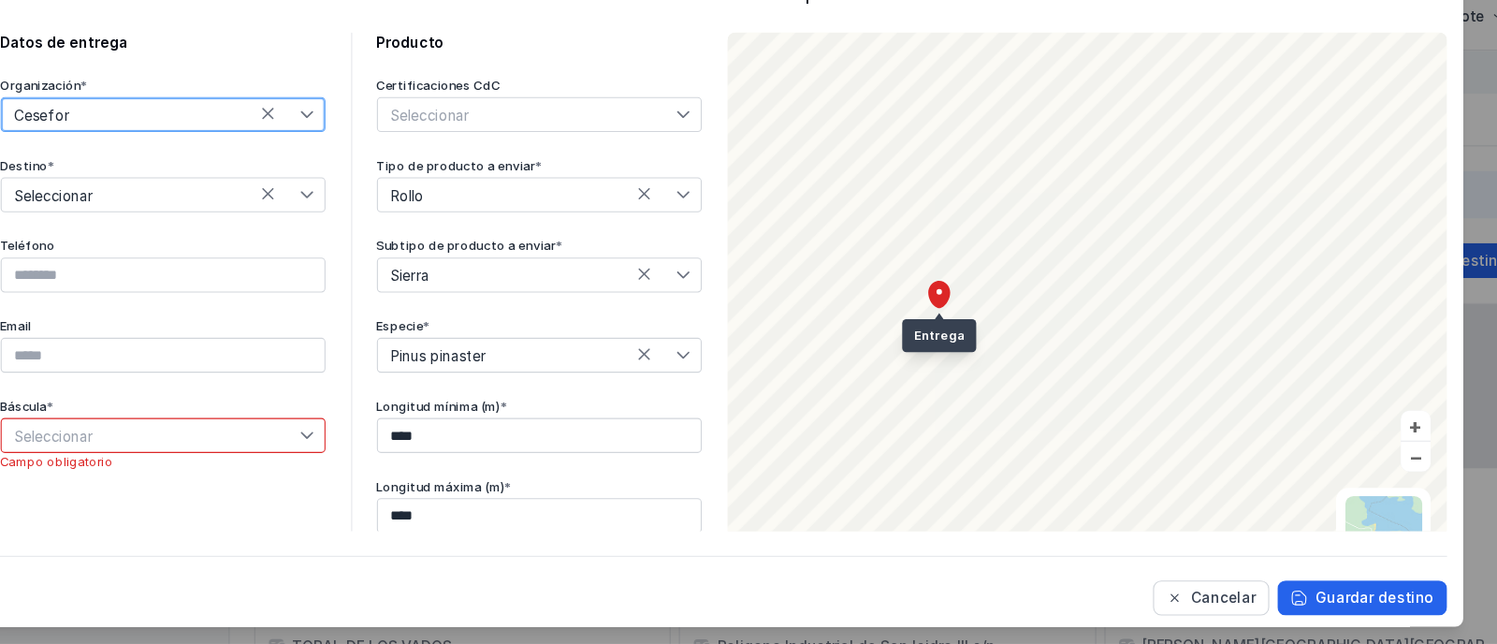
click at [226, 247] on span "Seleccionar" at bounding box center [227, 235] width 271 height 30
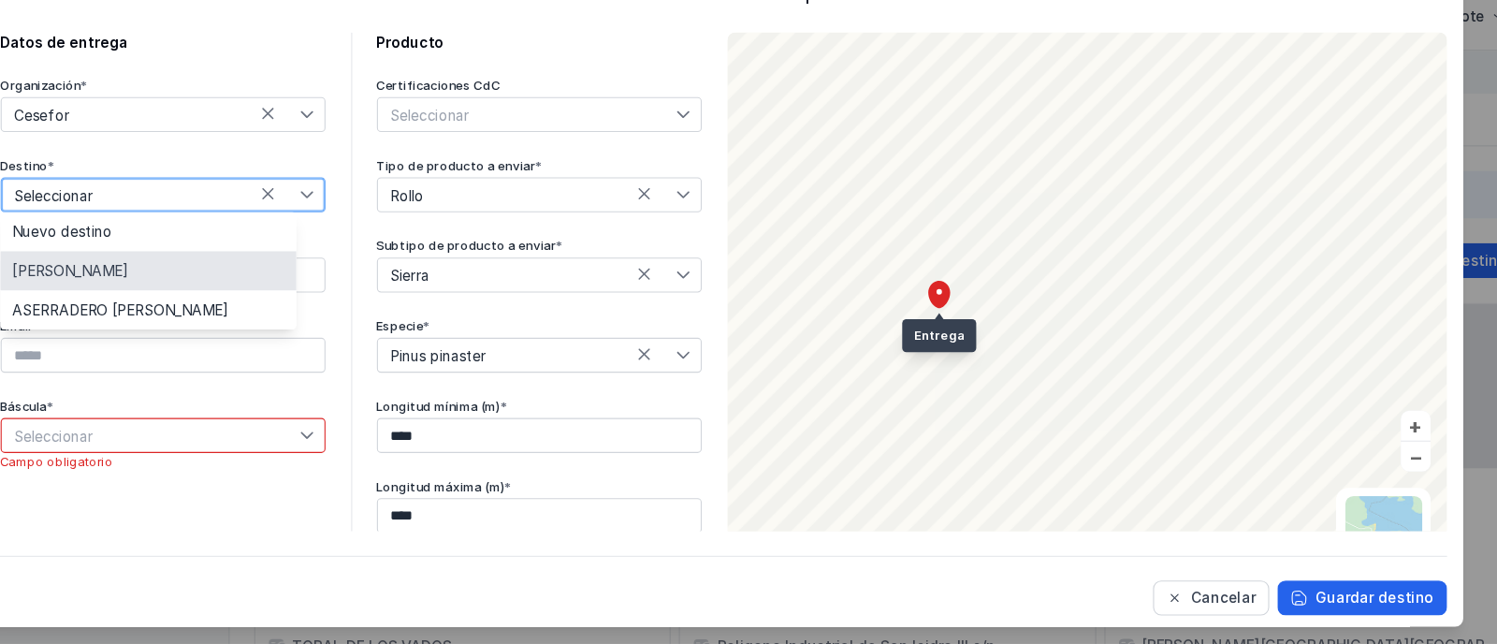
click at [249, 308] on li "[PERSON_NAME]" at bounding box center [225, 304] width 269 height 36
type input "*********"
type input "**********"
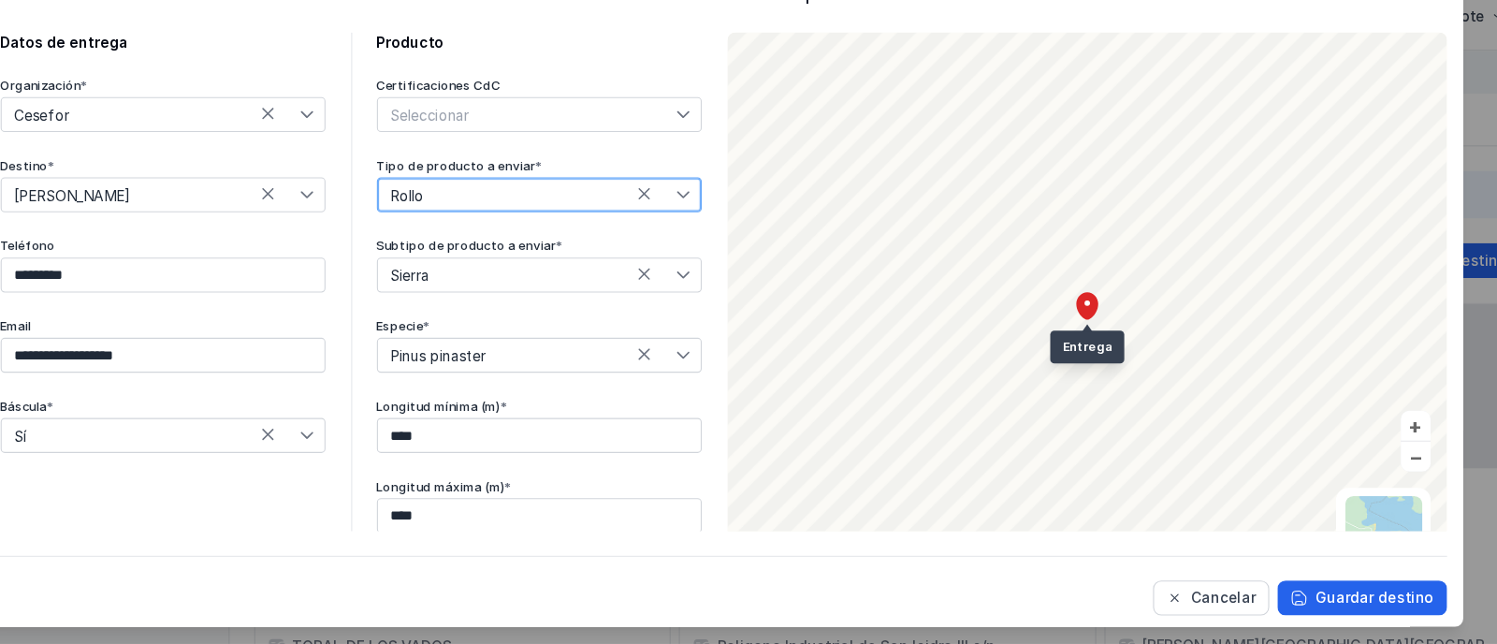
click at [473, 235] on span "Rollo" at bounding box center [569, 235] width 271 height 30
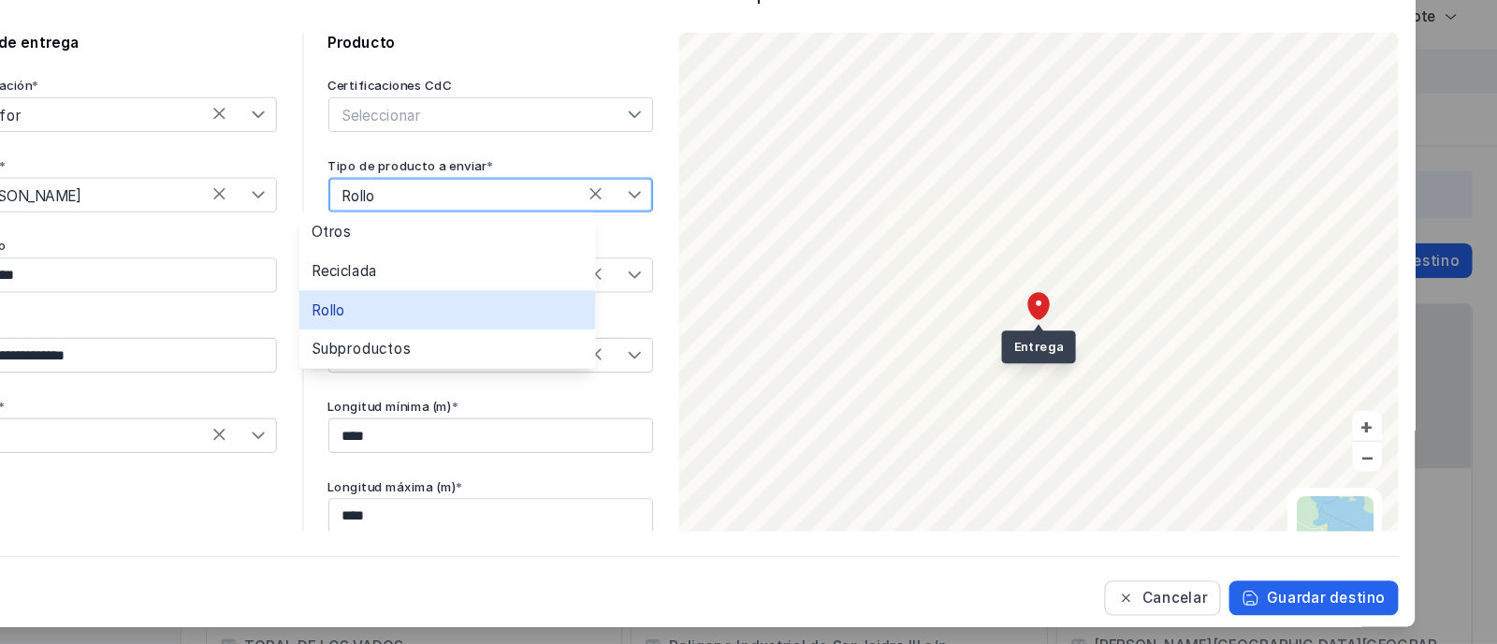
click at [480, 345] on li "Rollo" at bounding box center [541, 340] width 269 height 36
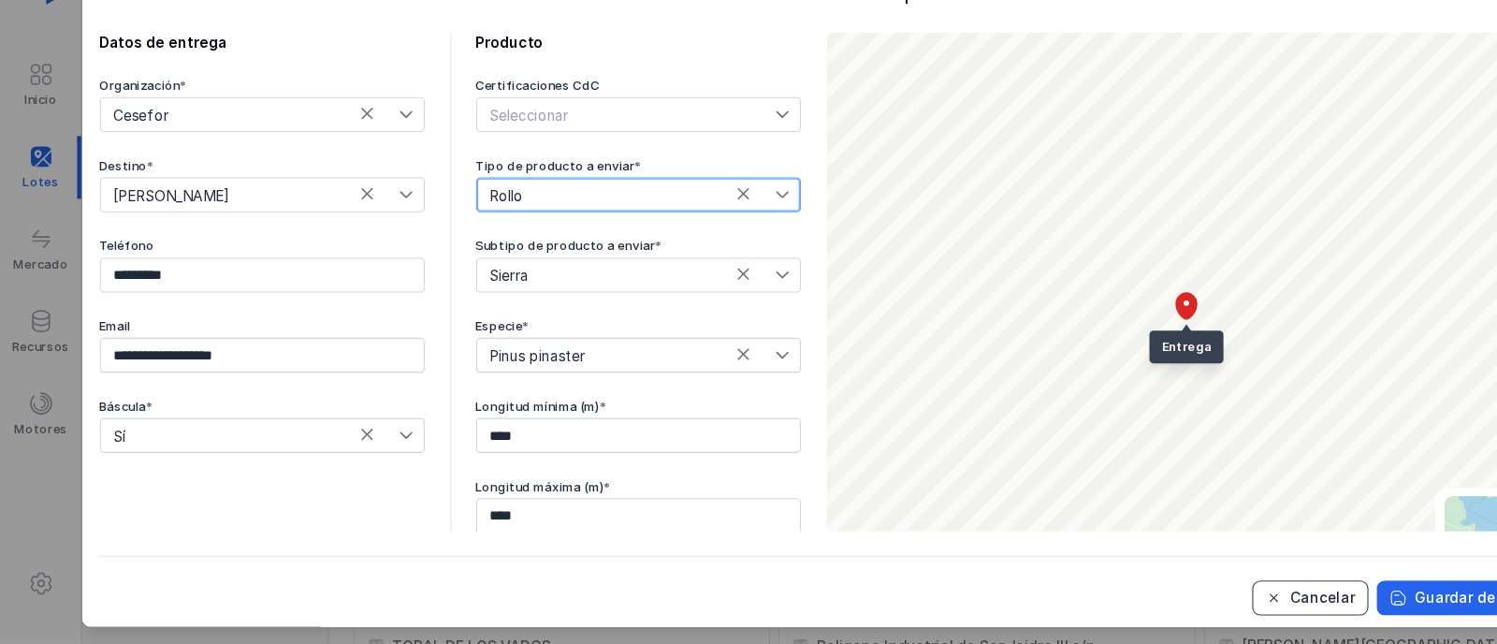
click at [1212, 599] on div "Cancelar" at bounding box center [1203, 601] width 59 height 19
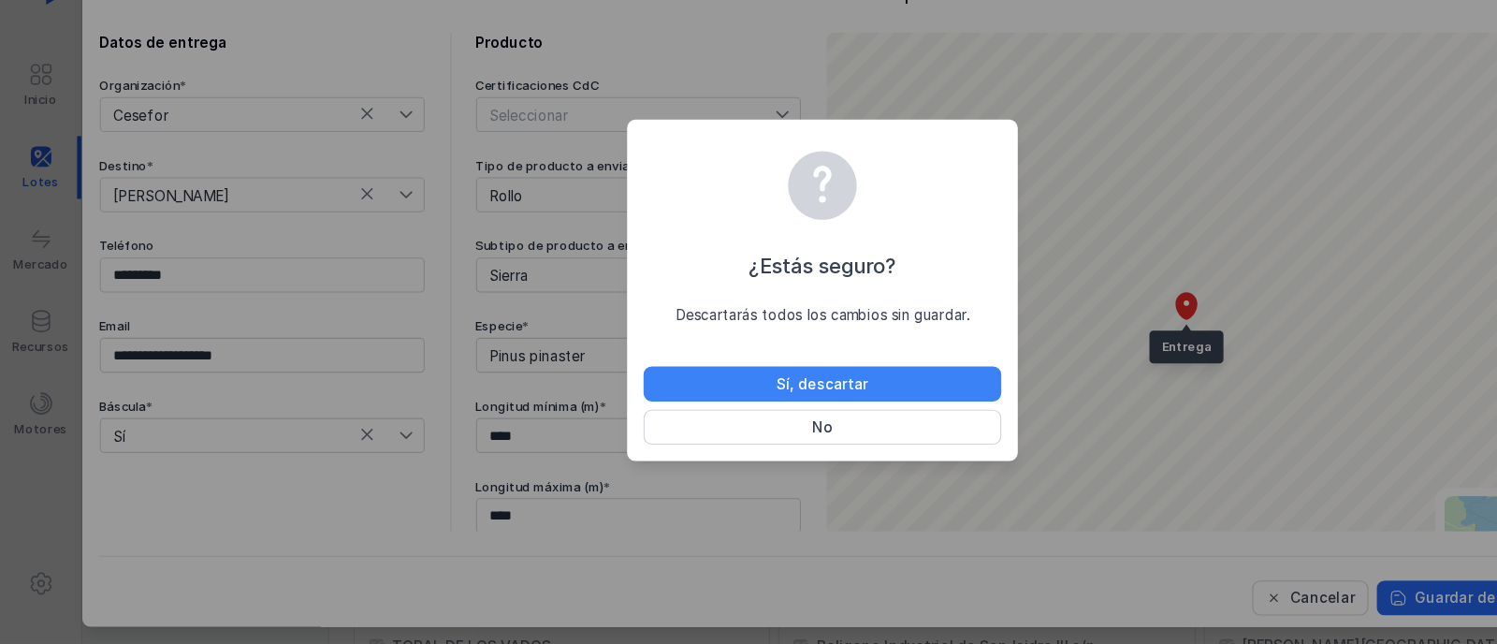
click at [777, 412] on div "Sí, descartar" at bounding box center [748, 407] width 83 height 19
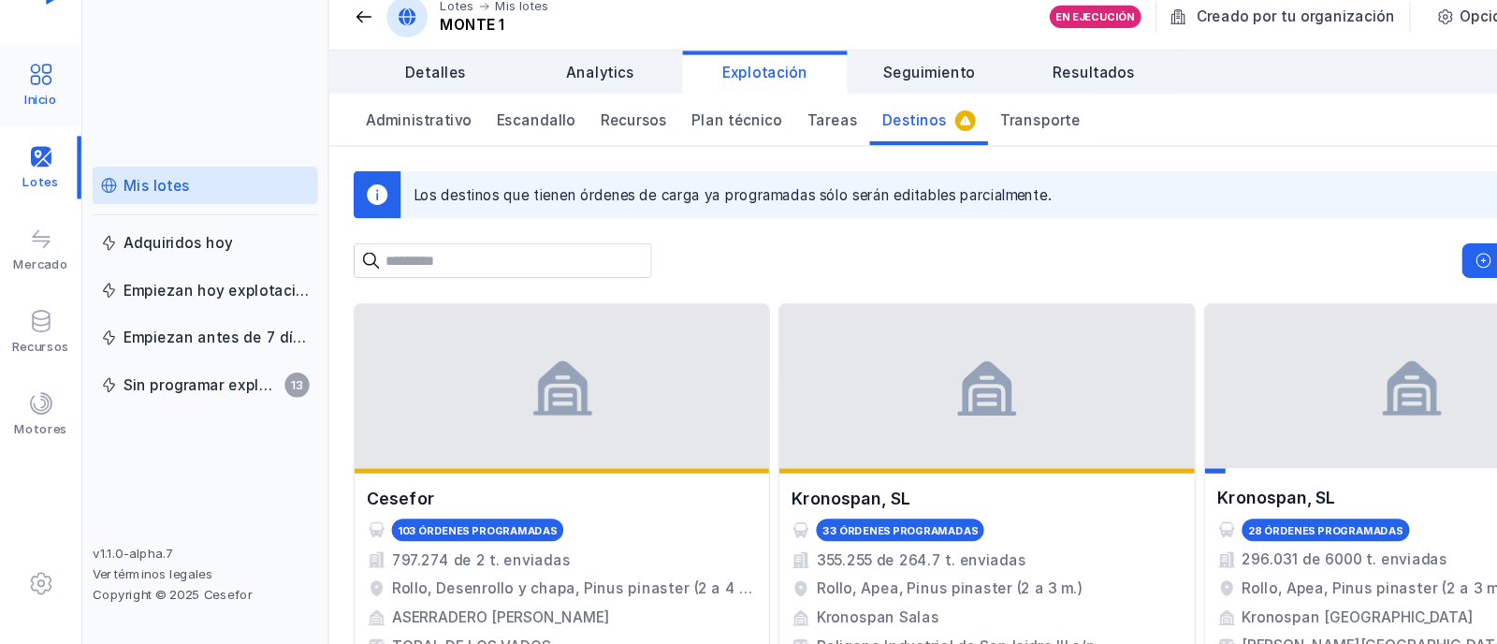
click at [49, 136] on div "Inicio" at bounding box center [37, 135] width 74 height 57
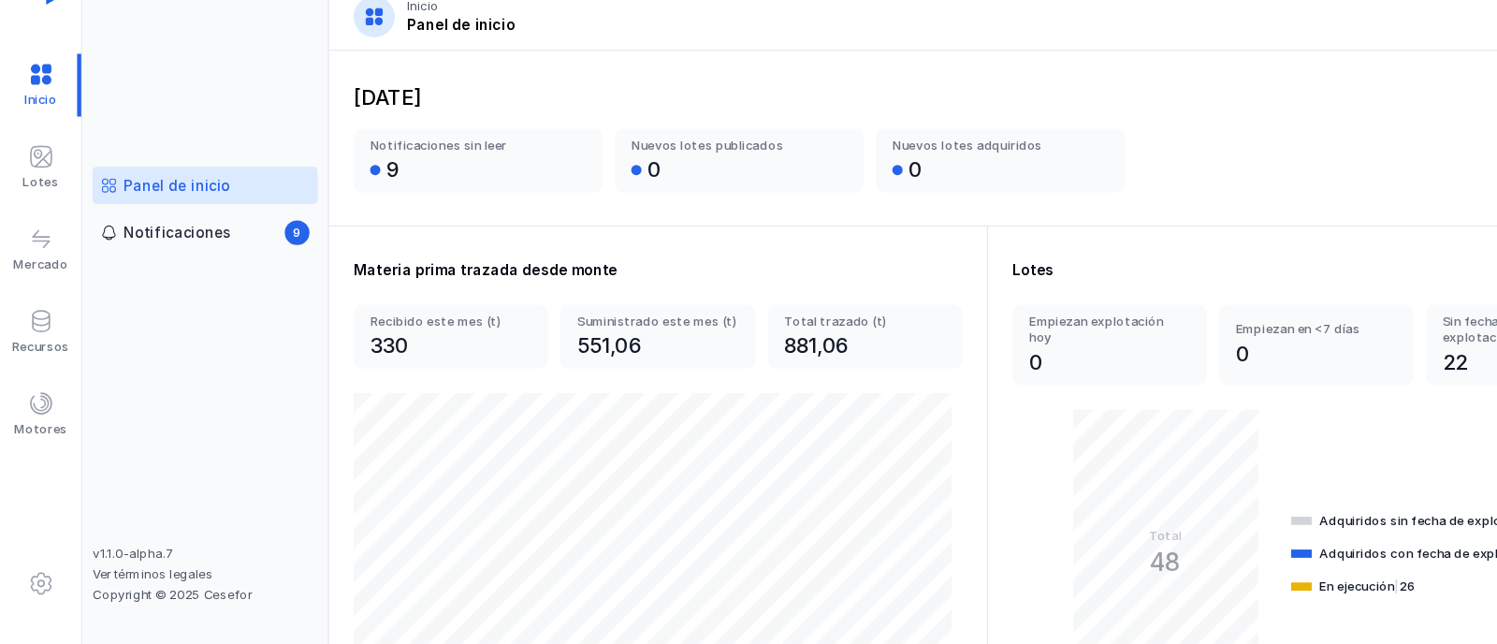
click at [168, 228] on div "Panel de inicio" at bounding box center [160, 226] width 97 height 19
click at [29, 424] on span at bounding box center [37, 425] width 22 height 22
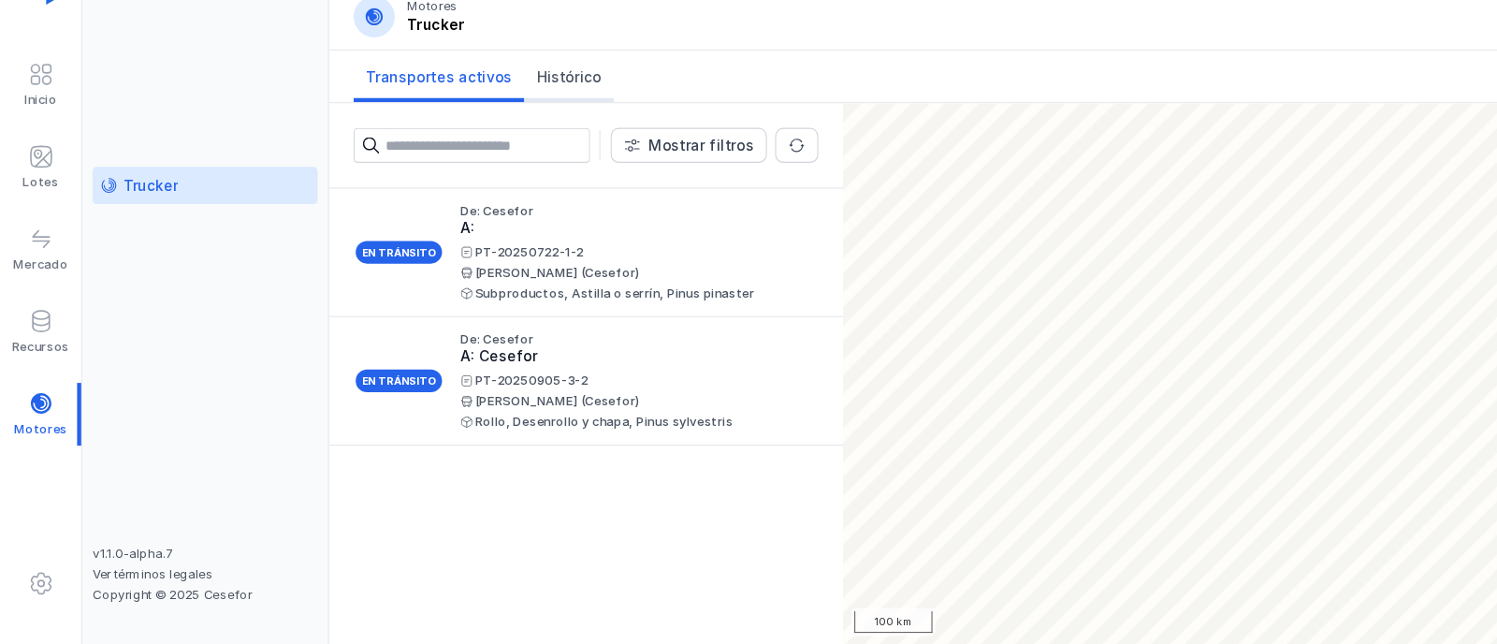
click at [516, 120] on span "Histórico" at bounding box center [517, 128] width 59 height 19
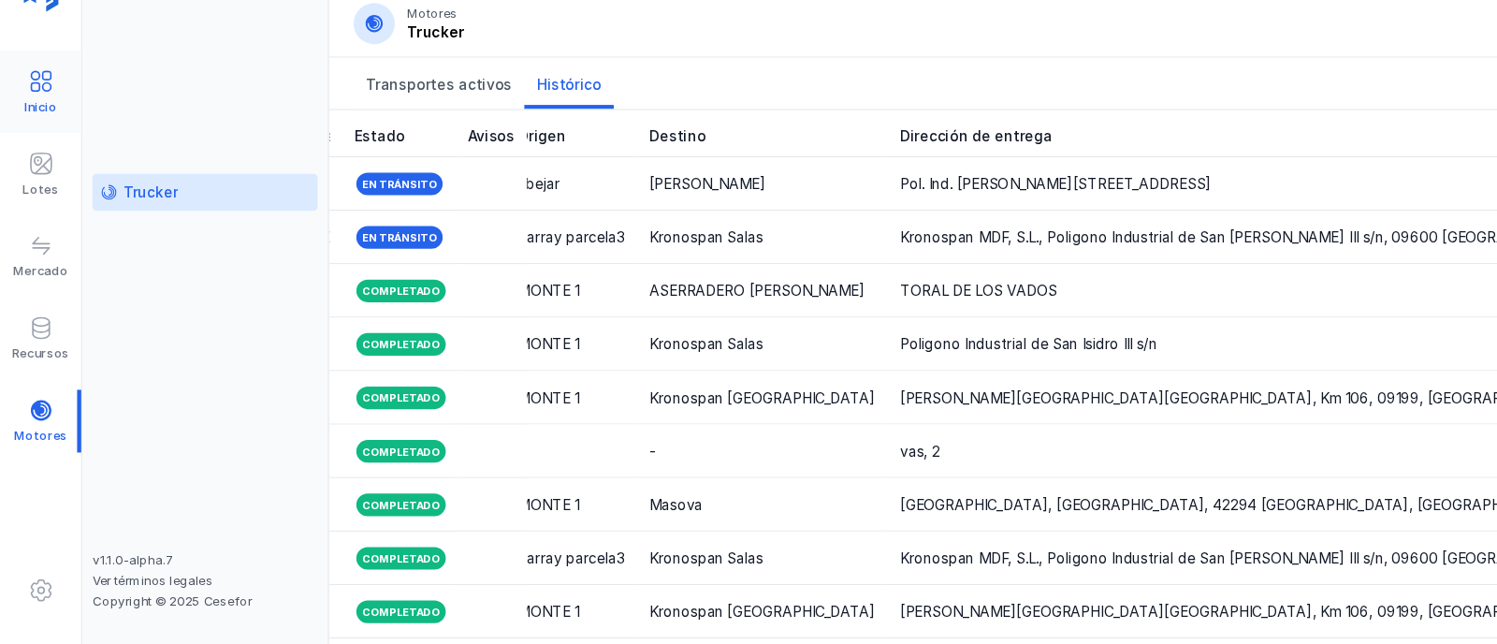
click at [38, 152] on div "Inicio" at bounding box center [36, 148] width 29 height 15
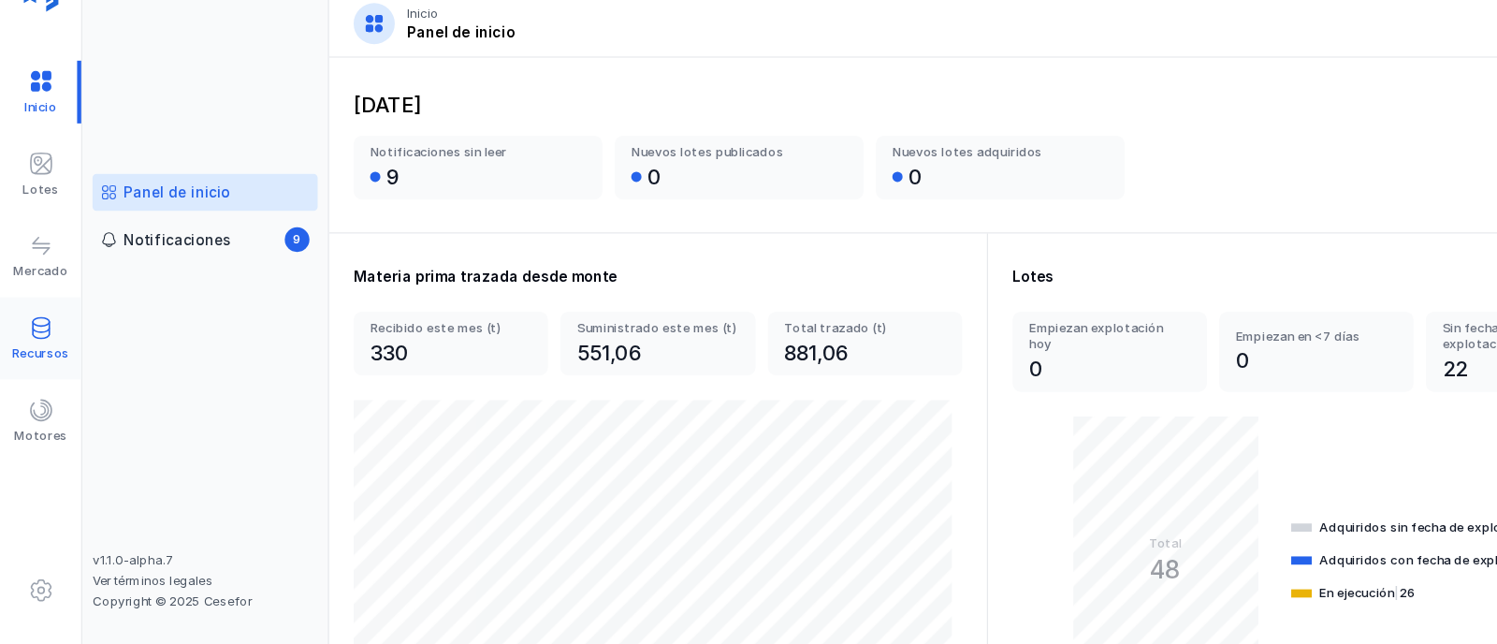
click at [36, 360] on div at bounding box center [37, 352] width 22 height 27
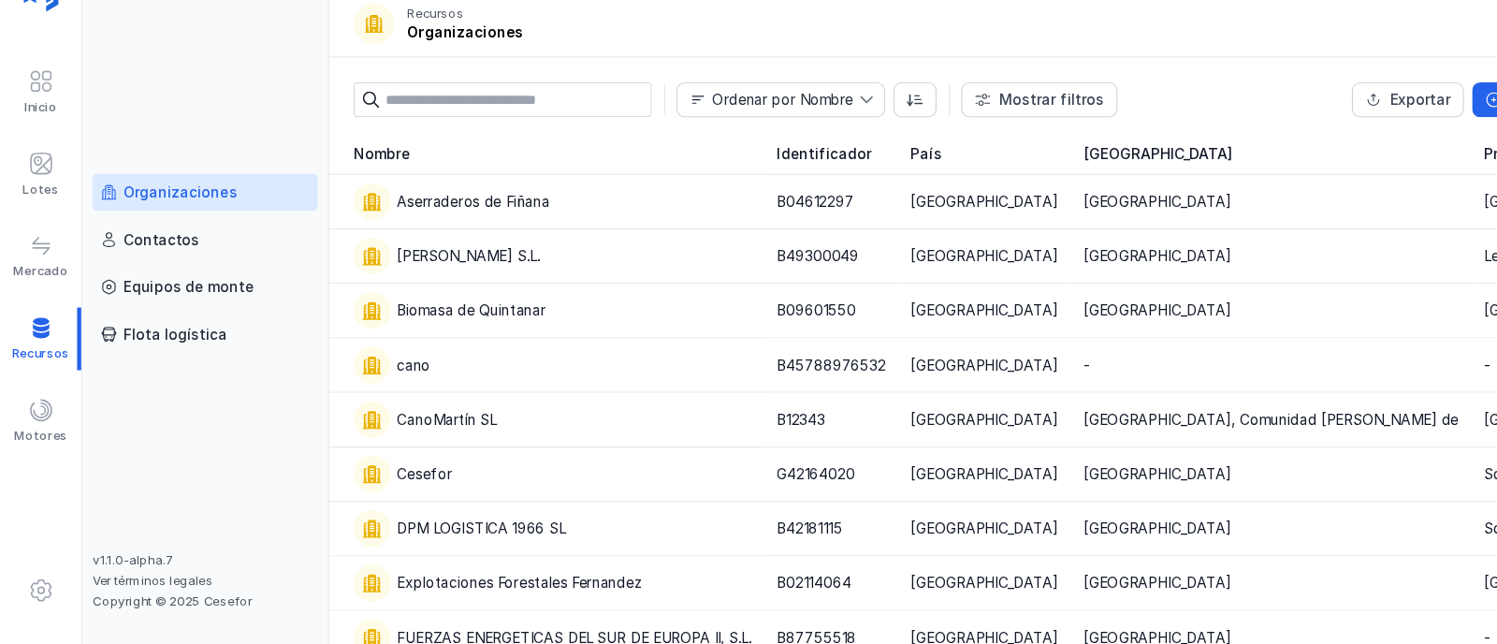
click at [193, 224] on div "Organizaciones" at bounding box center [164, 226] width 104 height 19
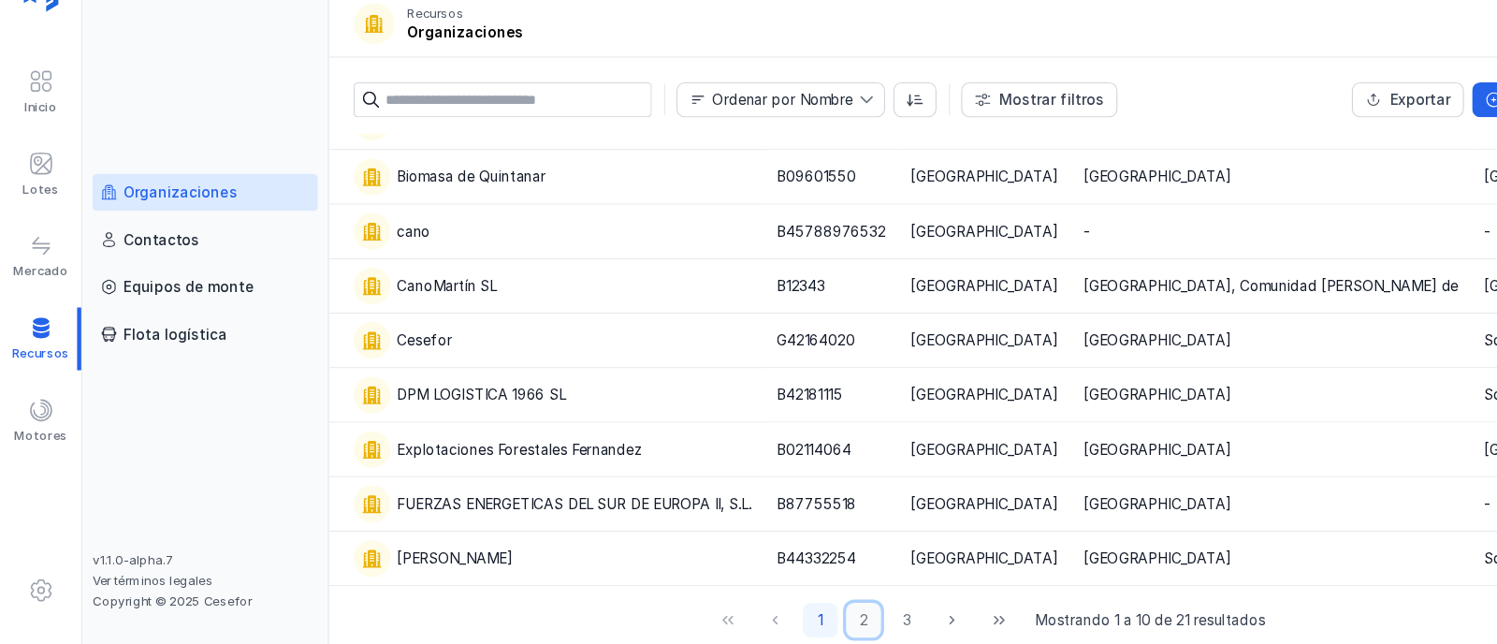
click at [777, 609] on button "2" at bounding box center [786, 616] width 32 height 32
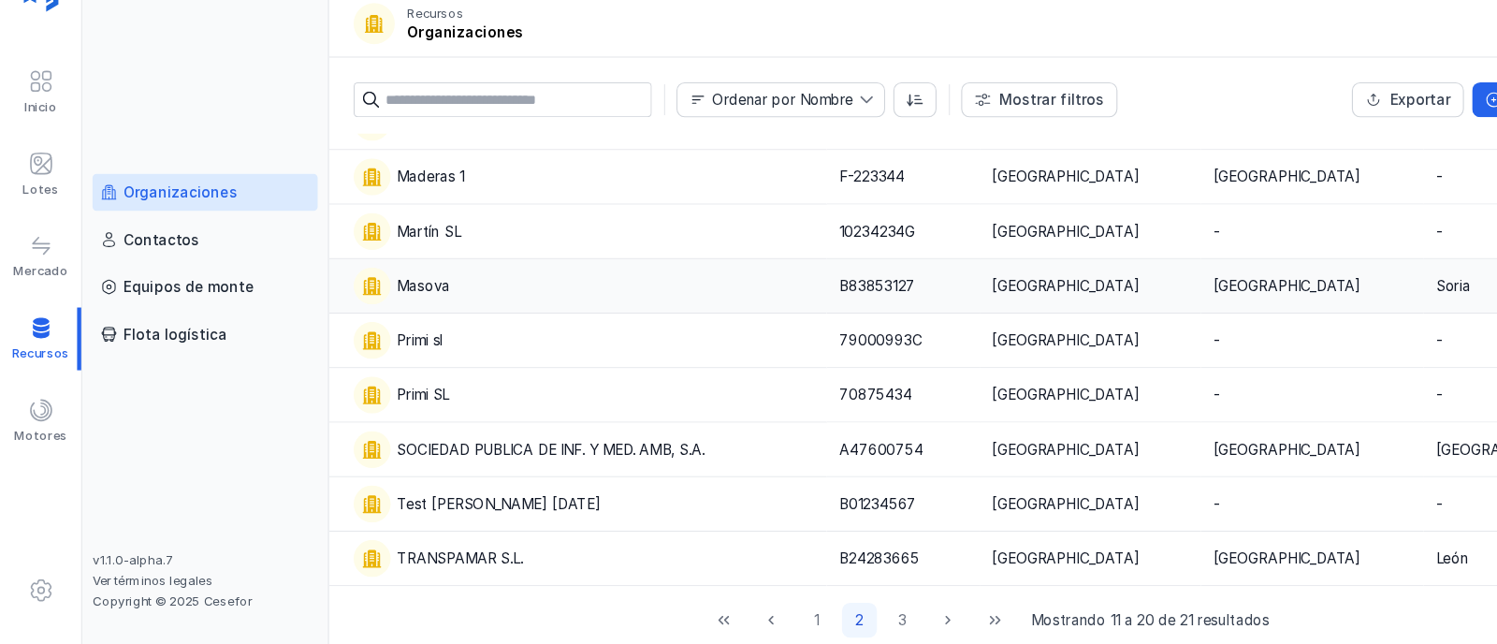
click at [501, 313] on div "Masova" at bounding box center [531, 312] width 419 height 34
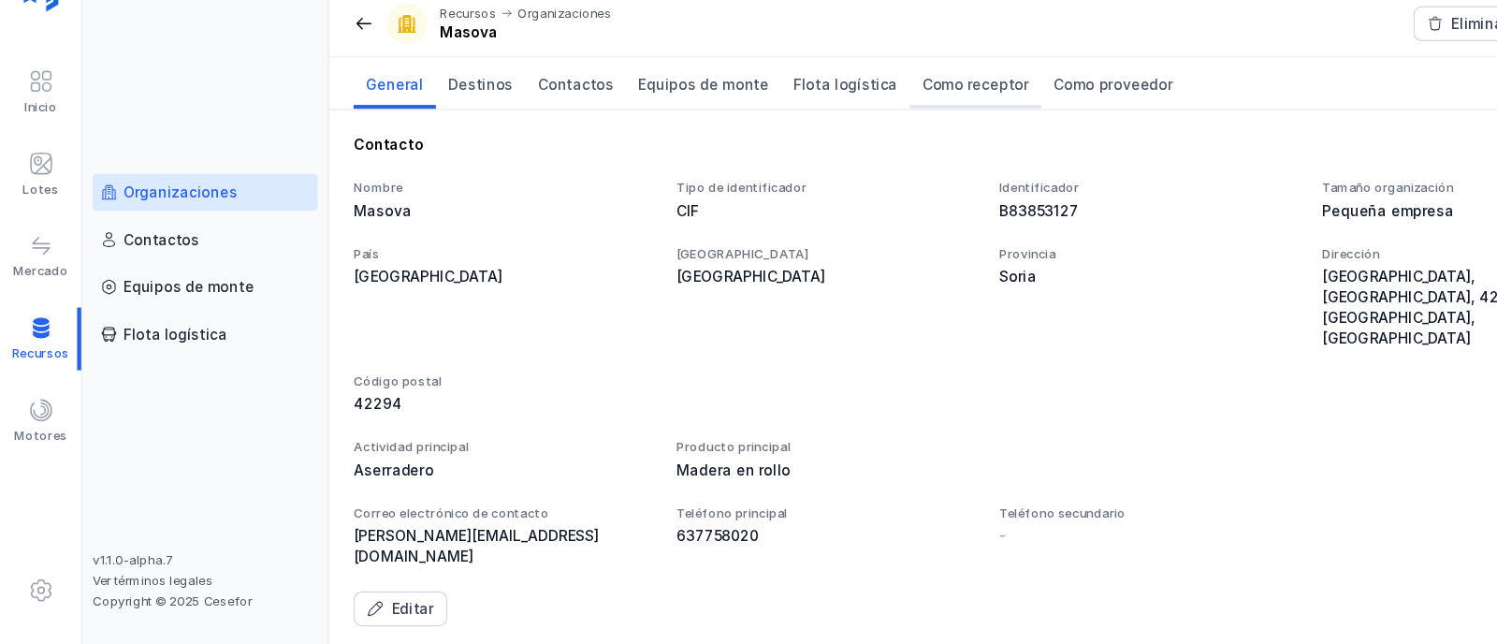
click at [839, 125] on span "Como receptor" at bounding box center [887, 128] width 97 height 19
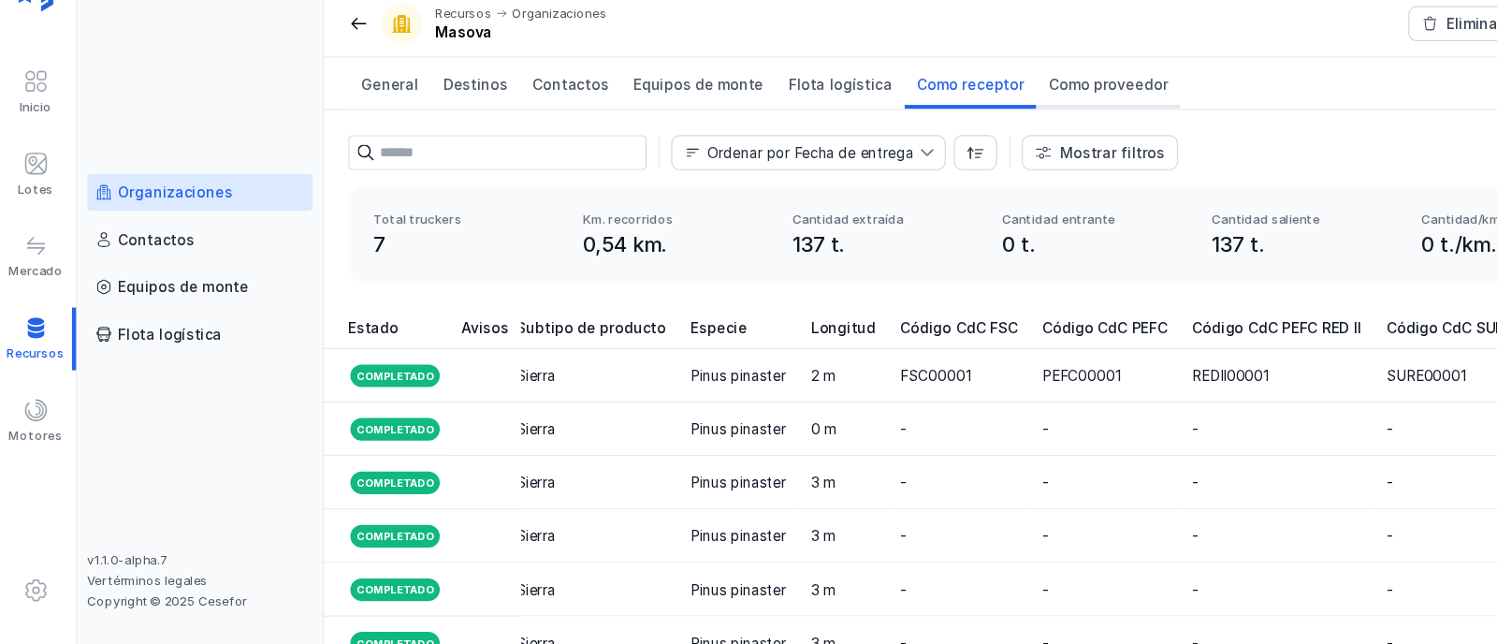
click at [959, 130] on span "Como proveedor" at bounding box center [1013, 128] width 109 height 19
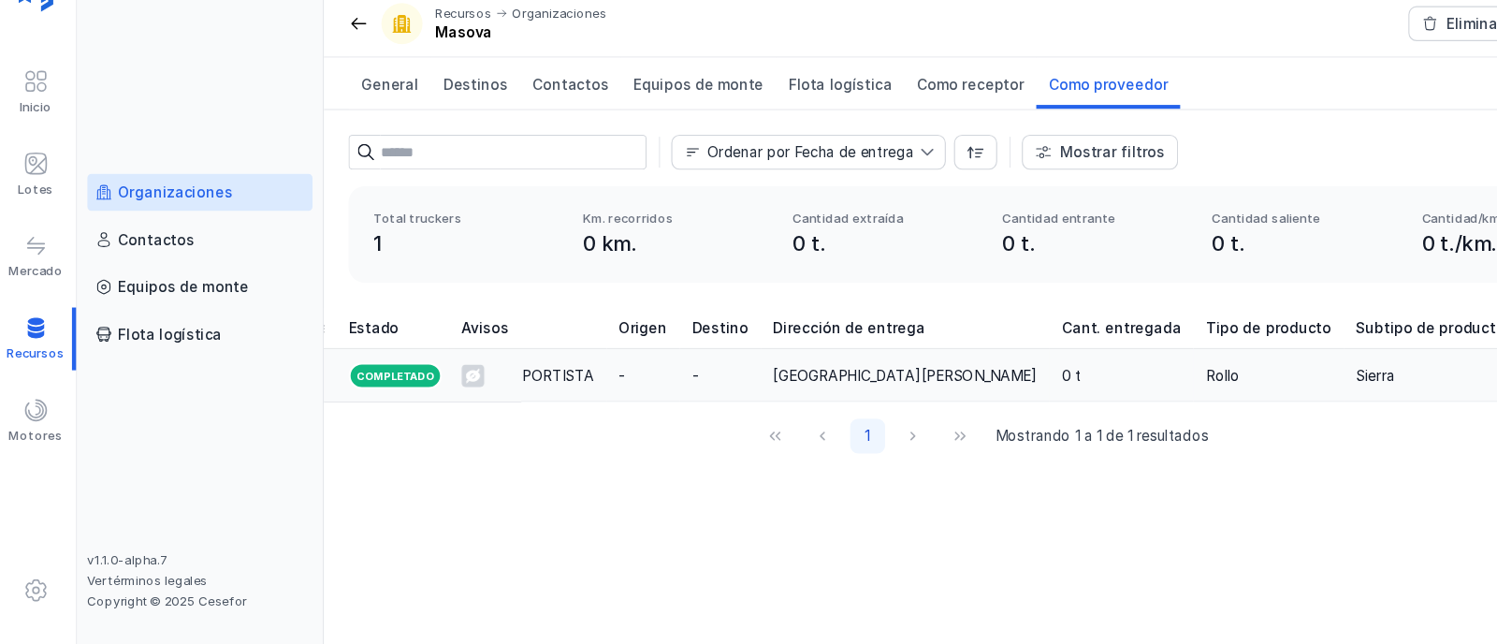
scroll to position [0, 1024]
click at [1102, 400] on div "Rollo" at bounding box center [1159, 393] width 114 height 19
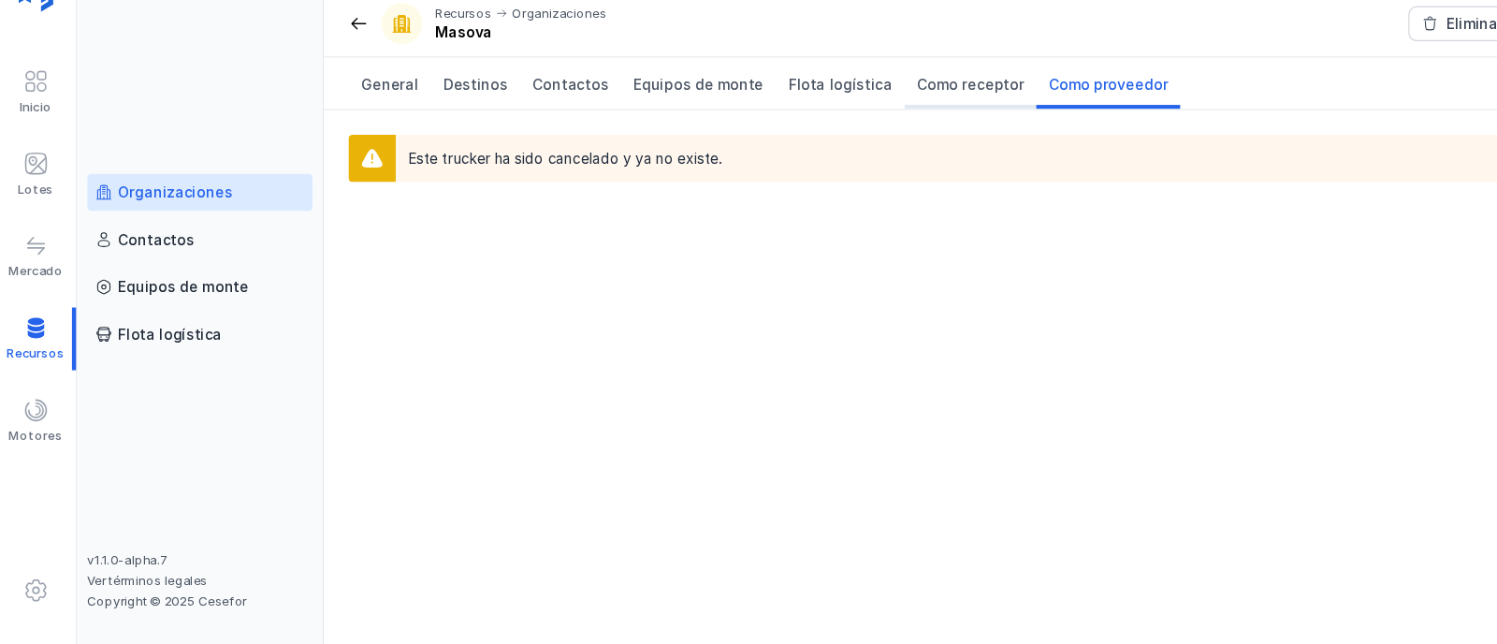
click at [864, 124] on span "Como receptor" at bounding box center [887, 128] width 97 height 19
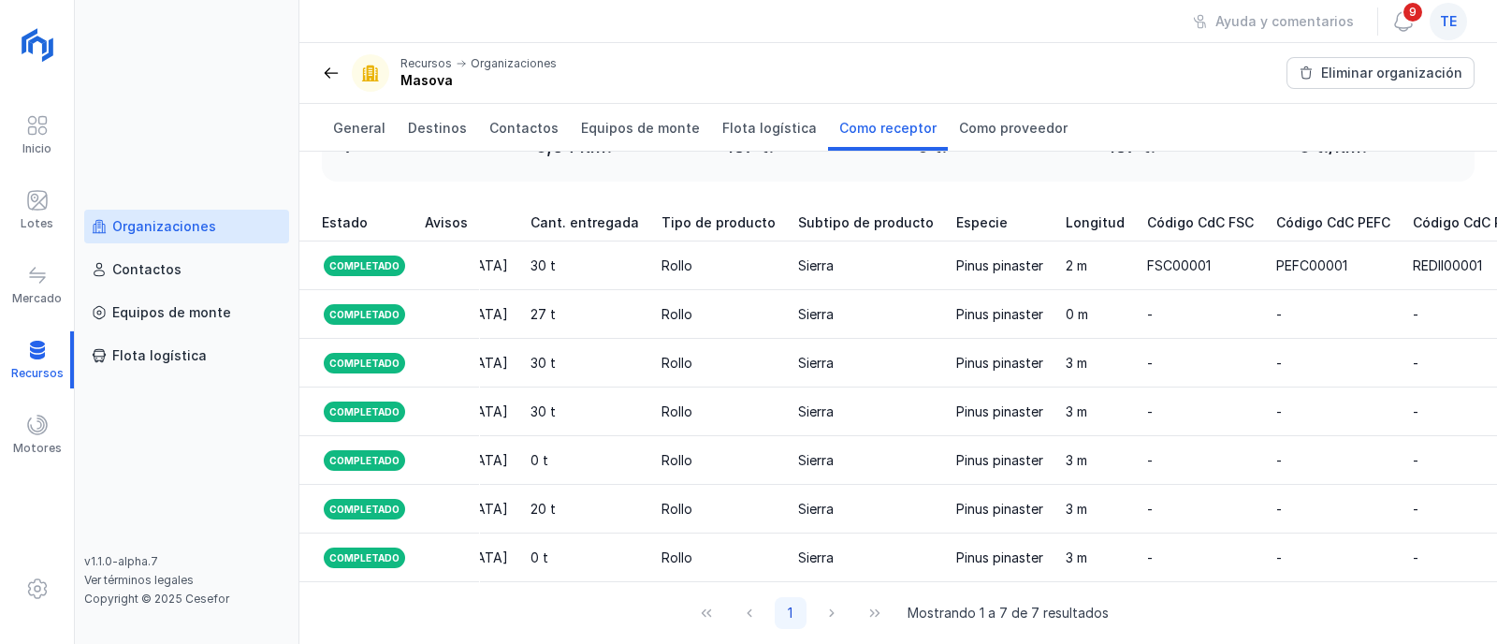
scroll to position [0, 1795]
click at [49, 211] on div "Lotes" at bounding box center [37, 210] width 74 height 57
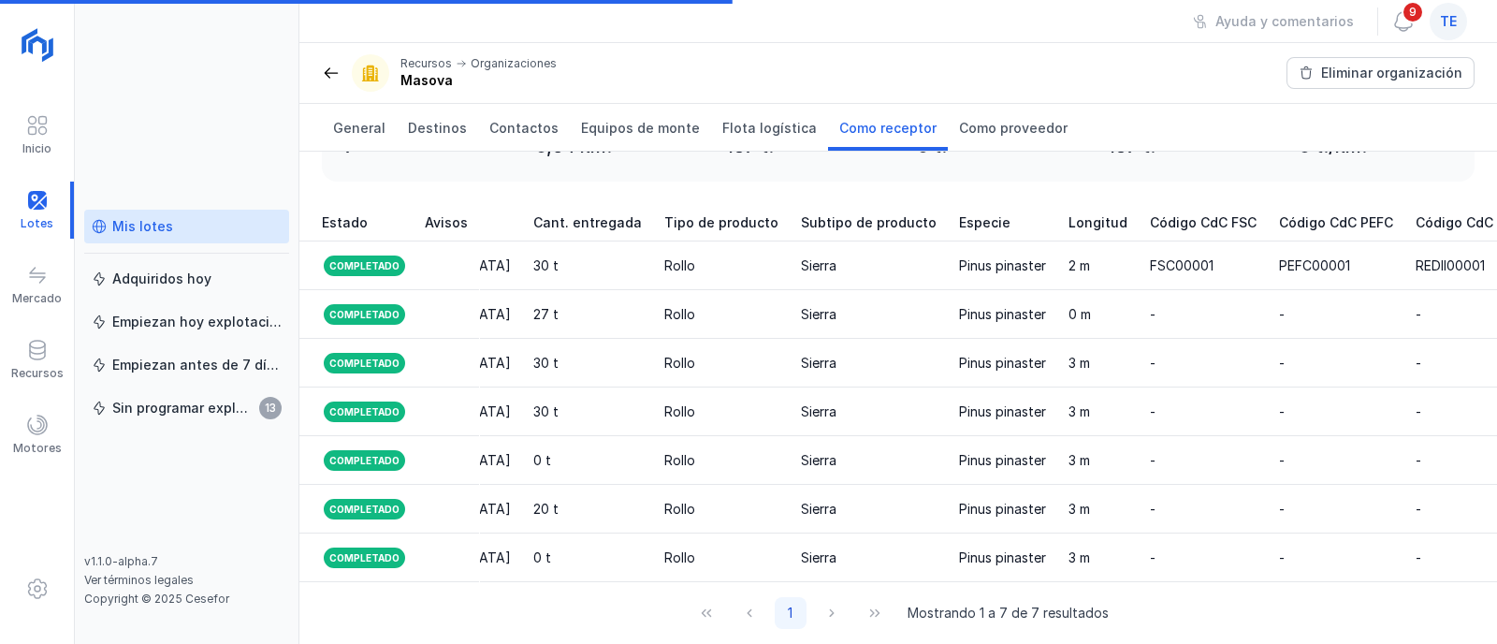
click at [166, 236] on link "Mis lotes" at bounding box center [186, 227] width 205 height 34
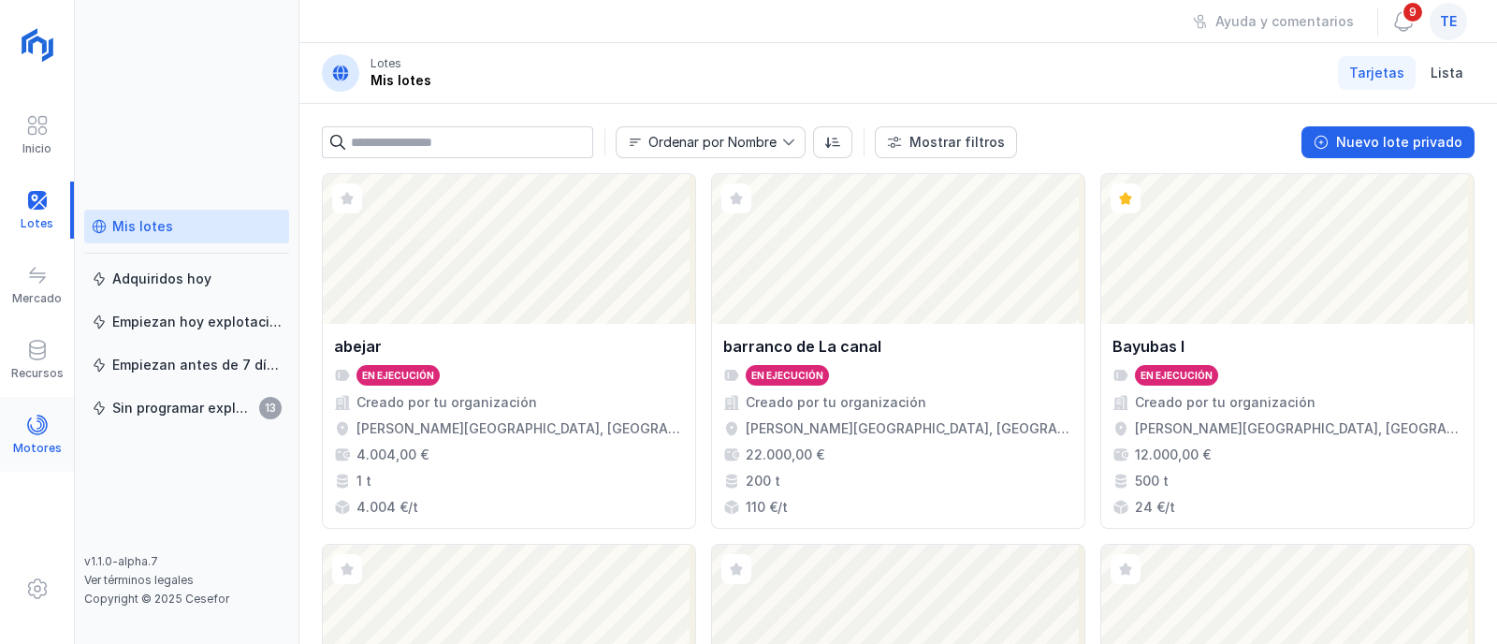
click at [37, 436] on div at bounding box center [37, 427] width 22 height 27
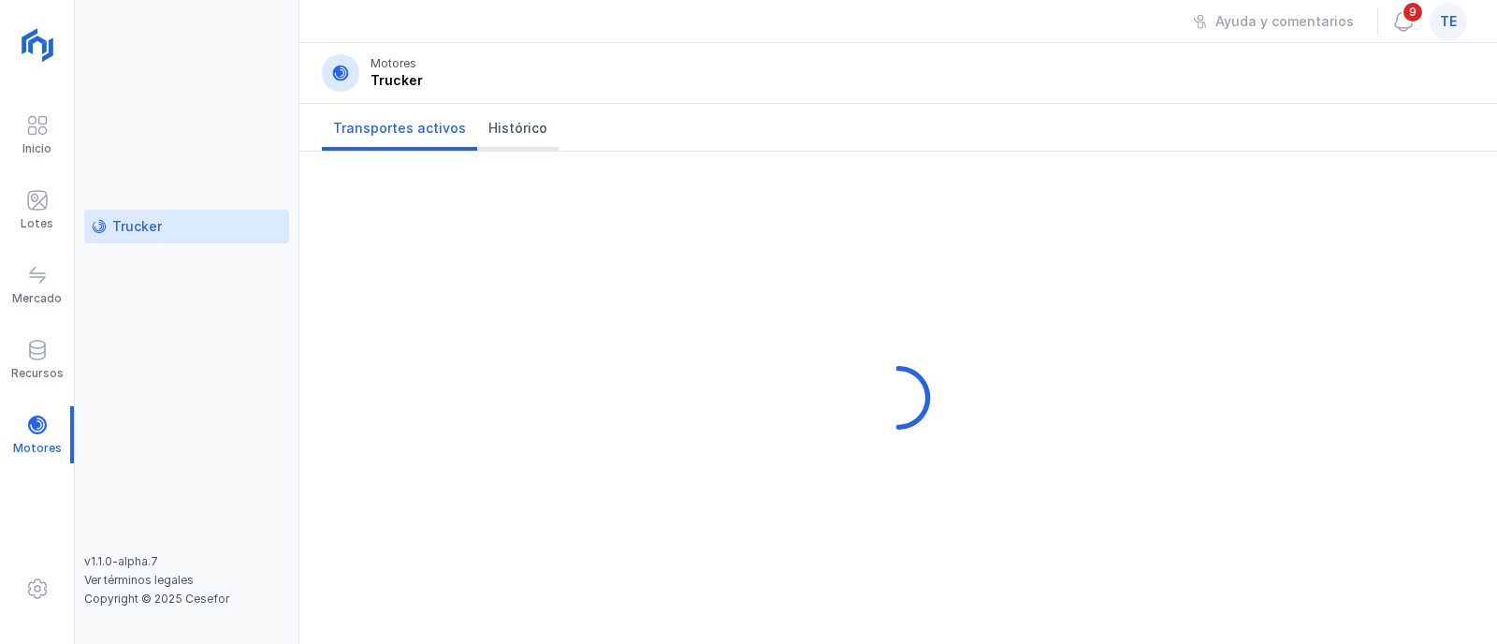
click at [495, 127] on span "Histórico" at bounding box center [517, 128] width 59 height 19
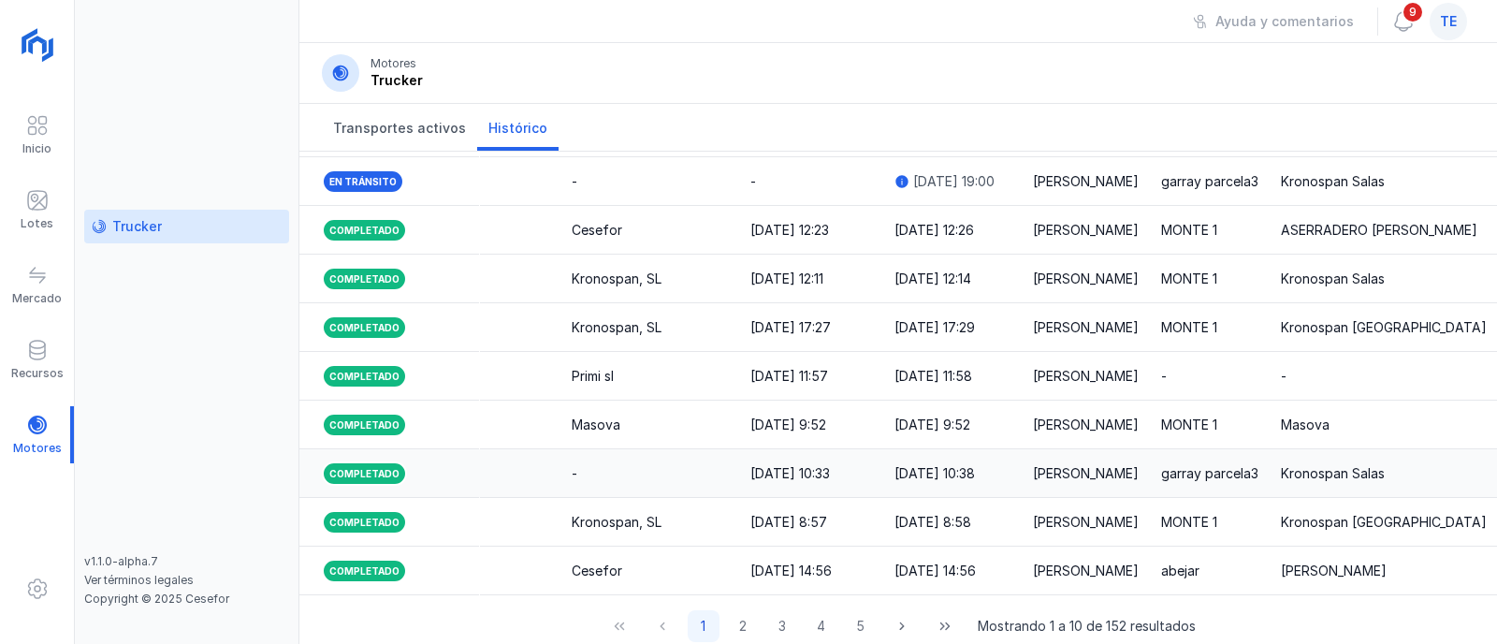
scroll to position [0, 411]
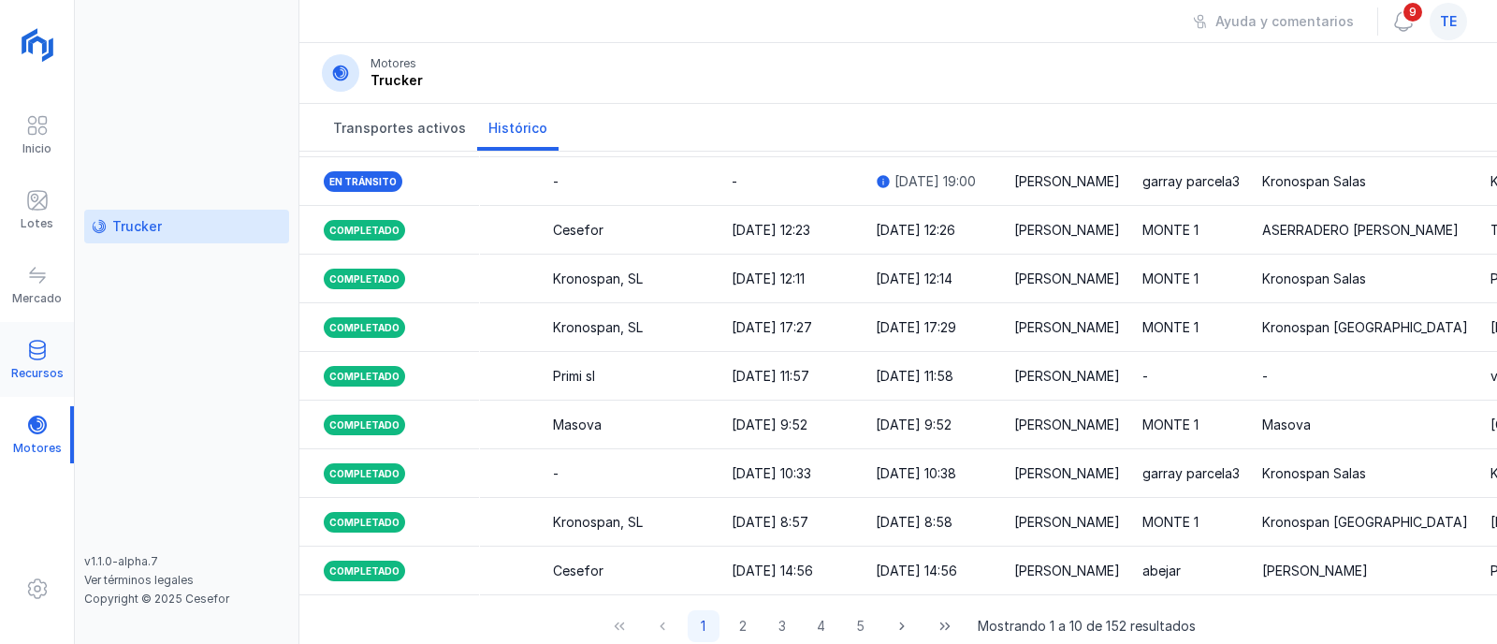
click at [34, 353] on span at bounding box center [37, 350] width 22 height 22
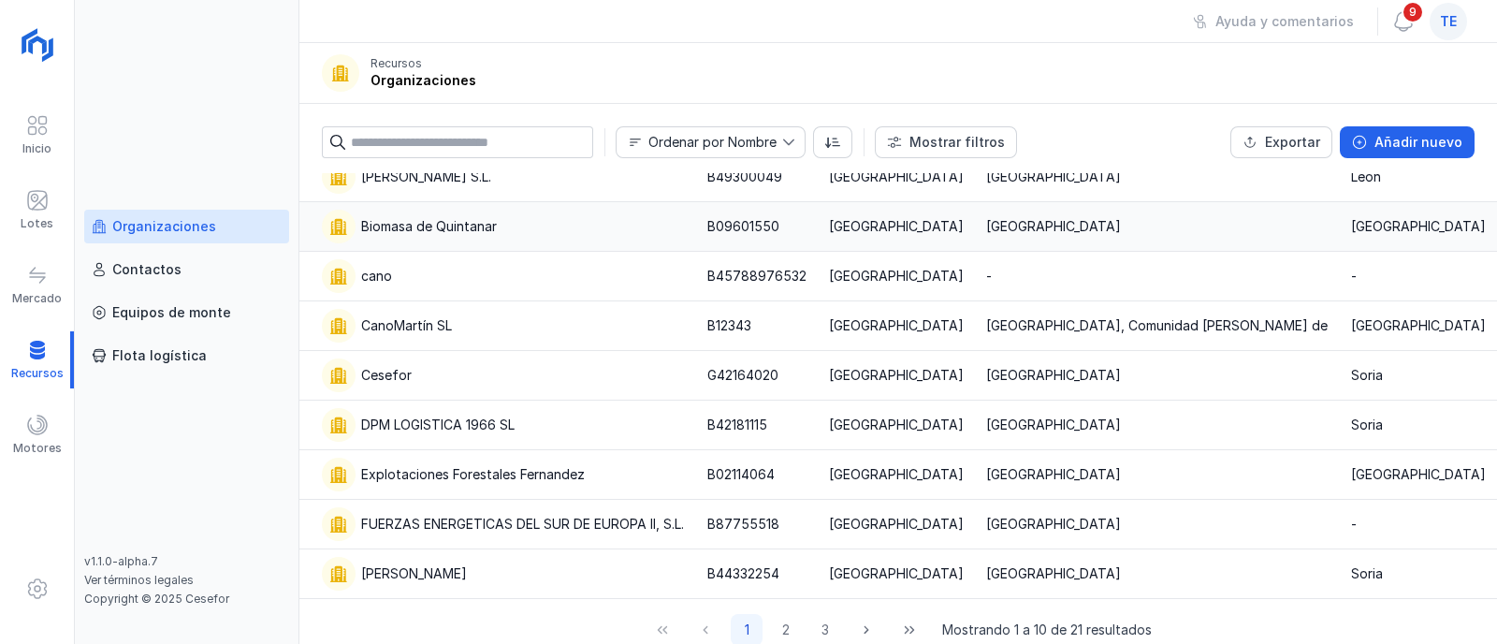
scroll to position [122, 0]
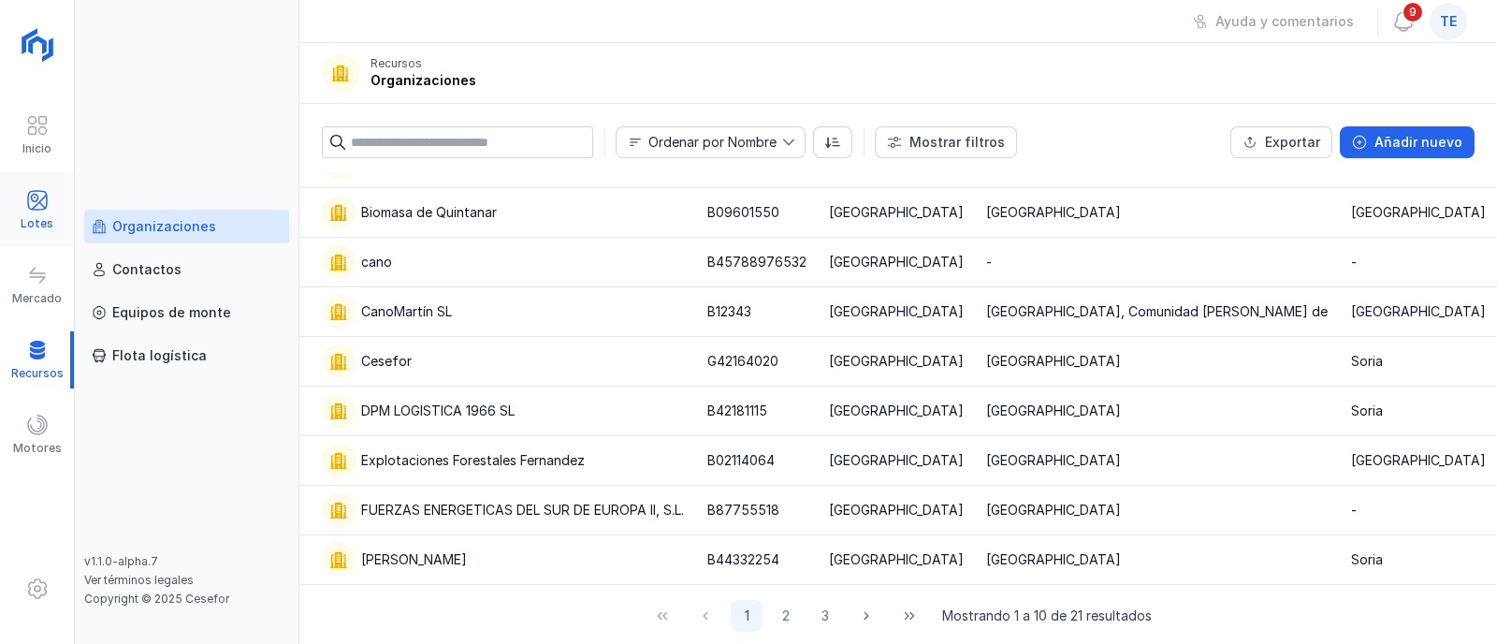
click at [40, 198] on span at bounding box center [37, 200] width 22 height 22
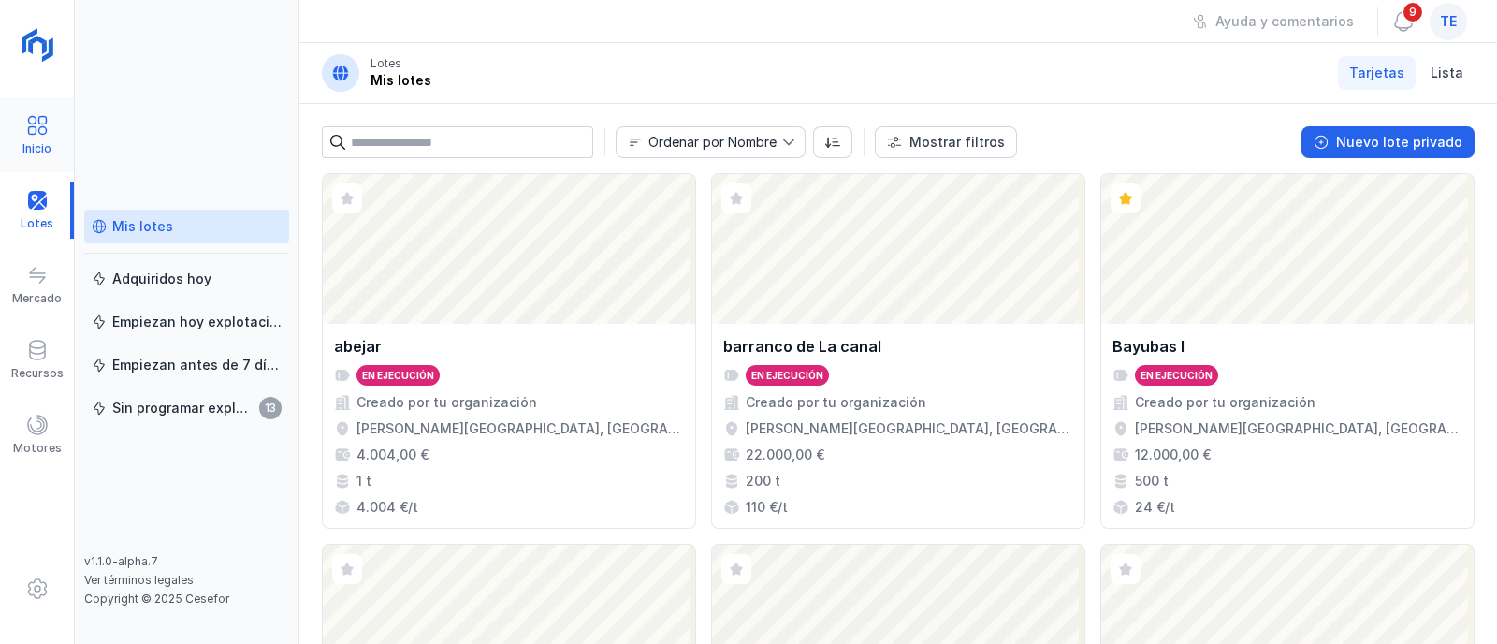
click at [34, 149] on div "Inicio" at bounding box center [36, 148] width 29 height 15
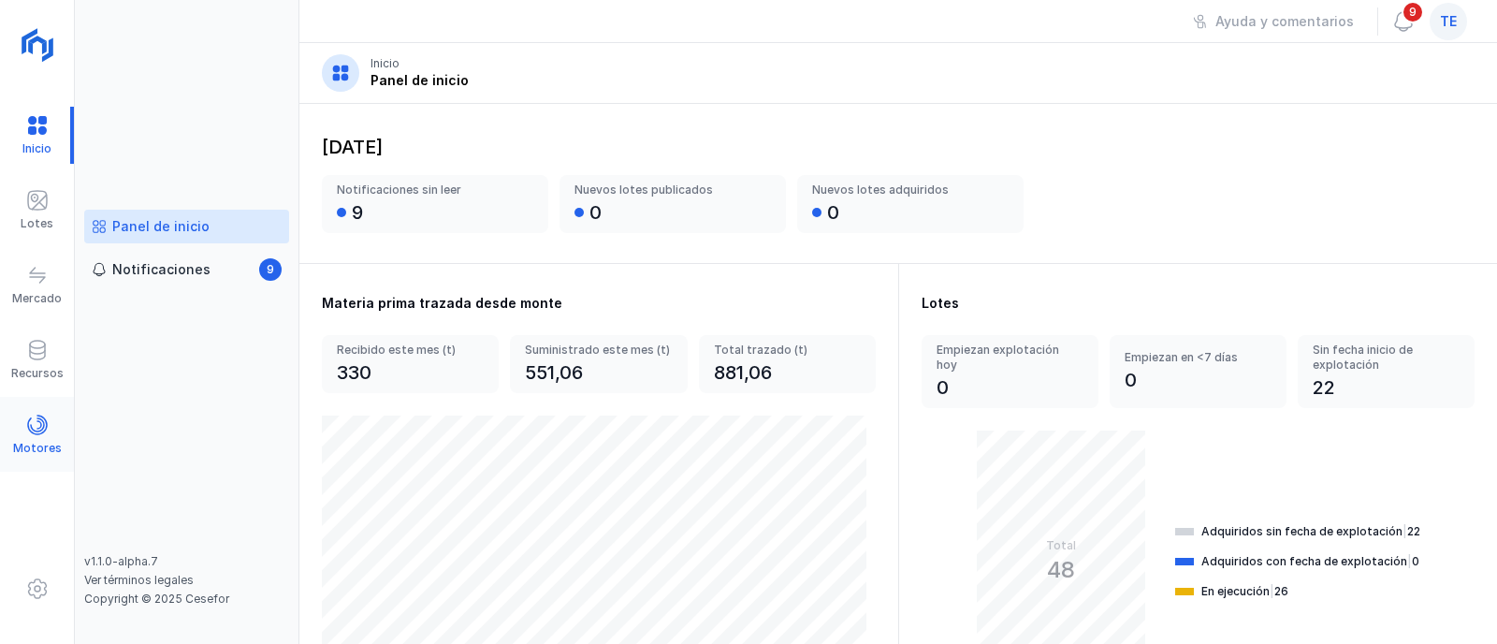
click at [30, 439] on div at bounding box center [37, 427] width 22 height 27
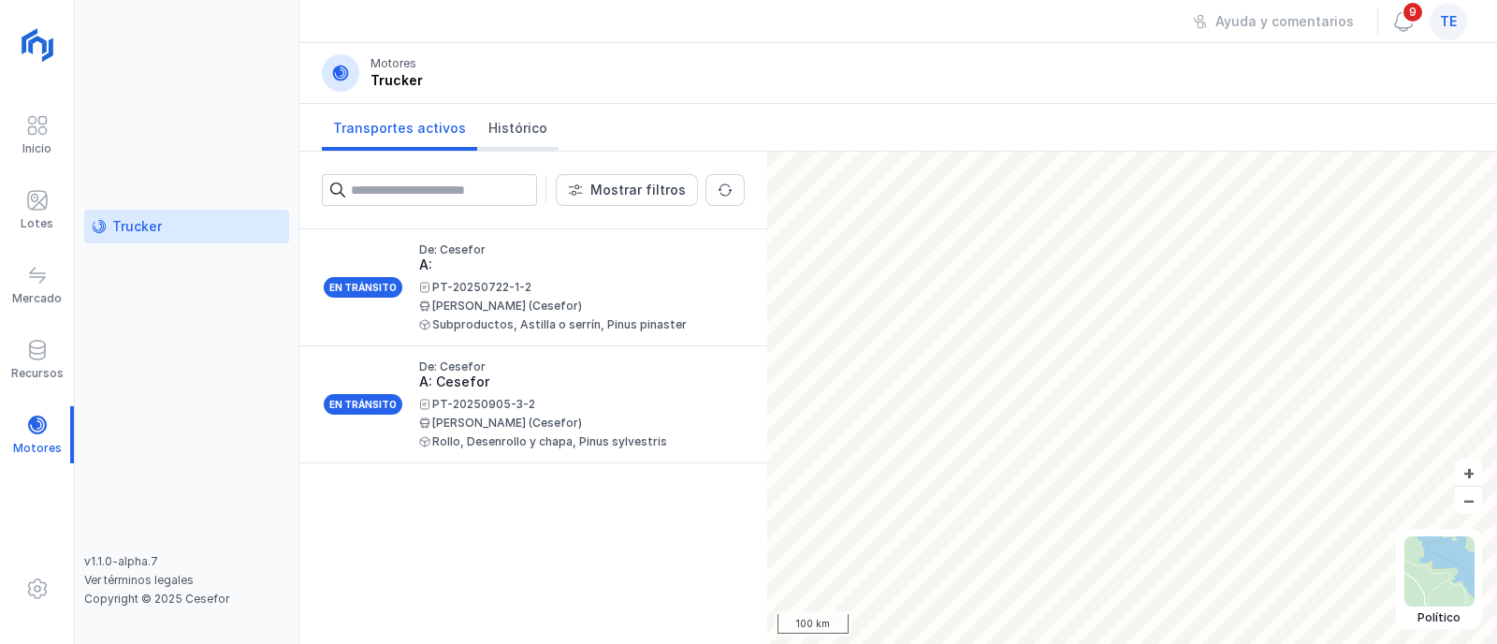
click at [515, 124] on span "Histórico" at bounding box center [517, 128] width 59 height 19
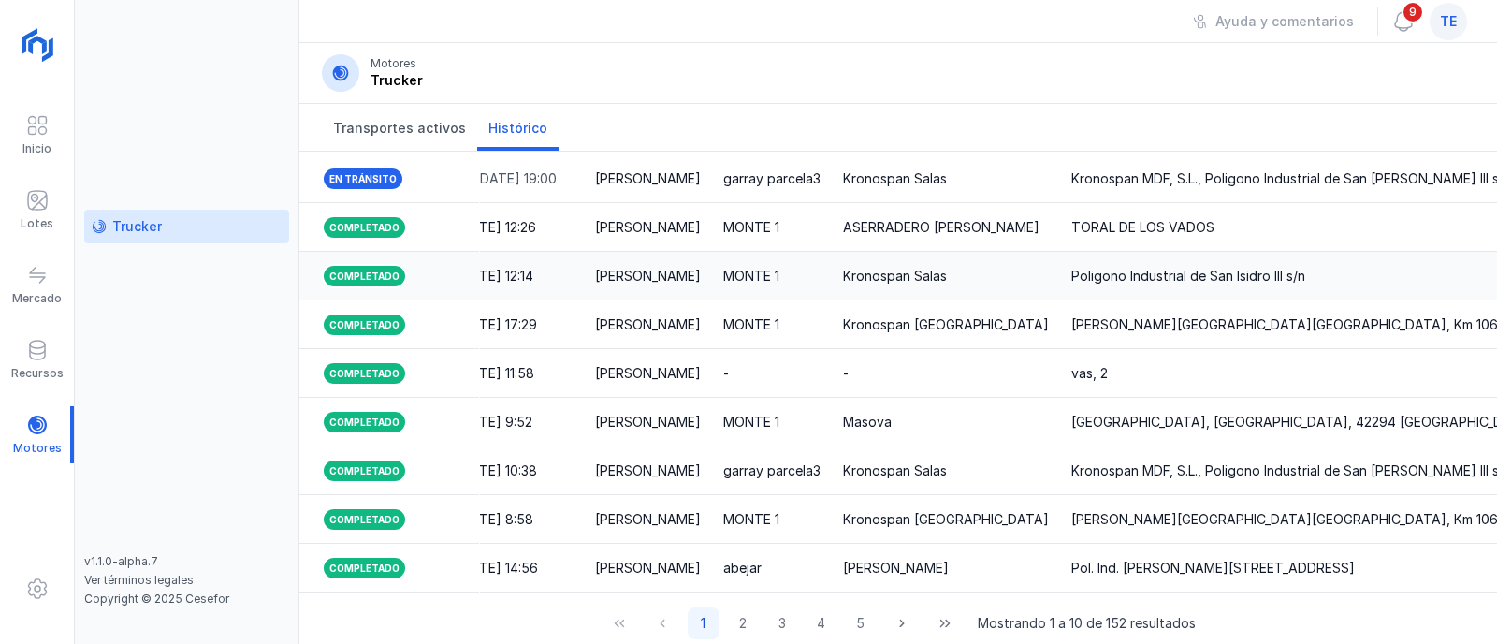
scroll to position [0, 834]
click at [27, 351] on span at bounding box center [37, 350] width 22 height 22
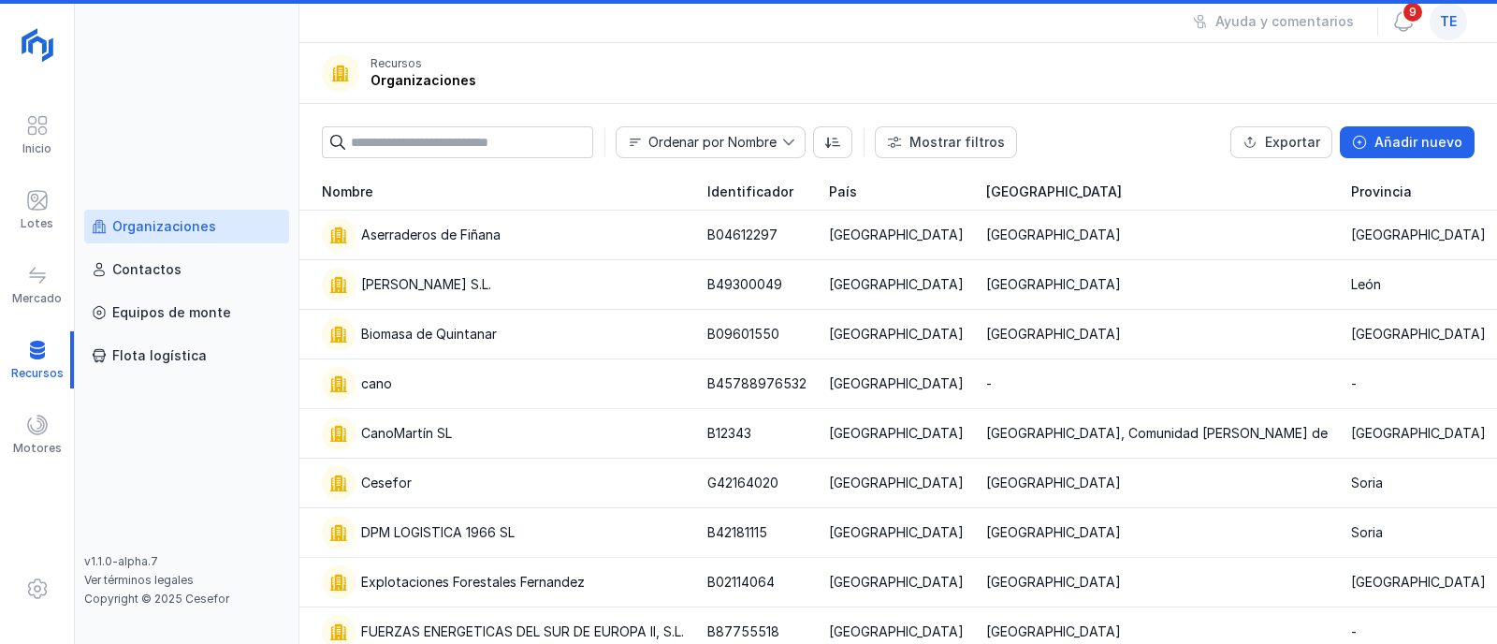
click at [181, 227] on div "Organizaciones" at bounding box center [164, 226] width 104 height 19
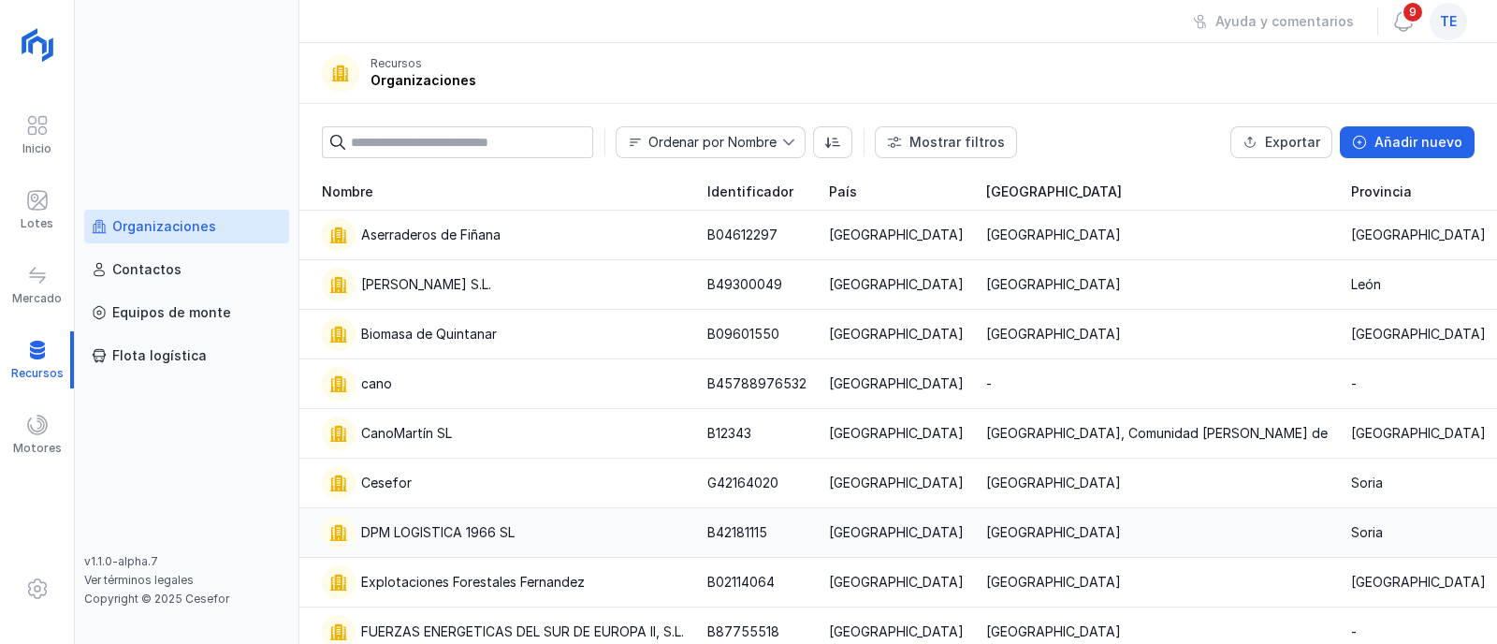
scroll to position [122, 0]
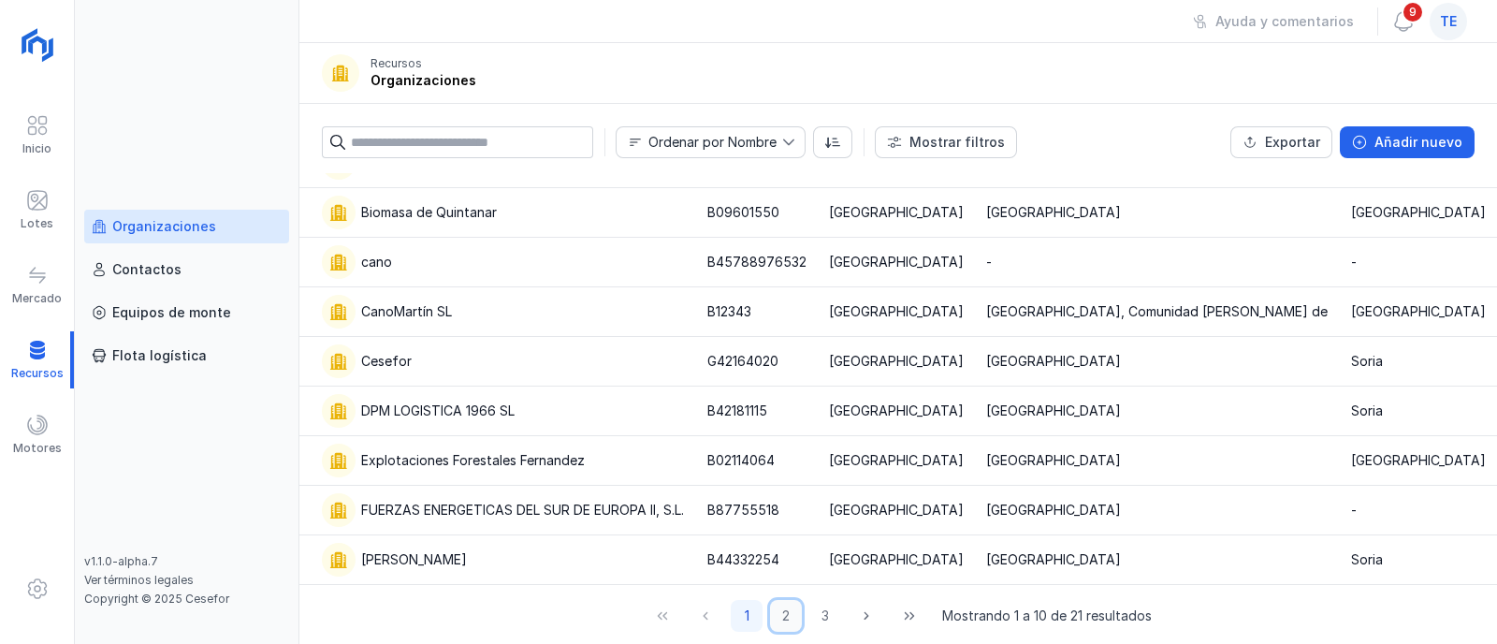
click at [778, 612] on button "2" at bounding box center [786, 616] width 32 height 32
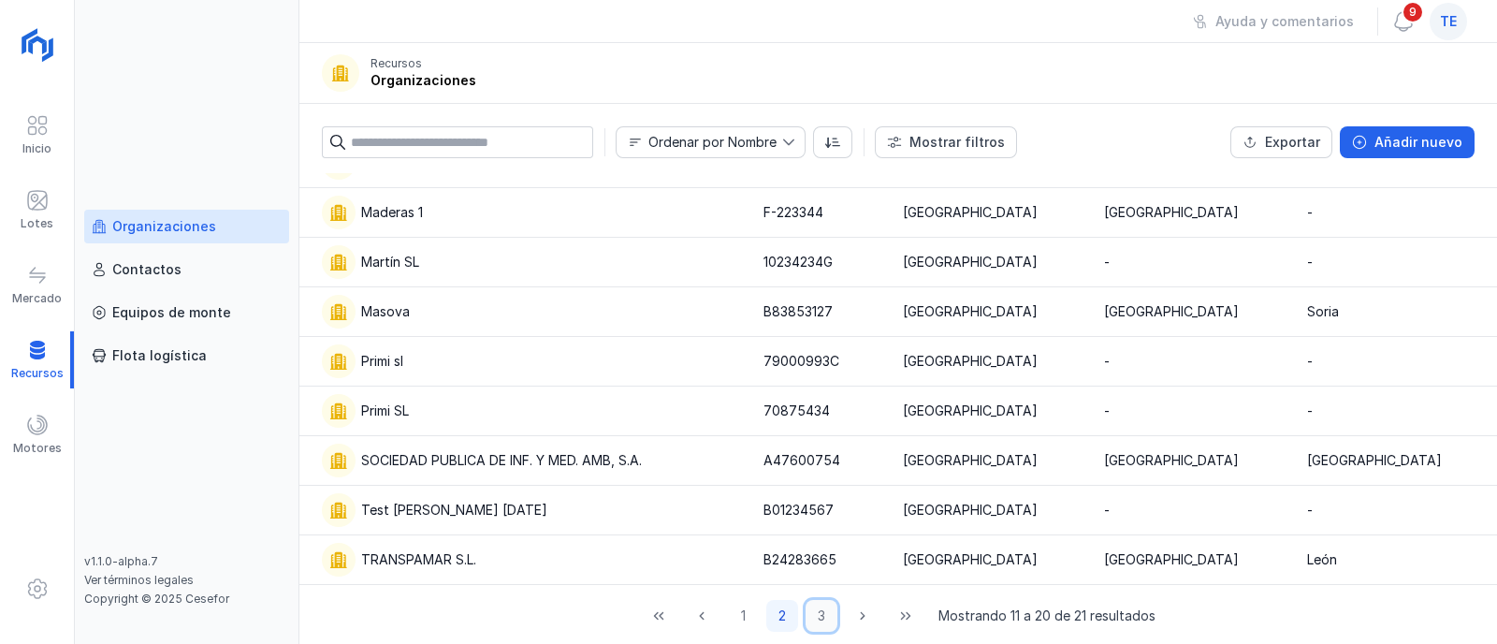
click at [814, 612] on button "3" at bounding box center [822, 616] width 32 height 32
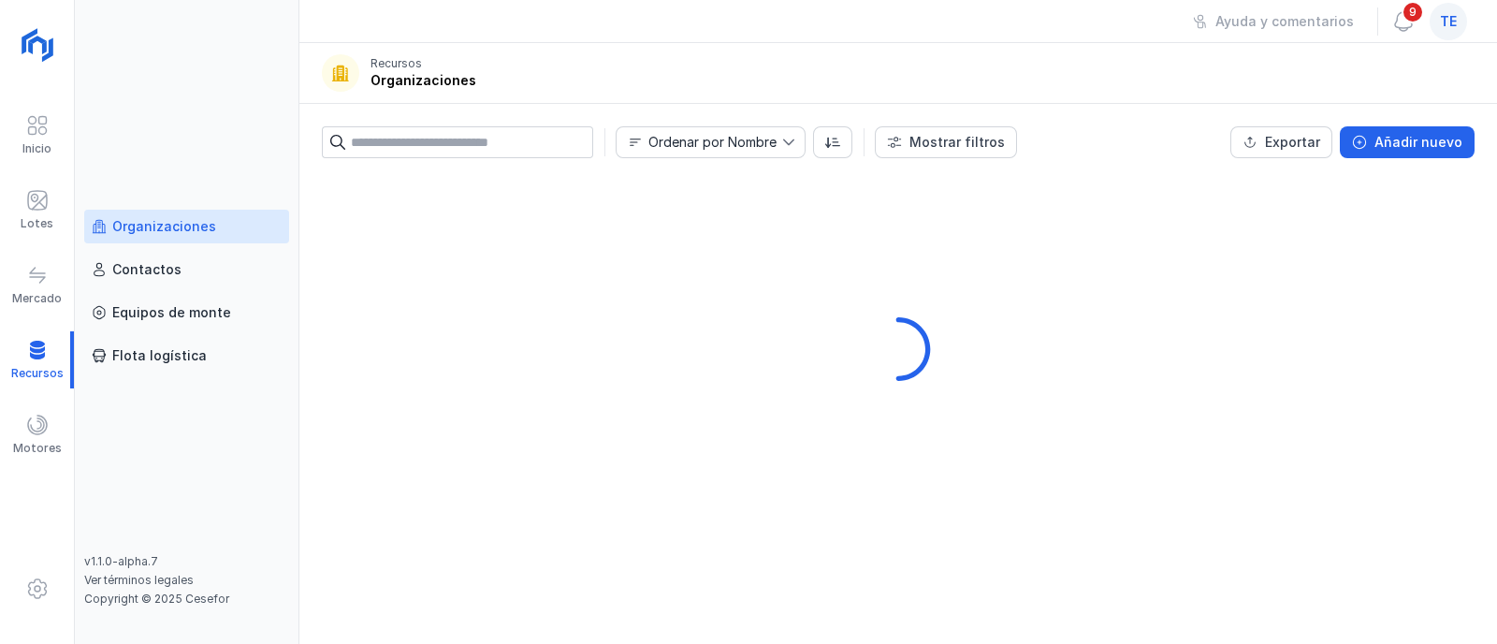
scroll to position [0, 0]
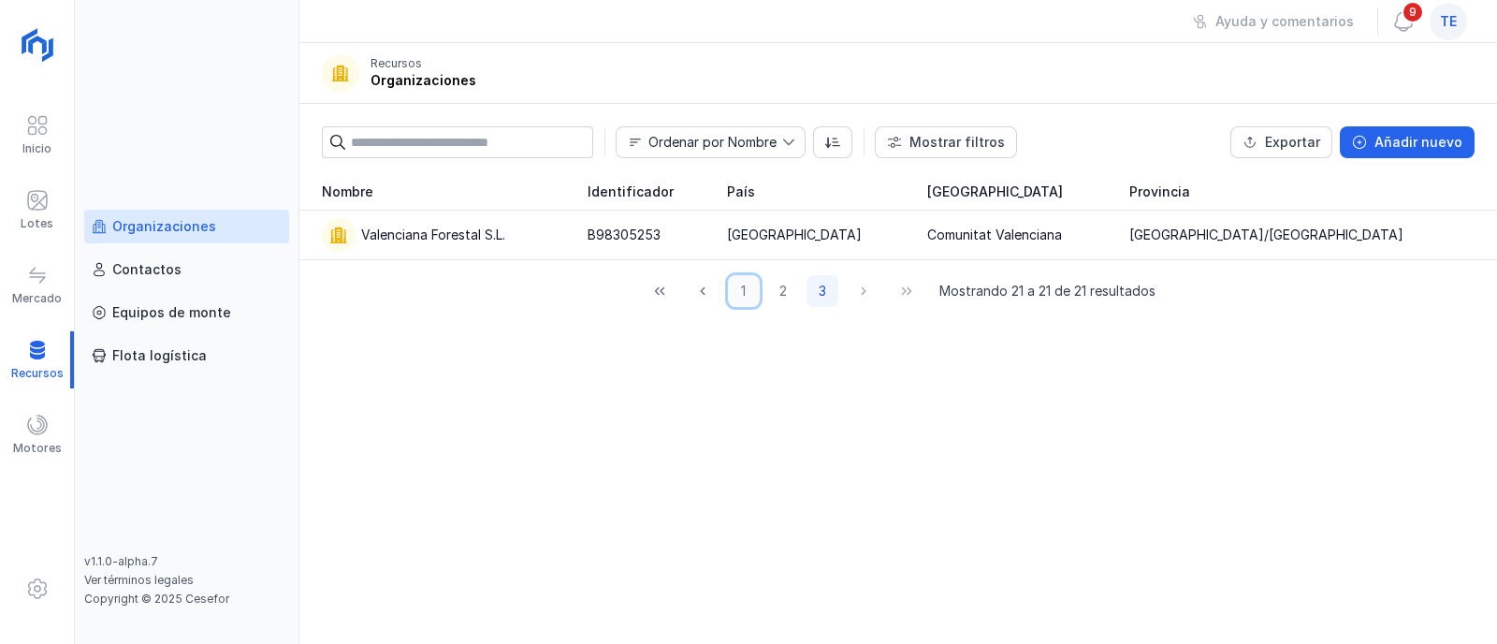
click at [740, 298] on button "1" at bounding box center [744, 291] width 32 height 32
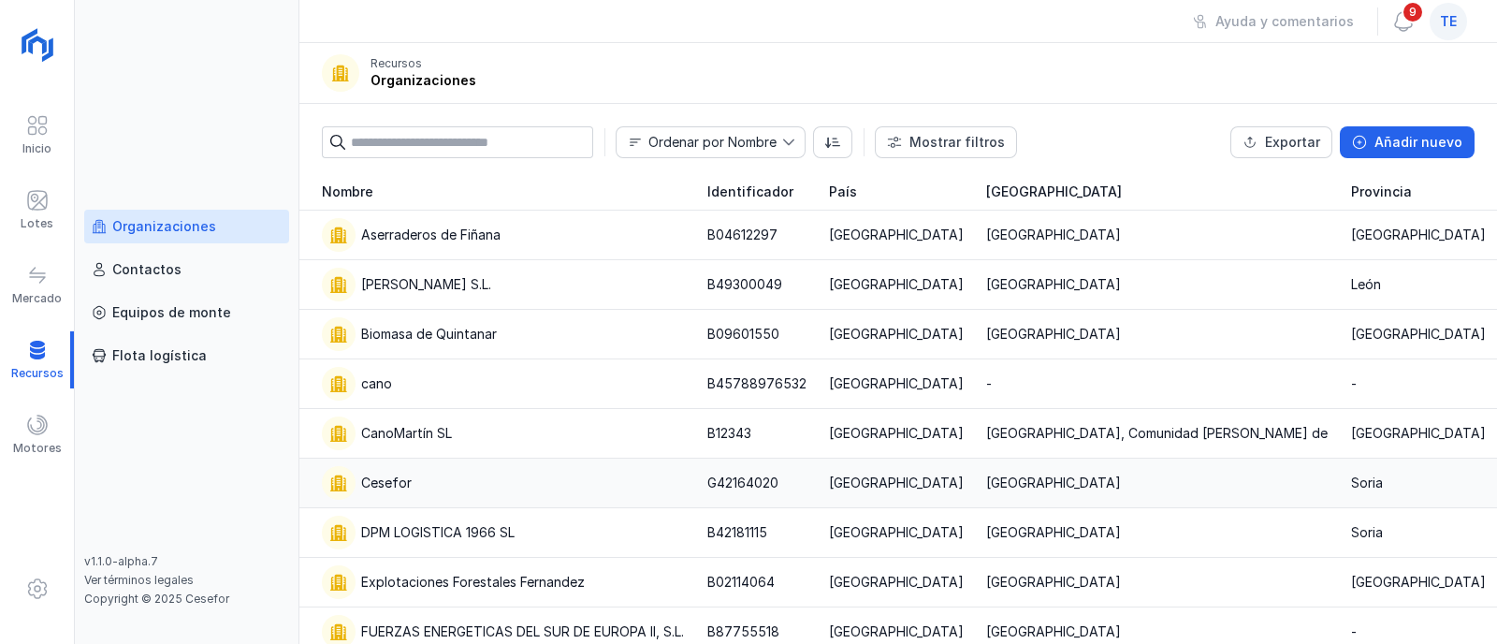
scroll to position [118, 0]
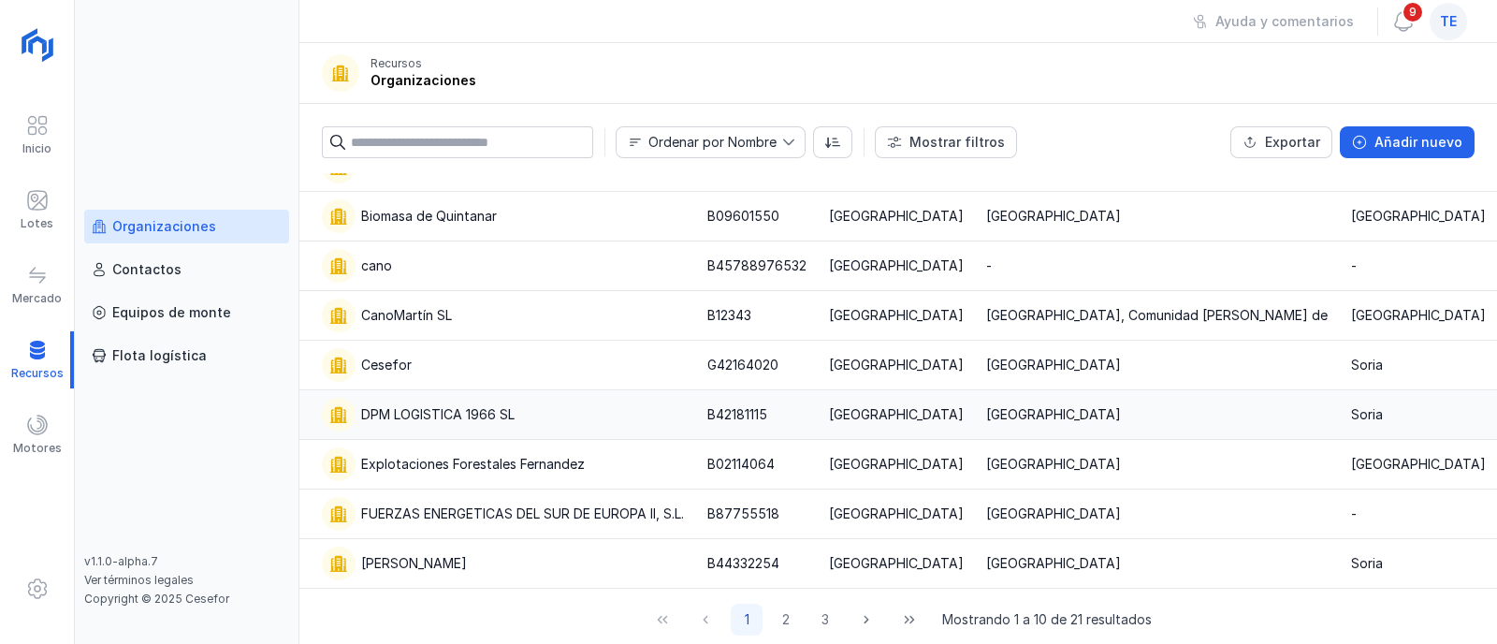
click at [492, 409] on div "DPM LOGISTICA 1966 SL" at bounding box center [437, 414] width 153 height 19
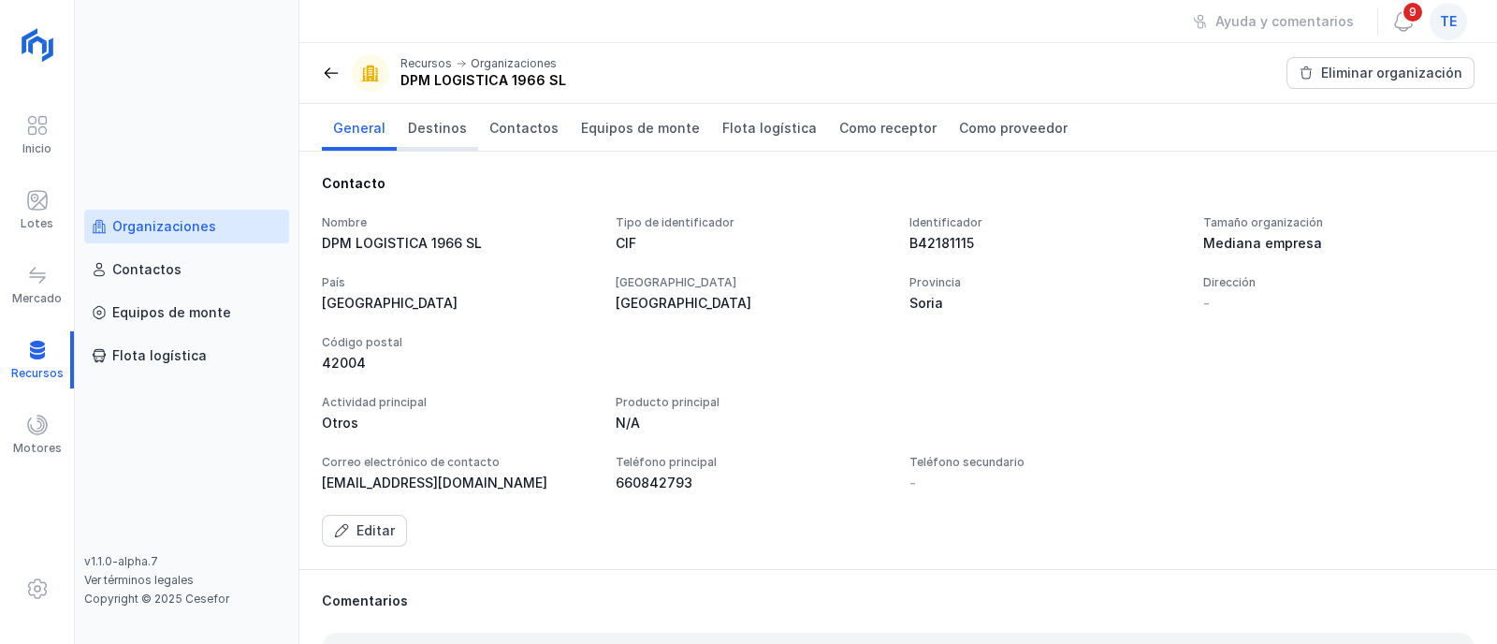
click at [429, 136] on span "Destinos" at bounding box center [437, 128] width 59 height 19
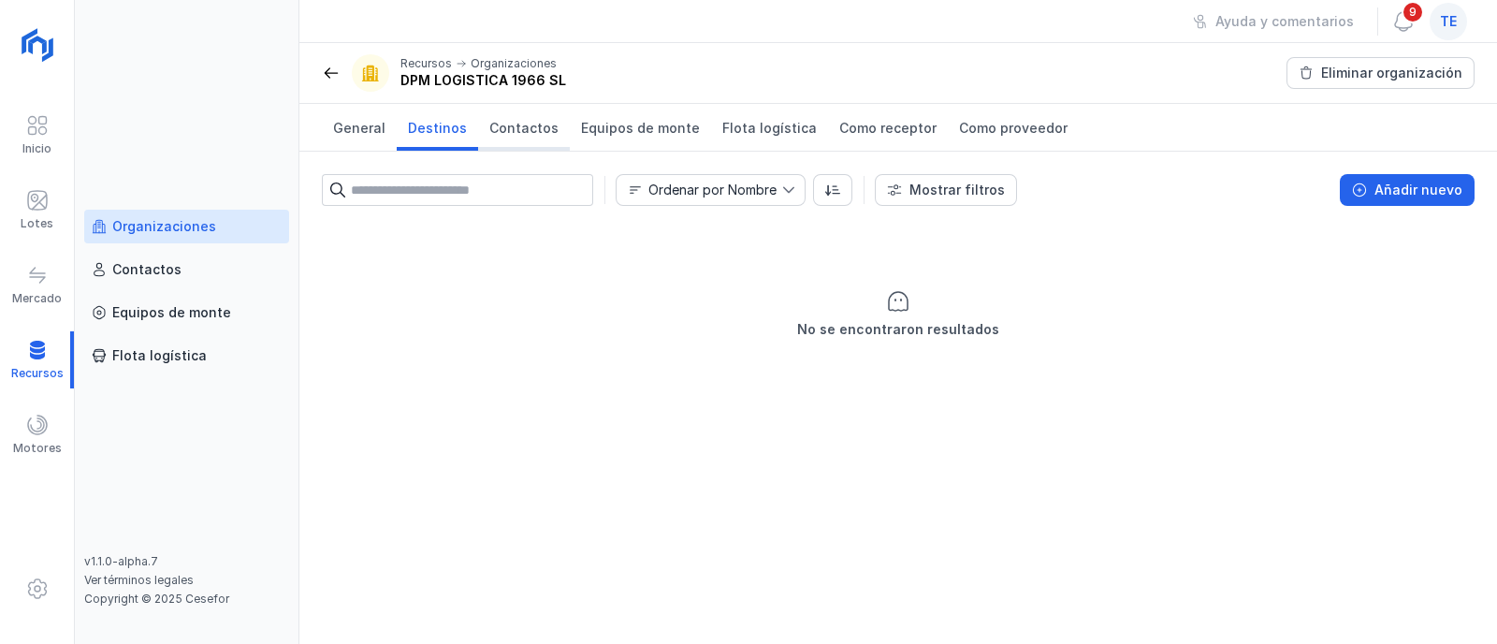
click at [502, 126] on span "Contactos" at bounding box center [523, 128] width 69 height 19
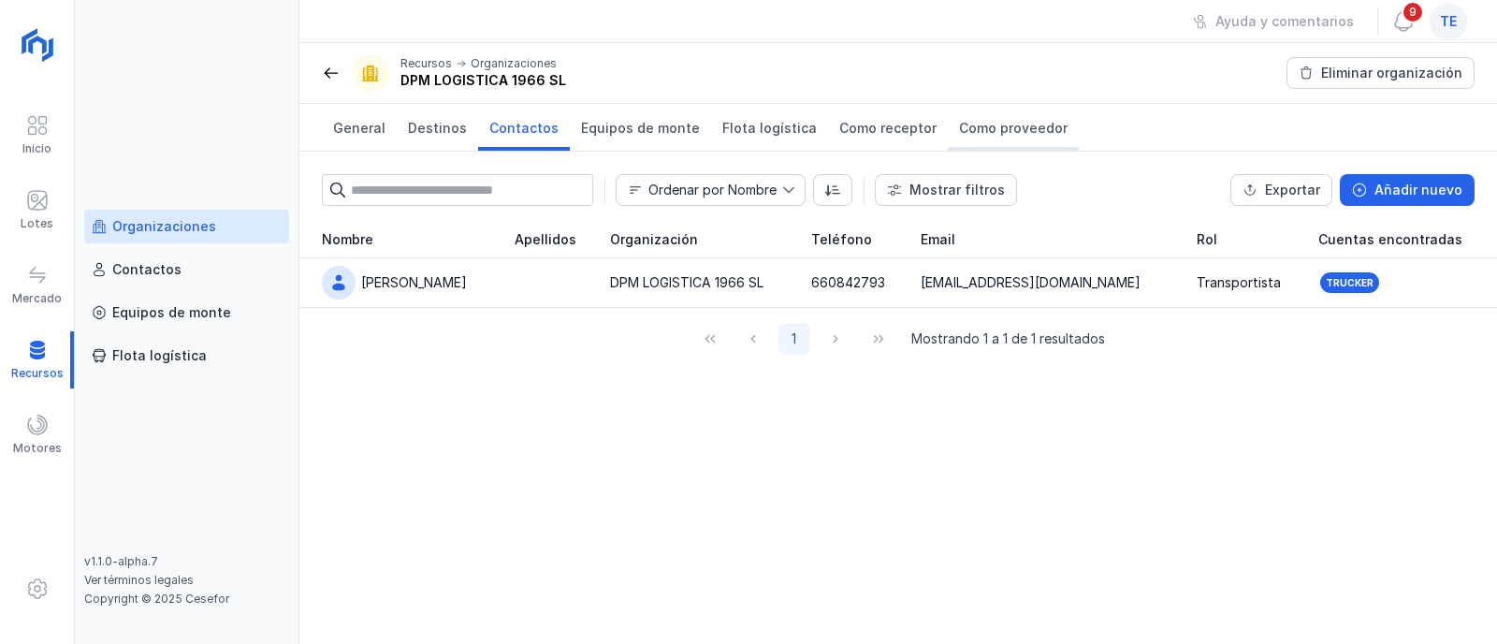
click at [992, 141] on link "Como proveedor" at bounding box center [1013, 127] width 131 height 47
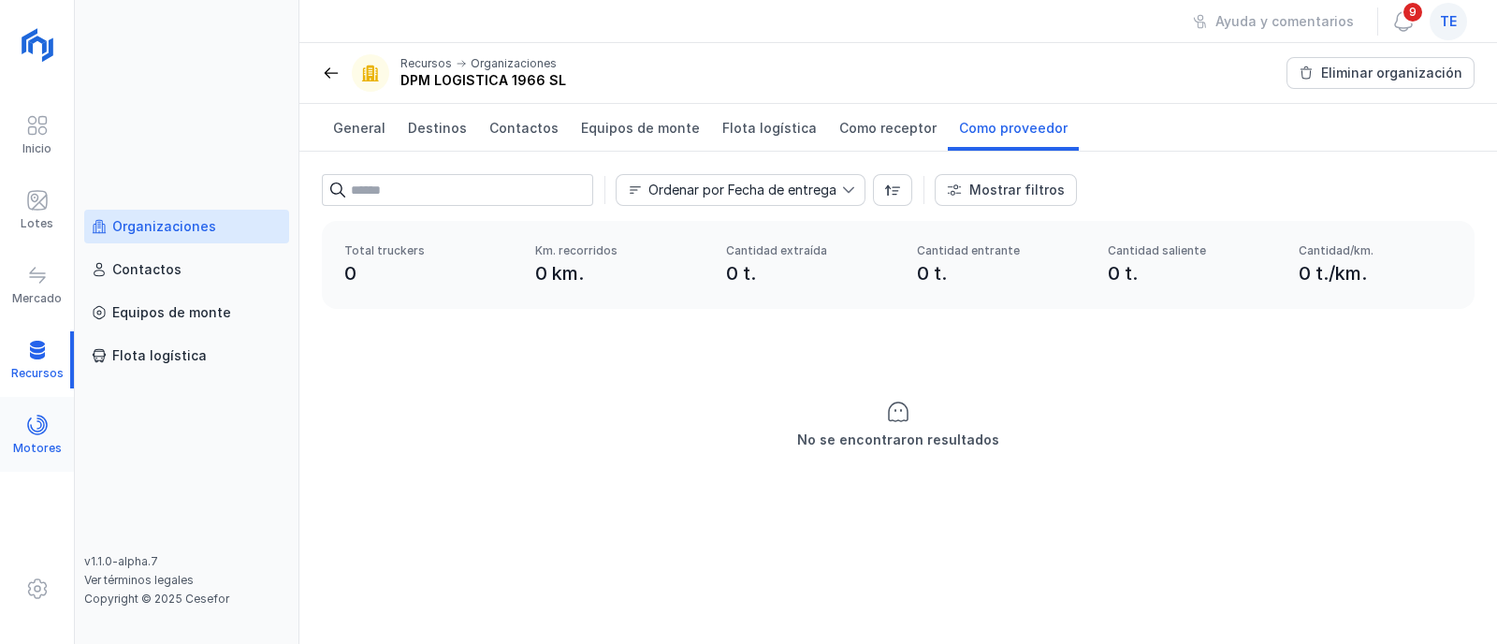
click at [41, 437] on div at bounding box center [37, 427] width 22 height 27
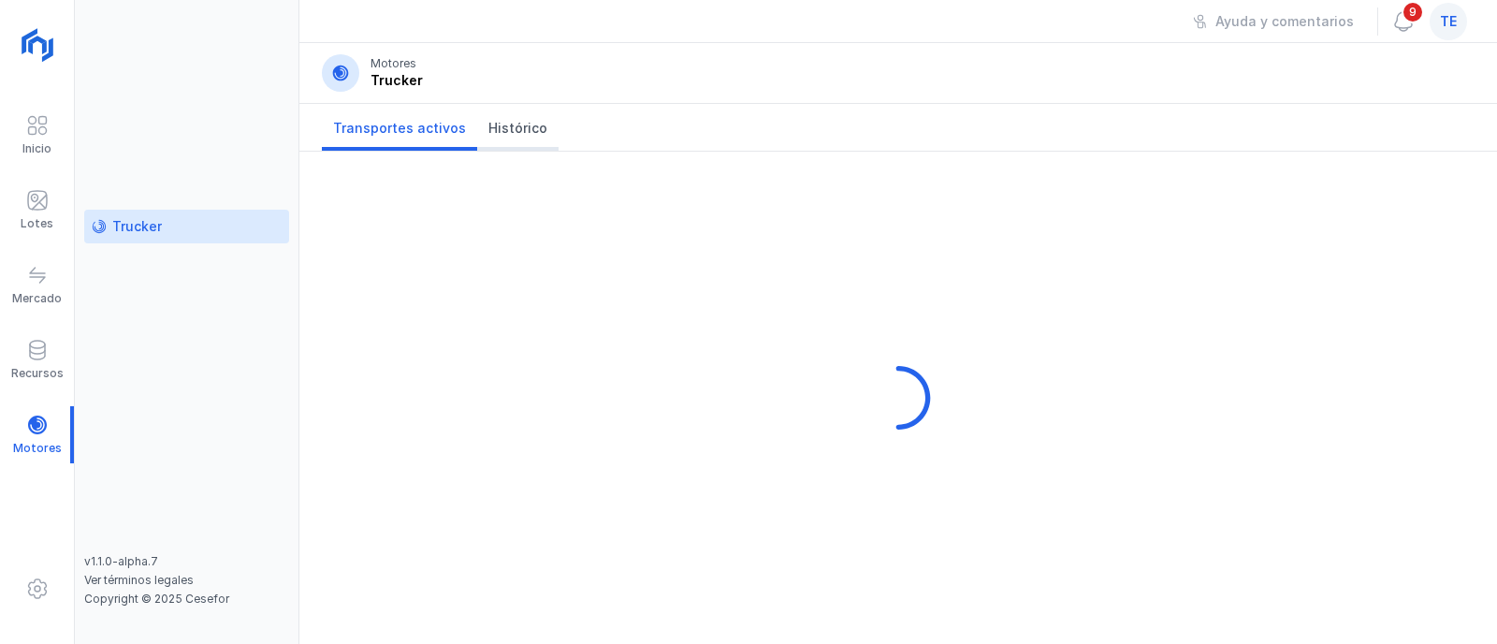
click at [500, 120] on span "Histórico" at bounding box center [517, 128] width 59 height 19
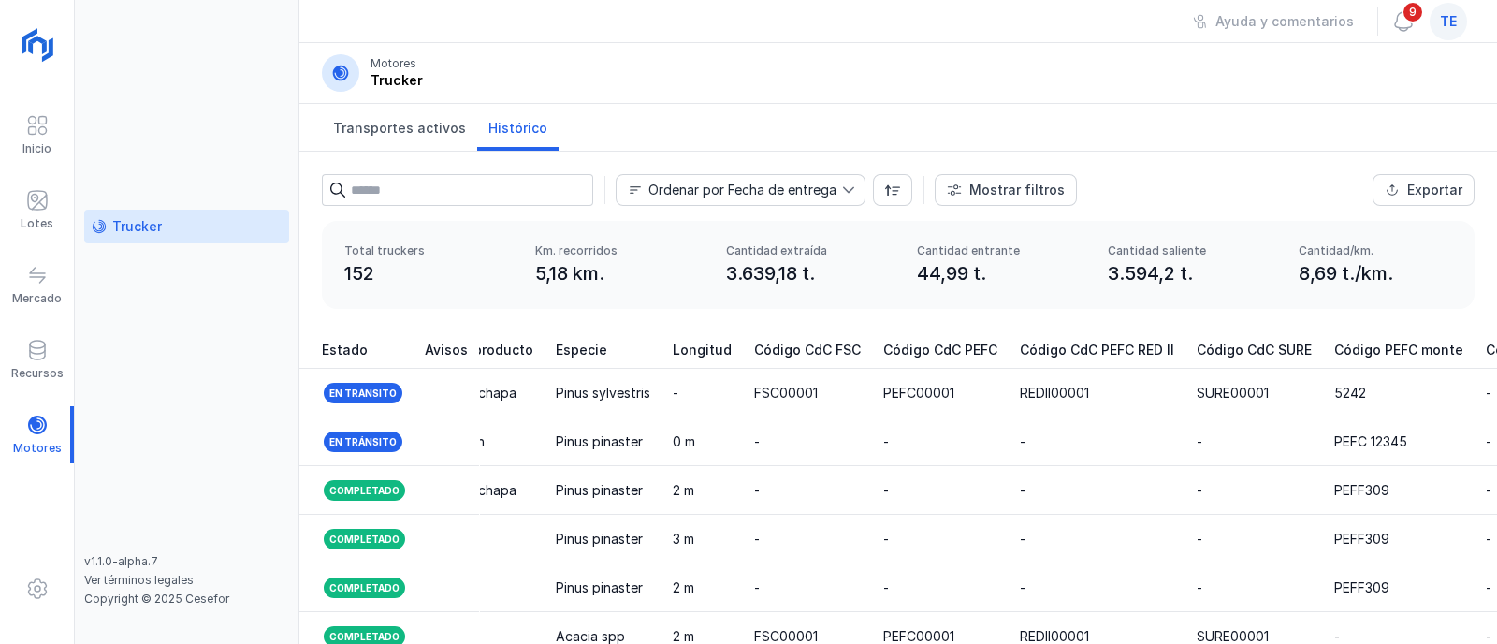
scroll to position [289, 0]
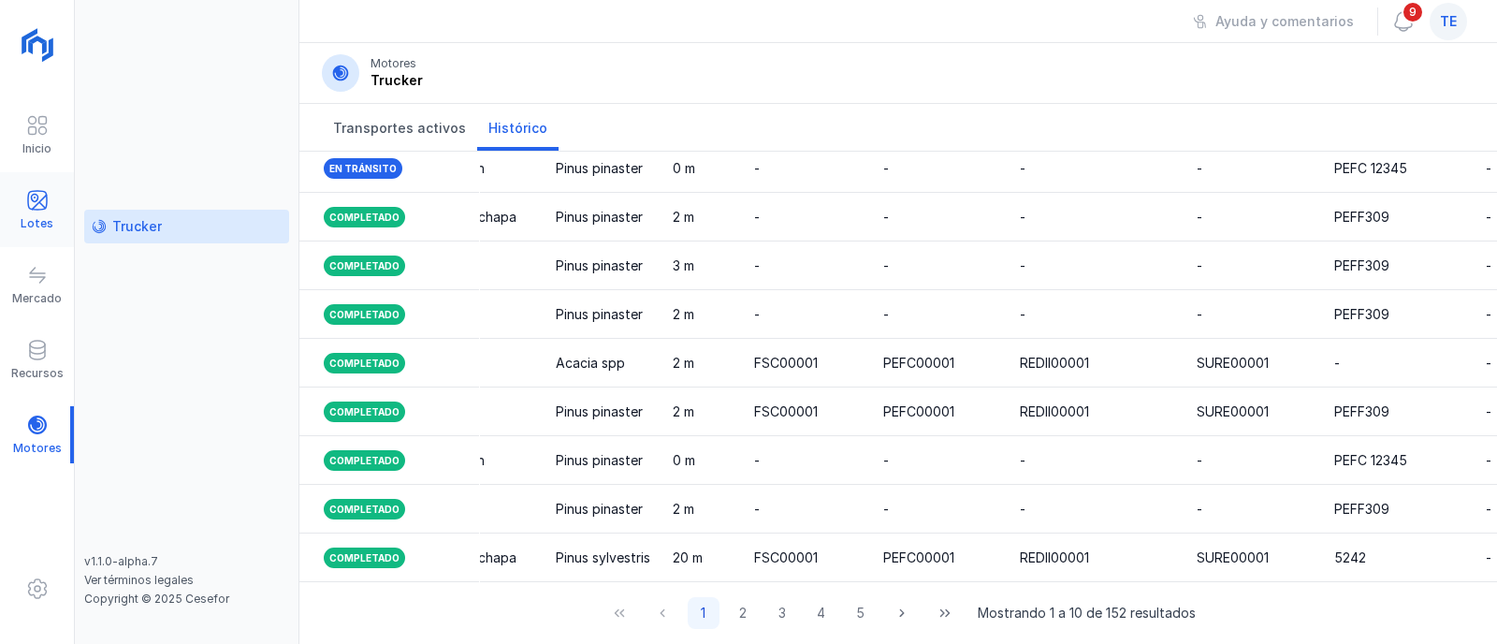
click at [37, 203] on span at bounding box center [37, 200] width 22 height 22
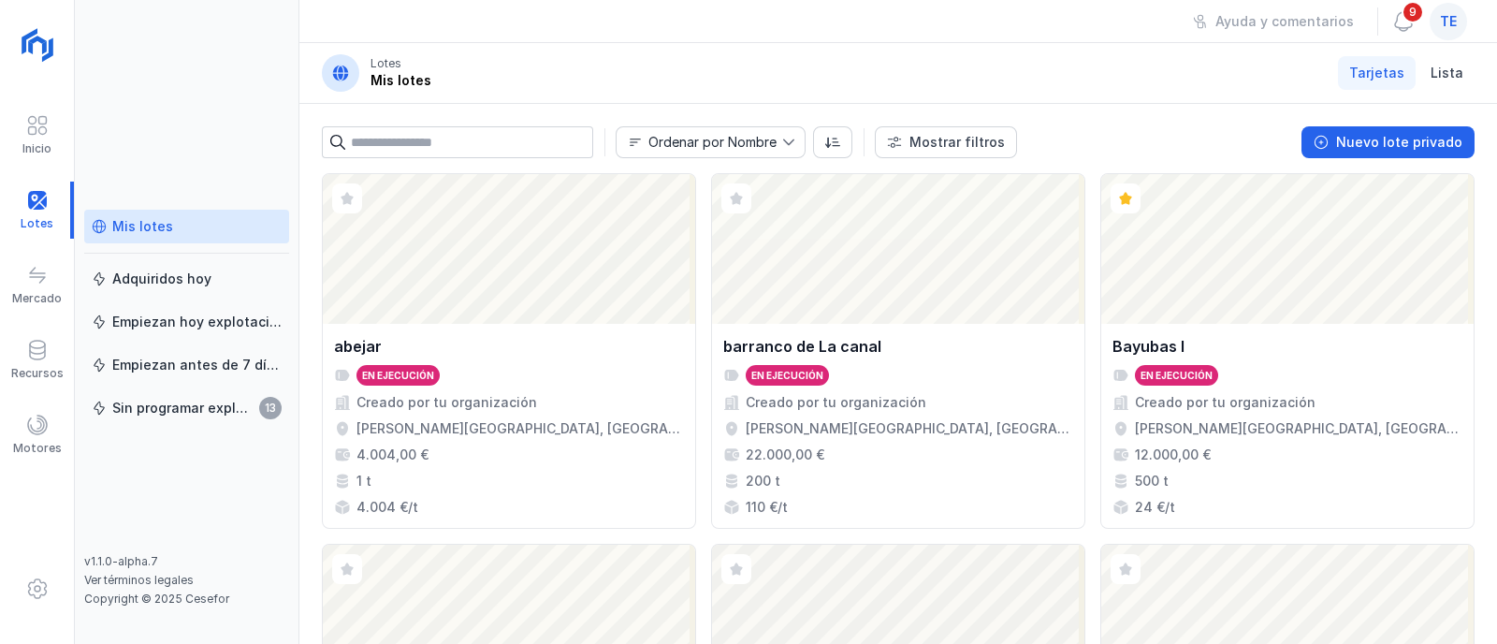
drag, startPoint x: 33, startPoint y: 433, endPoint x: 39, endPoint y: 475, distance: 42.6
click at [39, 475] on div "Inicio Lotes Mercado Recursos Motores" at bounding box center [37, 322] width 75 height 644
click at [42, 435] on span at bounding box center [37, 425] width 22 height 22
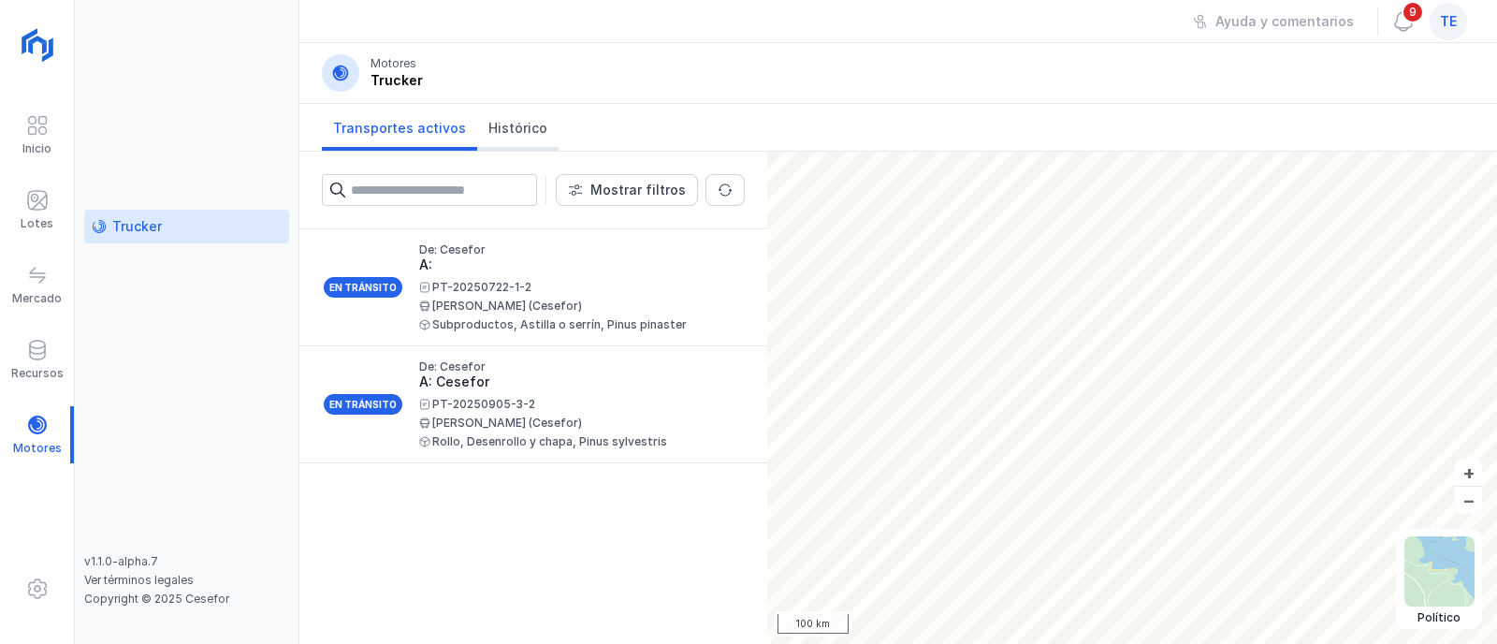
click at [540, 128] on link "Histórico" at bounding box center [517, 127] width 81 height 47
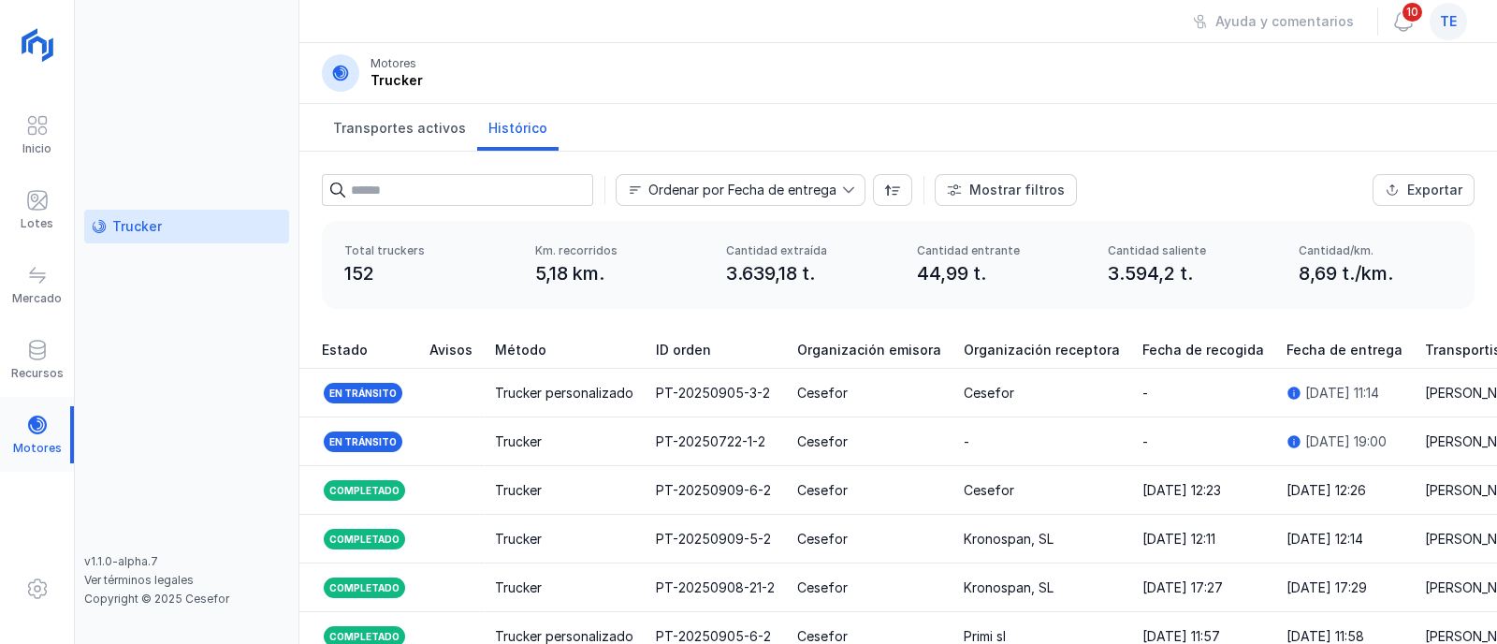
click at [36, 425] on div at bounding box center [37, 434] width 74 height 57
click at [501, 132] on span "Histórico" at bounding box center [517, 128] width 59 height 19
click at [385, 132] on span "Transportes activos" at bounding box center [399, 128] width 133 height 19
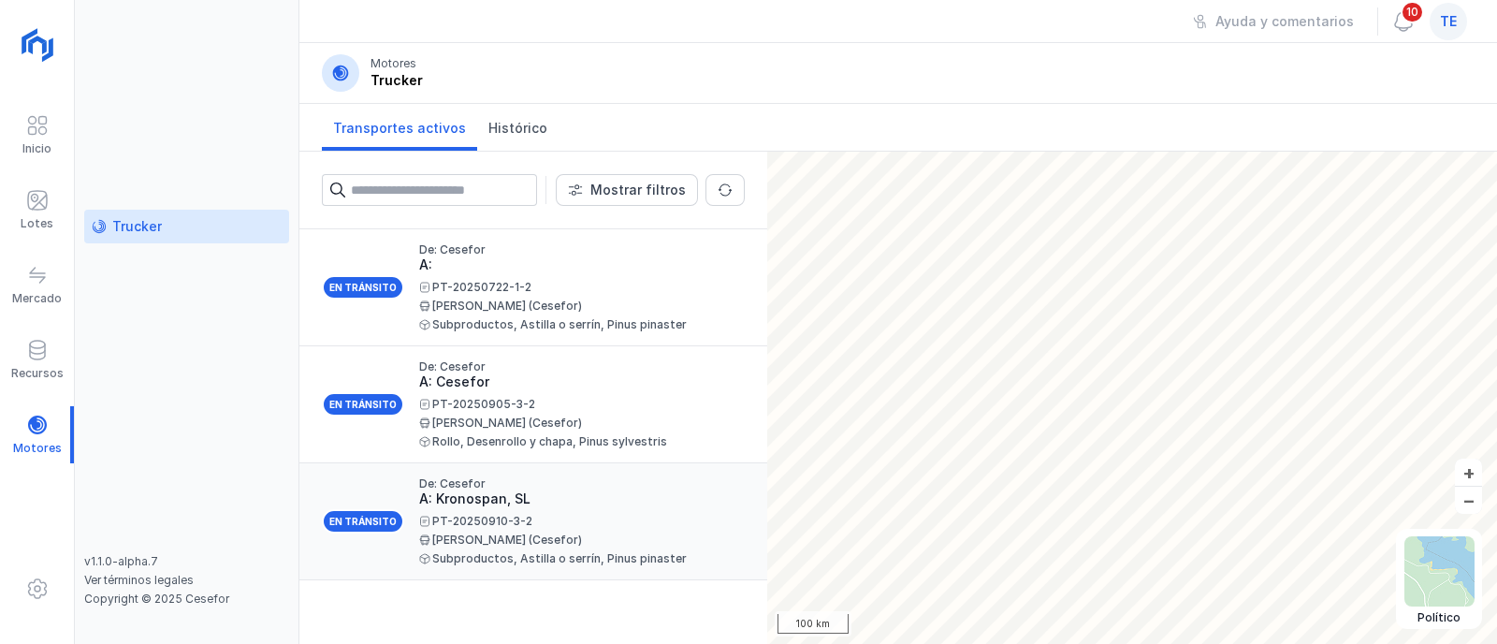
click at [487, 522] on div "PT-20250910-3-2" at bounding box center [574, 521] width 311 height 11
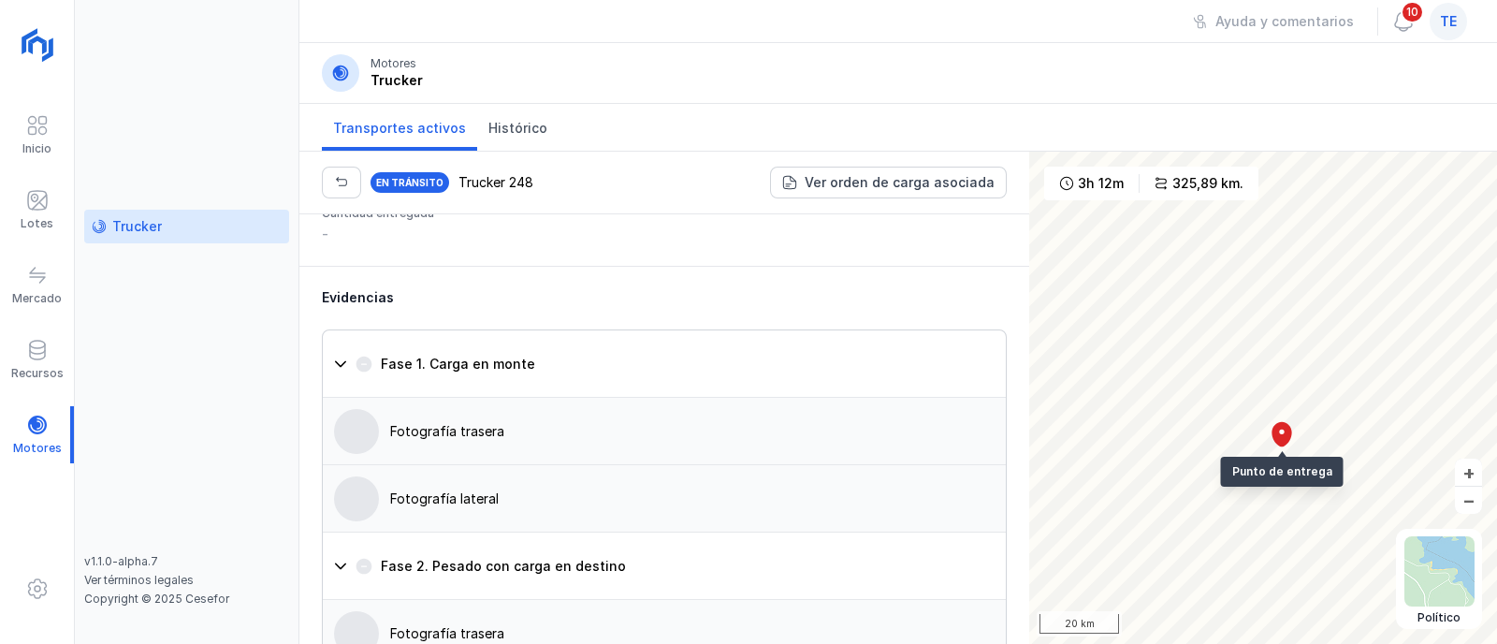
scroll to position [1753, 0]
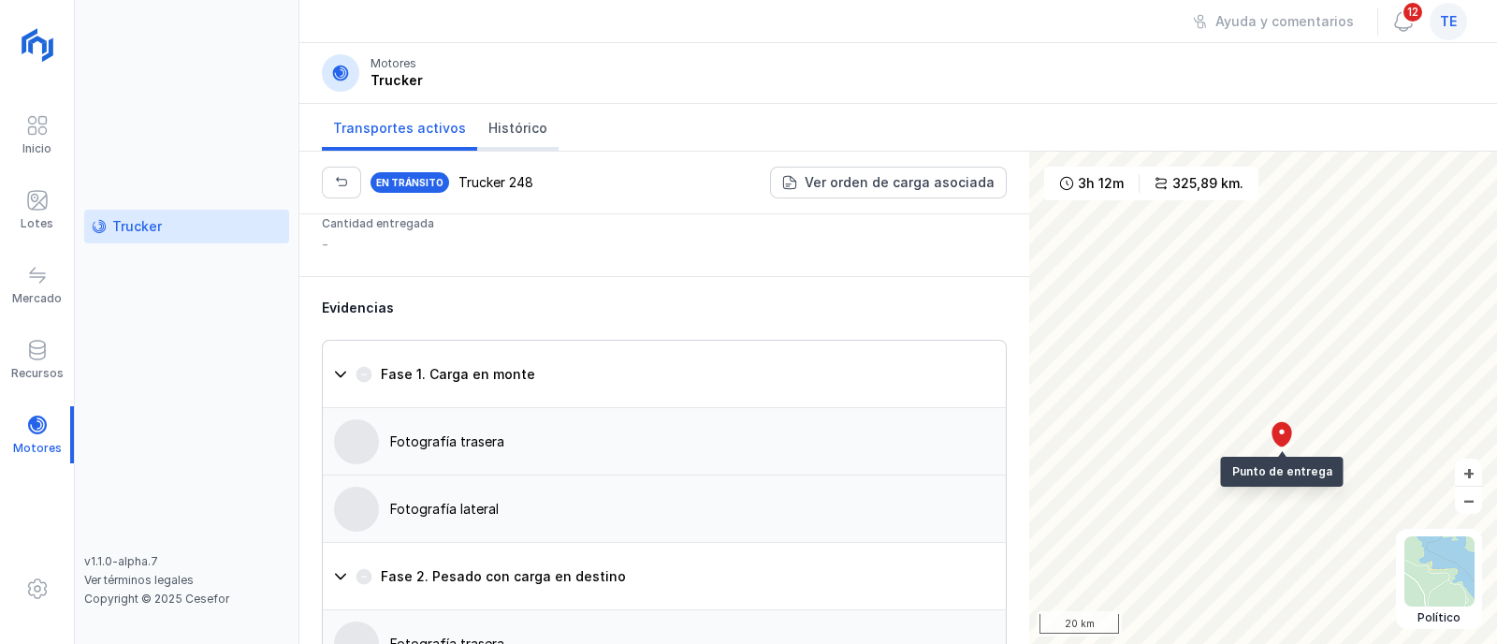
click at [517, 121] on span "Histórico" at bounding box center [517, 128] width 59 height 19
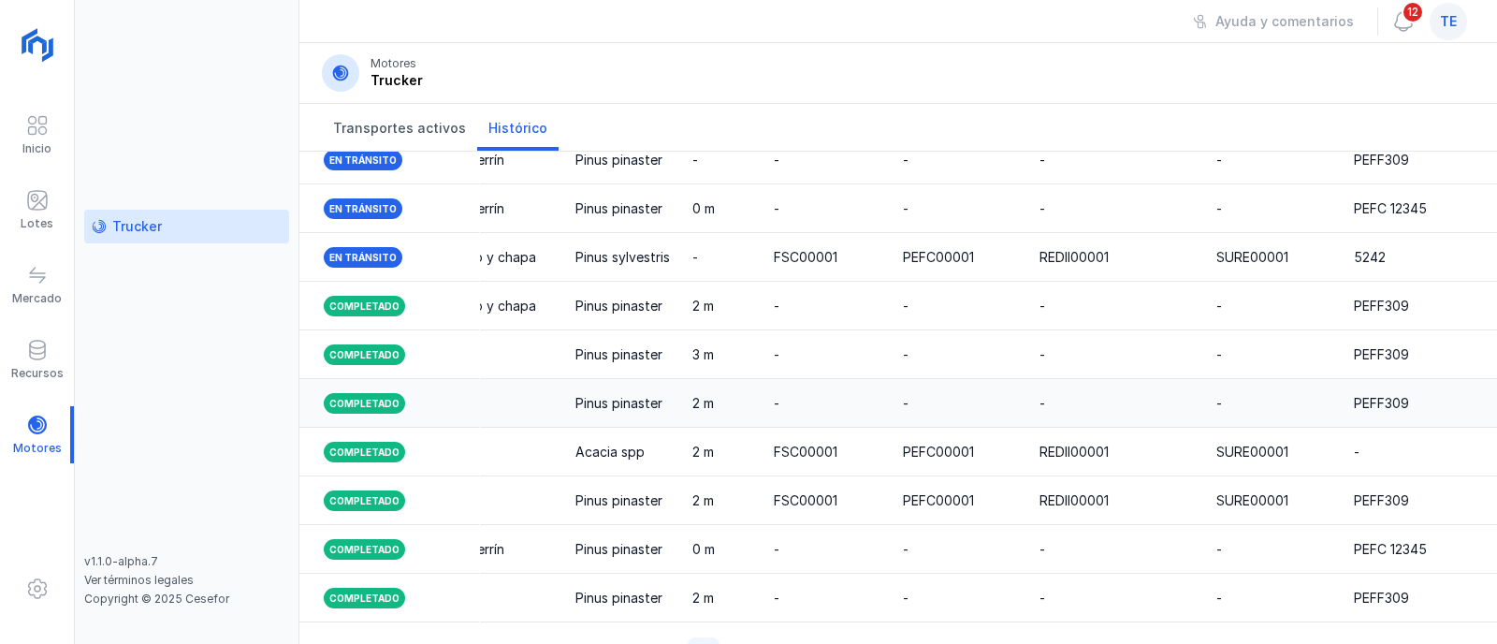
click at [892, 381] on td "-" at bounding box center [960, 403] width 137 height 49
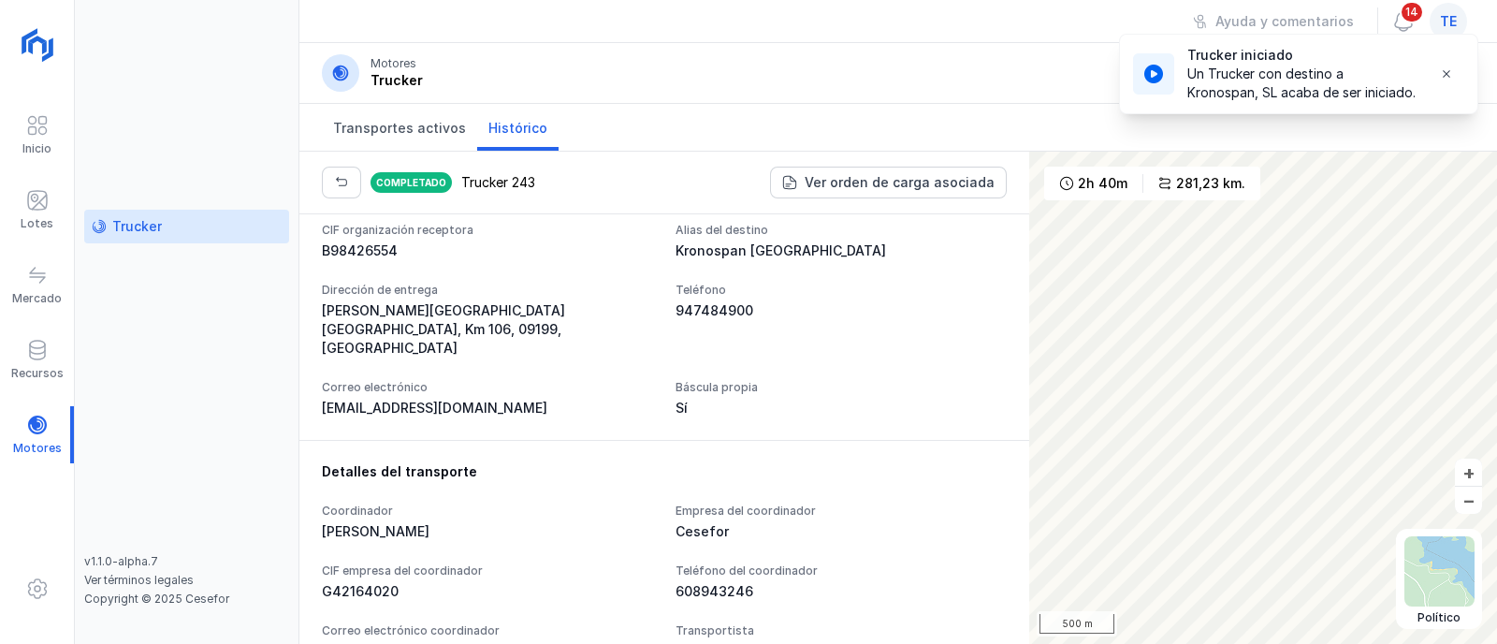
scroll to position [818, 0]
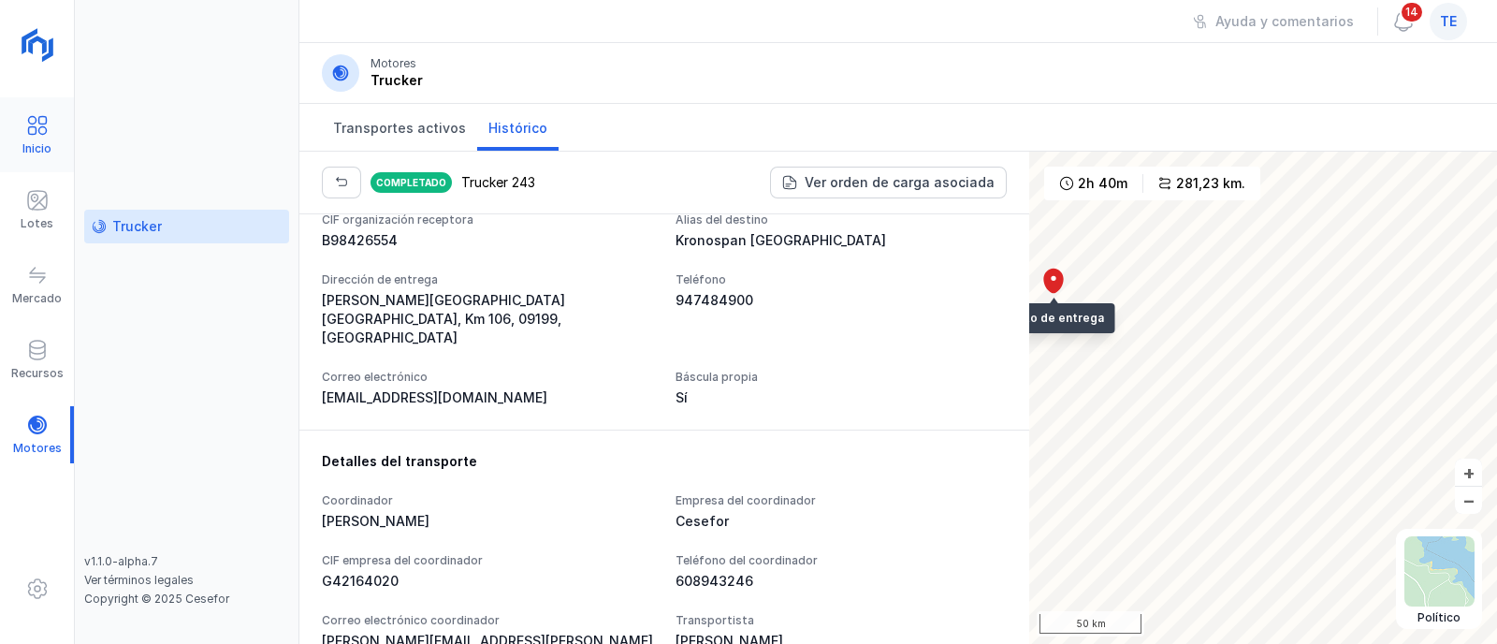
click at [49, 157] on div "Inicio" at bounding box center [37, 135] width 74 height 57
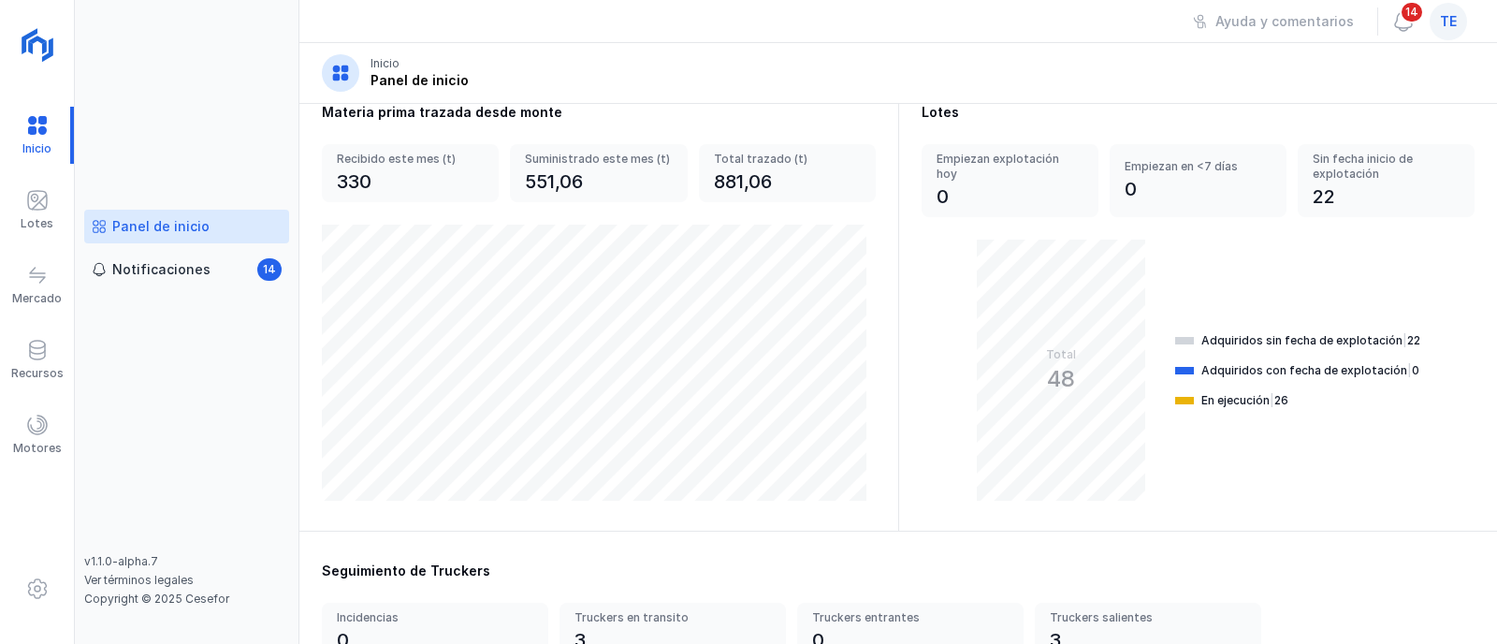
scroll to position [233, 0]
